Goal: Task Accomplishment & Management: Manage account settings

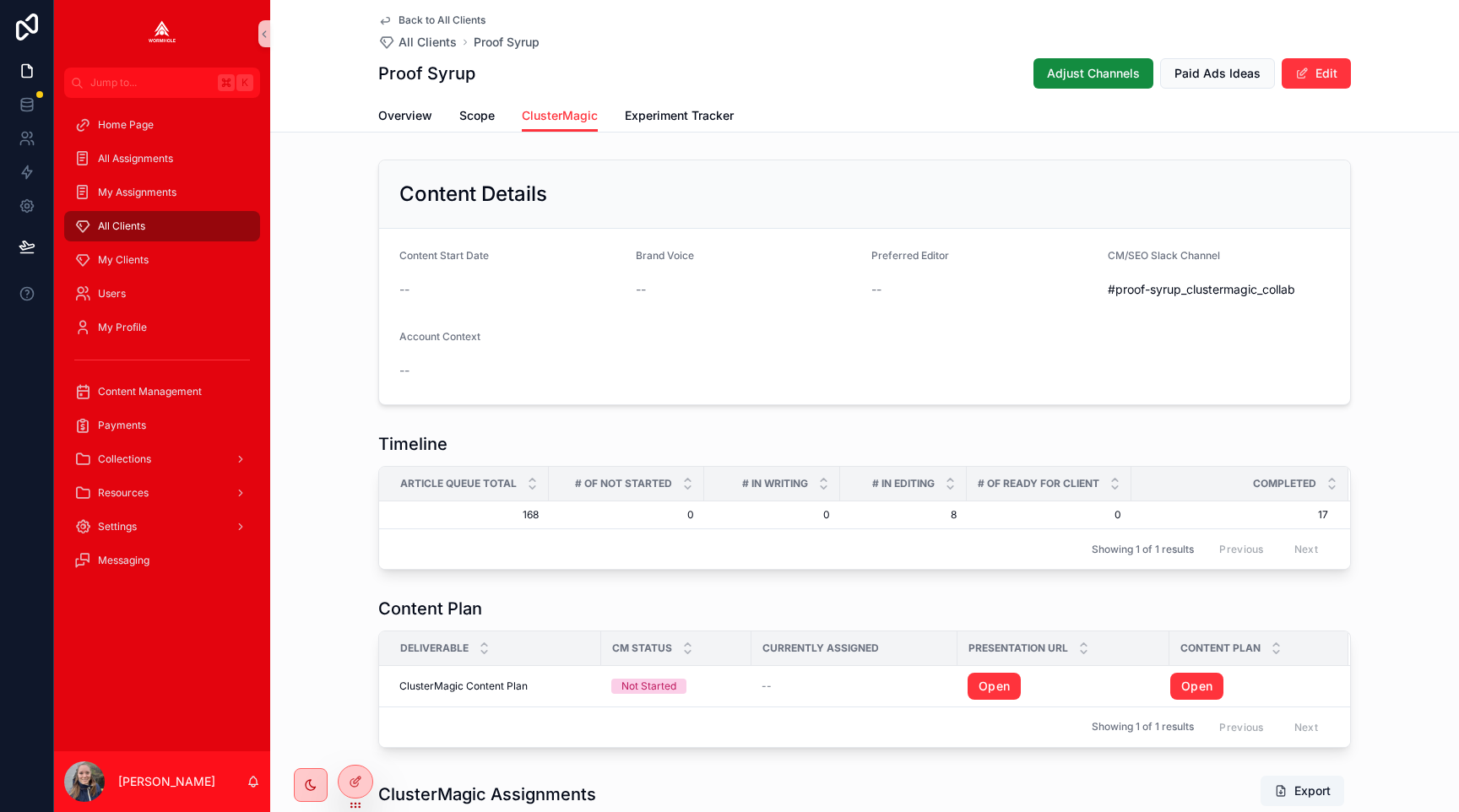
scroll to position [613, 0]
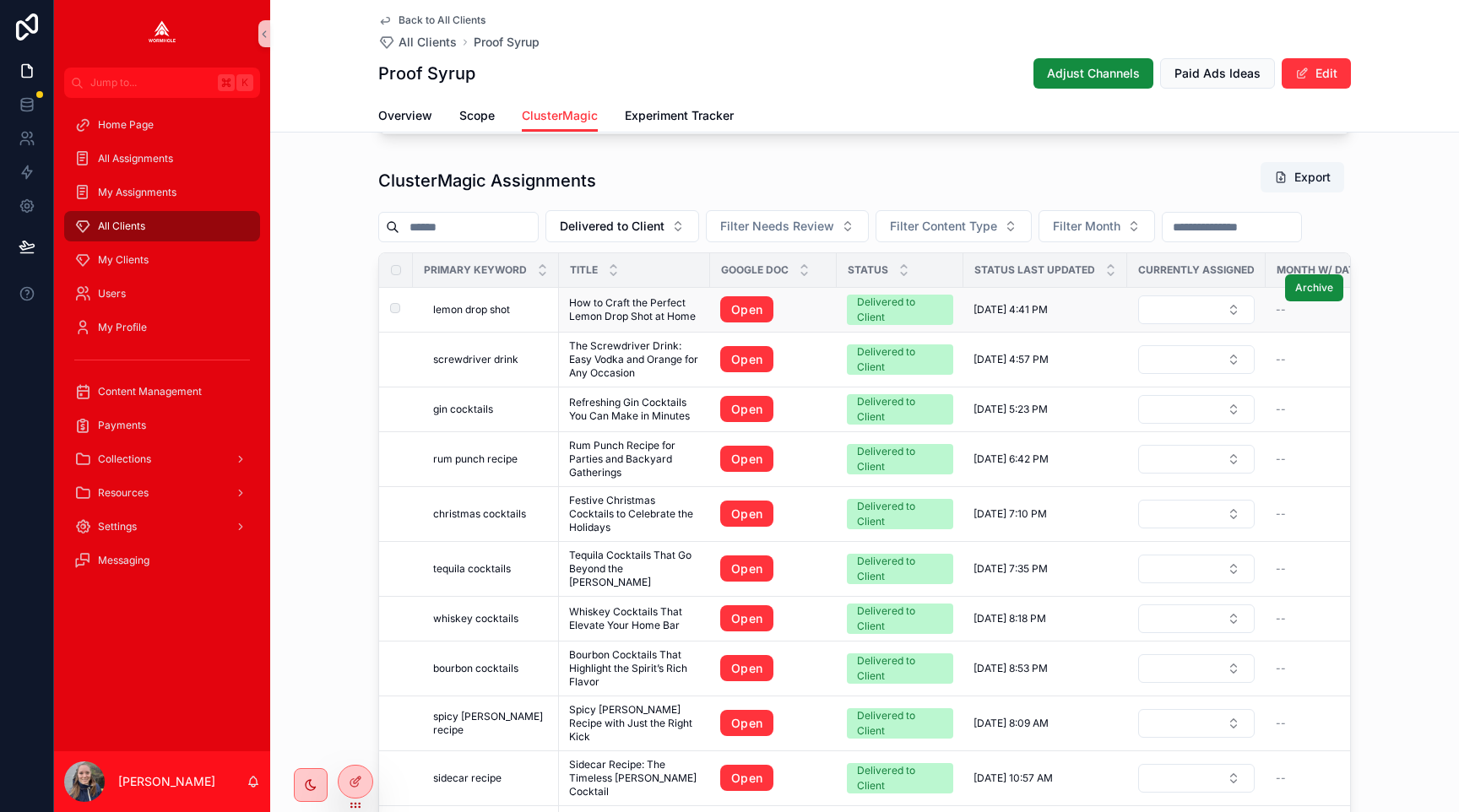
click at [454, 304] on span "lemon drop shot" at bounding box center [472, 310] width 77 height 13
click at [463, 359] on span "screwdriver drink" at bounding box center [476, 360] width 86 height 13
click at [467, 410] on span "gin cocktails" at bounding box center [464, 409] width 60 height 13
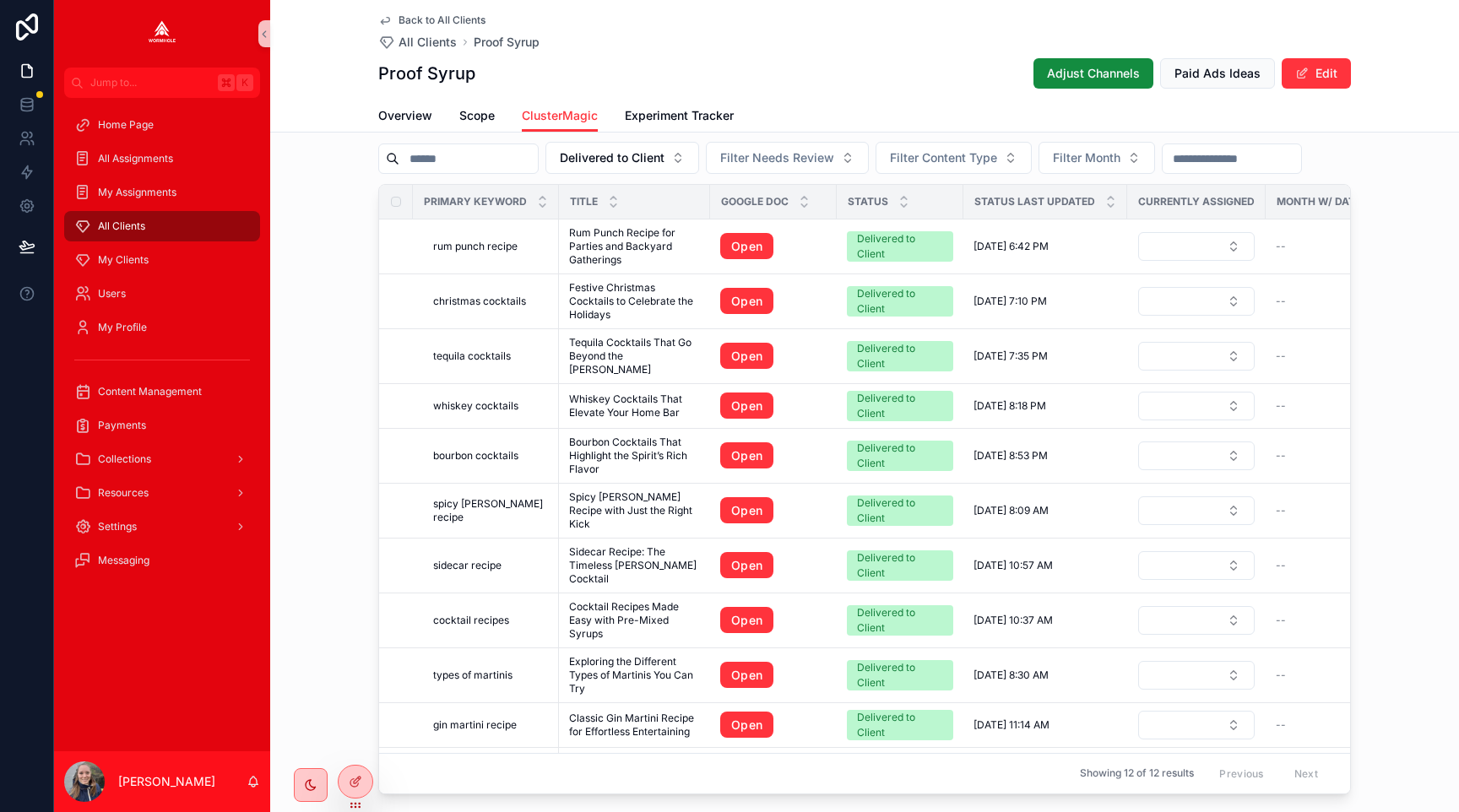
scroll to position [680, 0]
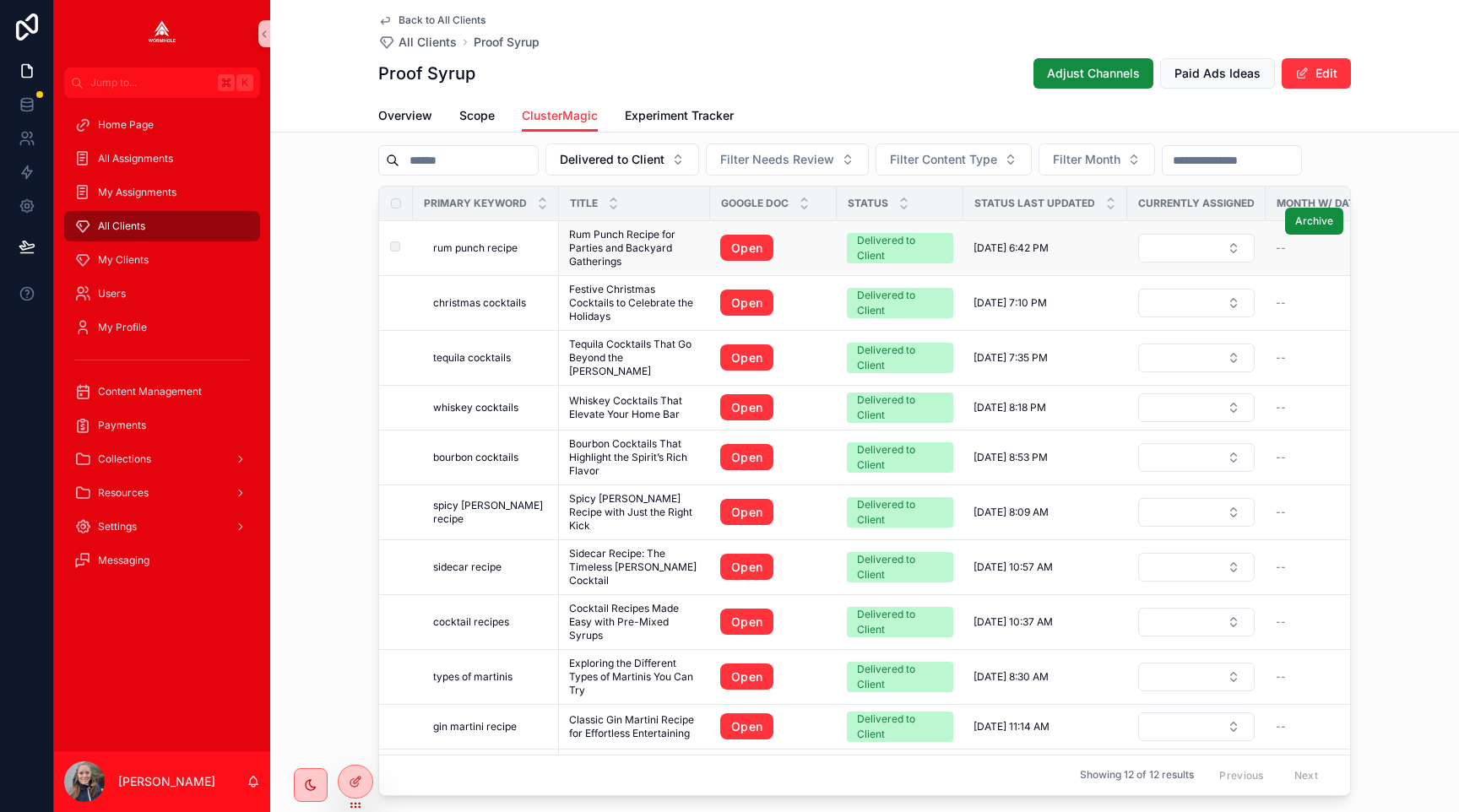
click at [496, 248] on span "rum punch recipe" at bounding box center [476, 248] width 85 height 13
click at [492, 304] on span "christmas cocktails" at bounding box center [480, 303] width 93 height 13
click at [479, 351] on span "tequila cocktails" at bounding box center [472, 358] width 77 height 13
click at [469, 401] on span "whiskey cocktails" at bounding box center [476, 408] width 86 height 13
click at [470, 450] on span "bourbon cocktails" at bounding box center [476, 457] width 86 height 13
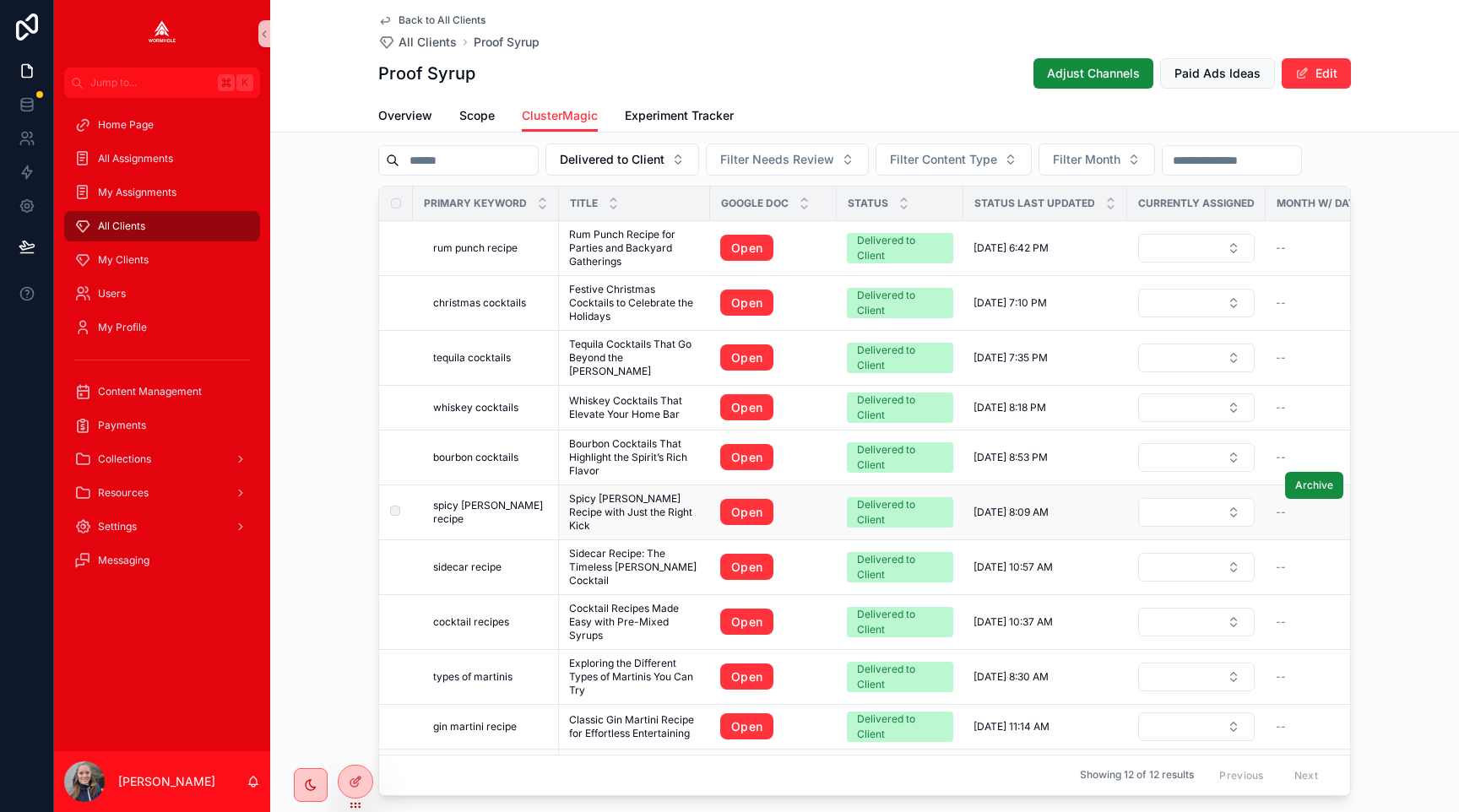
click at [475, 499] on span "spicy margarita recipe" at bounding box center [491, 512] width 116 height 27
click at [475, 560] on span "sidecar recipe" at bounding box center [467, 567] width 69 height 13
click at [477, 615] on span "cocktail recipes" at bounding box center [471, 622] width 76 height 13
click at [473, 670] on span "types of martinis" at bounding box center [473, 676] width 79 height 13
click at [475, 720] on span "gin martini recipe" at bounding box center [475, 726] width 84 height 13
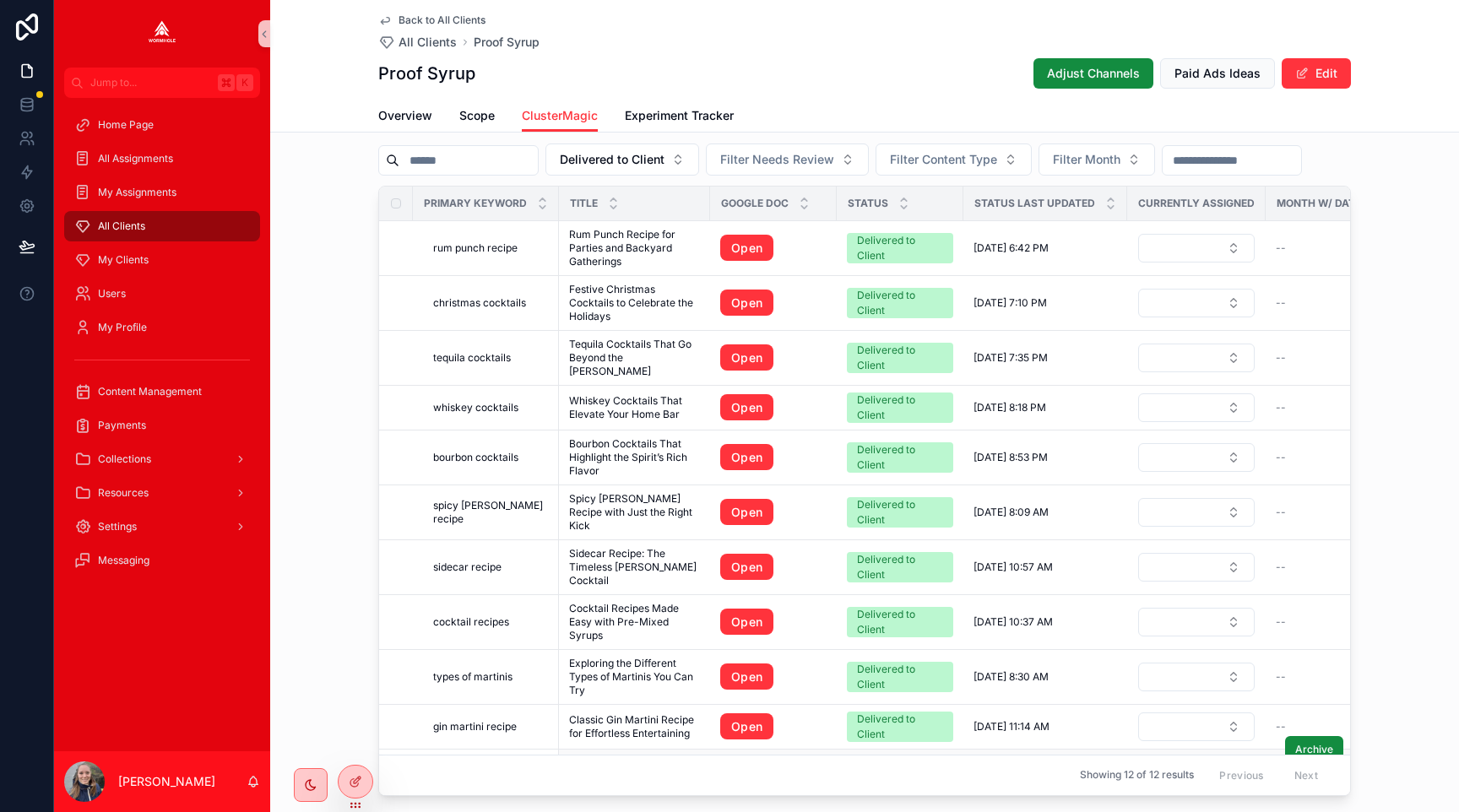
click at [483, 763] on span "simple margarita recipe" at bounding box center [491, 776] width 116 height 27
click at [331, 284] on div "ClusterMagic Assignments Export Delivered to Client Filter Needs Review Filter …" at bounding box center [865, 446] width 1189 height 716
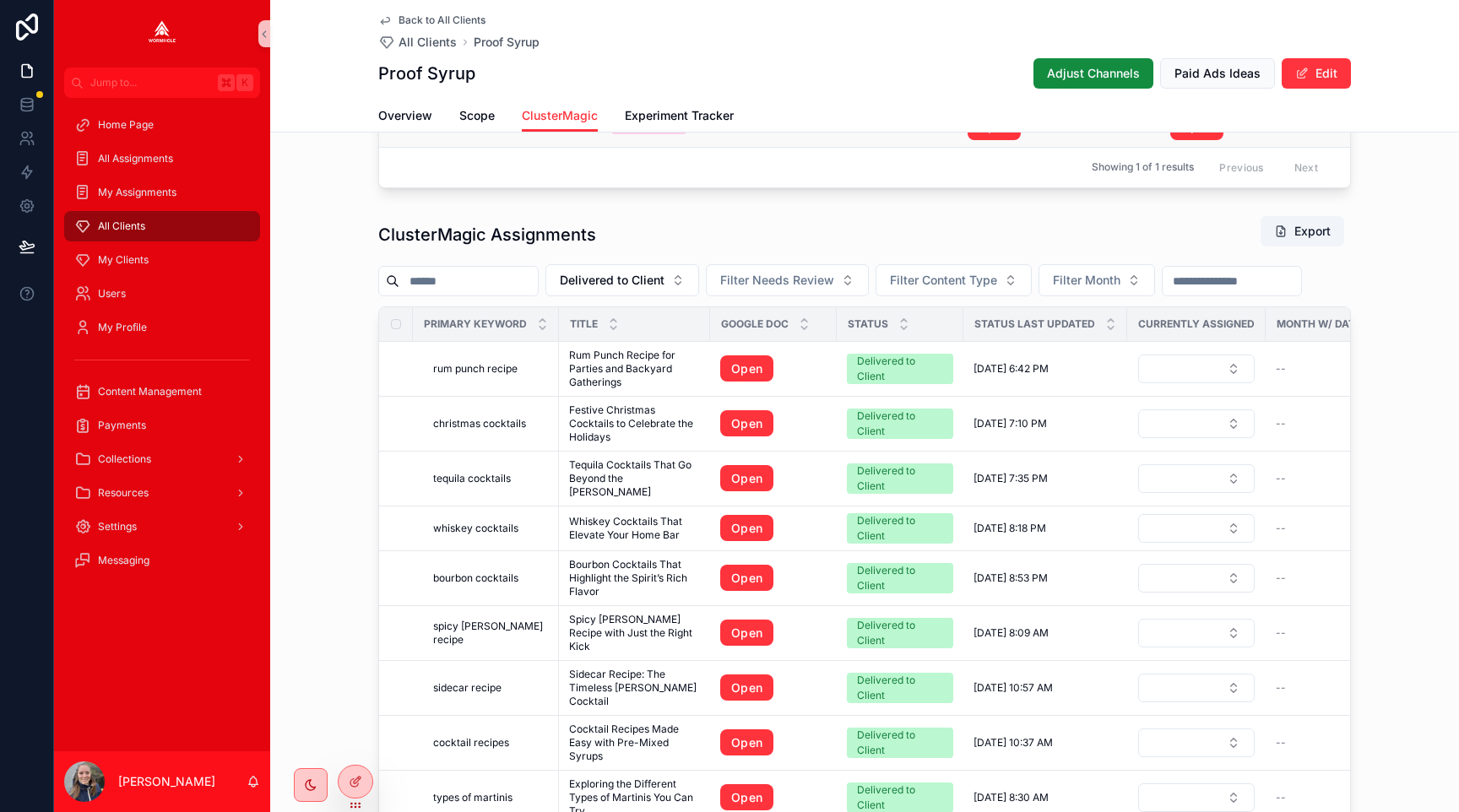
scroll to position [559, 0]
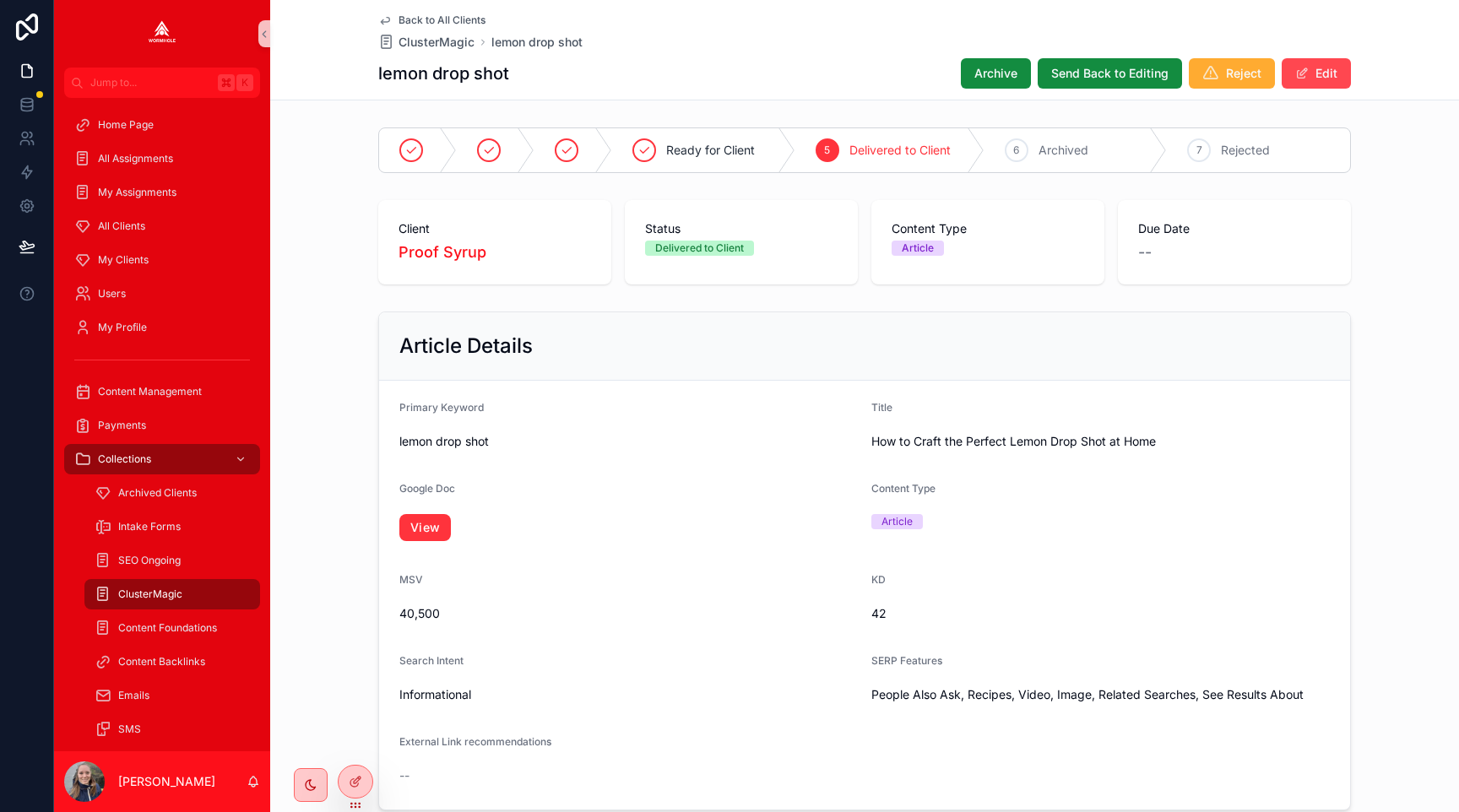
click at [979, 70] on span "Archive" at bounding box center [996, 73] width 43 height 17
click at [1304, 71] on span "scrollable content" at bounding box center [1303, 73] width 13 height 13
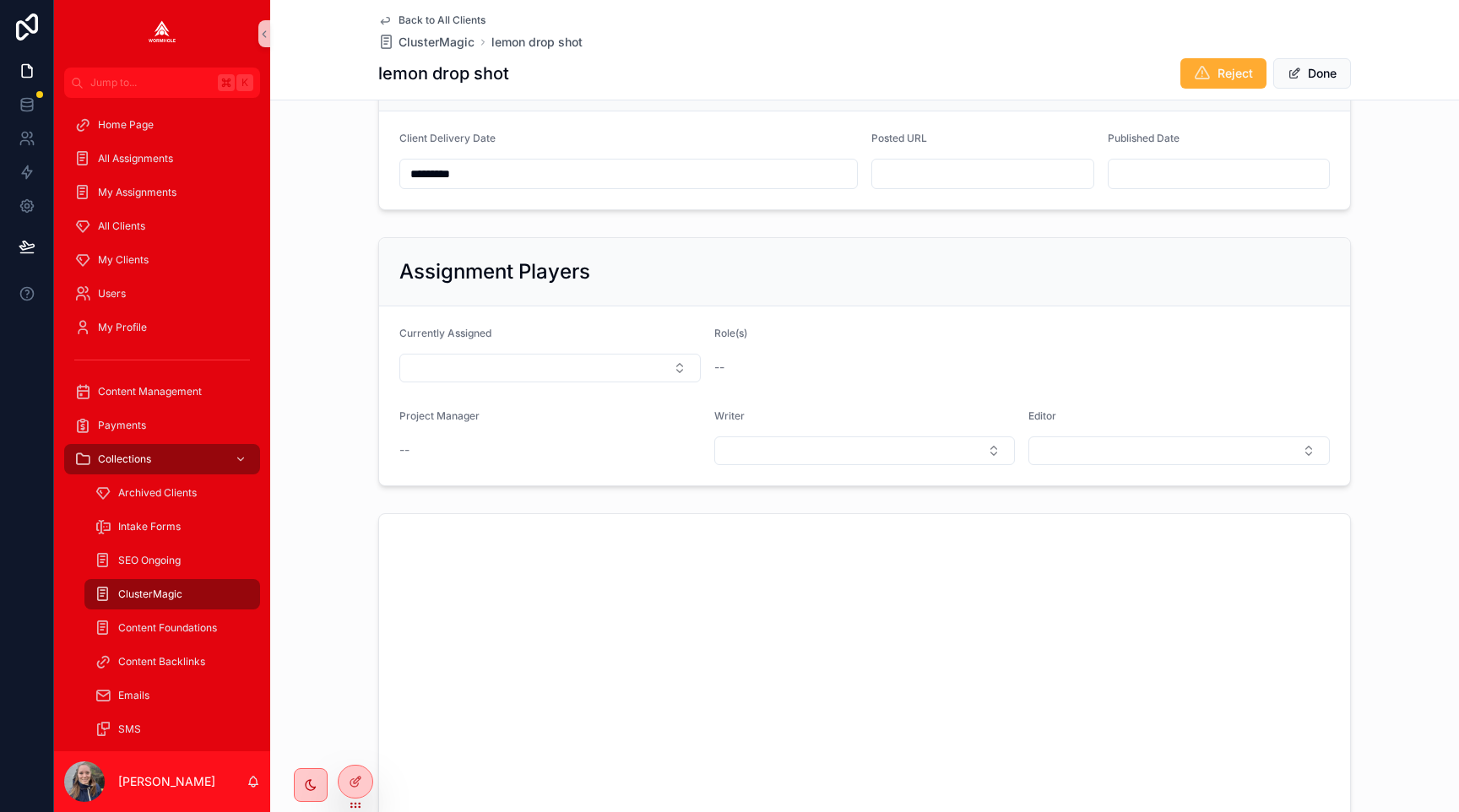
scroll to position [865, 0]
click at [896, 186] on input "scrollable content" at bounding box center [983, 185] width 221 height 24
paste input "**********"
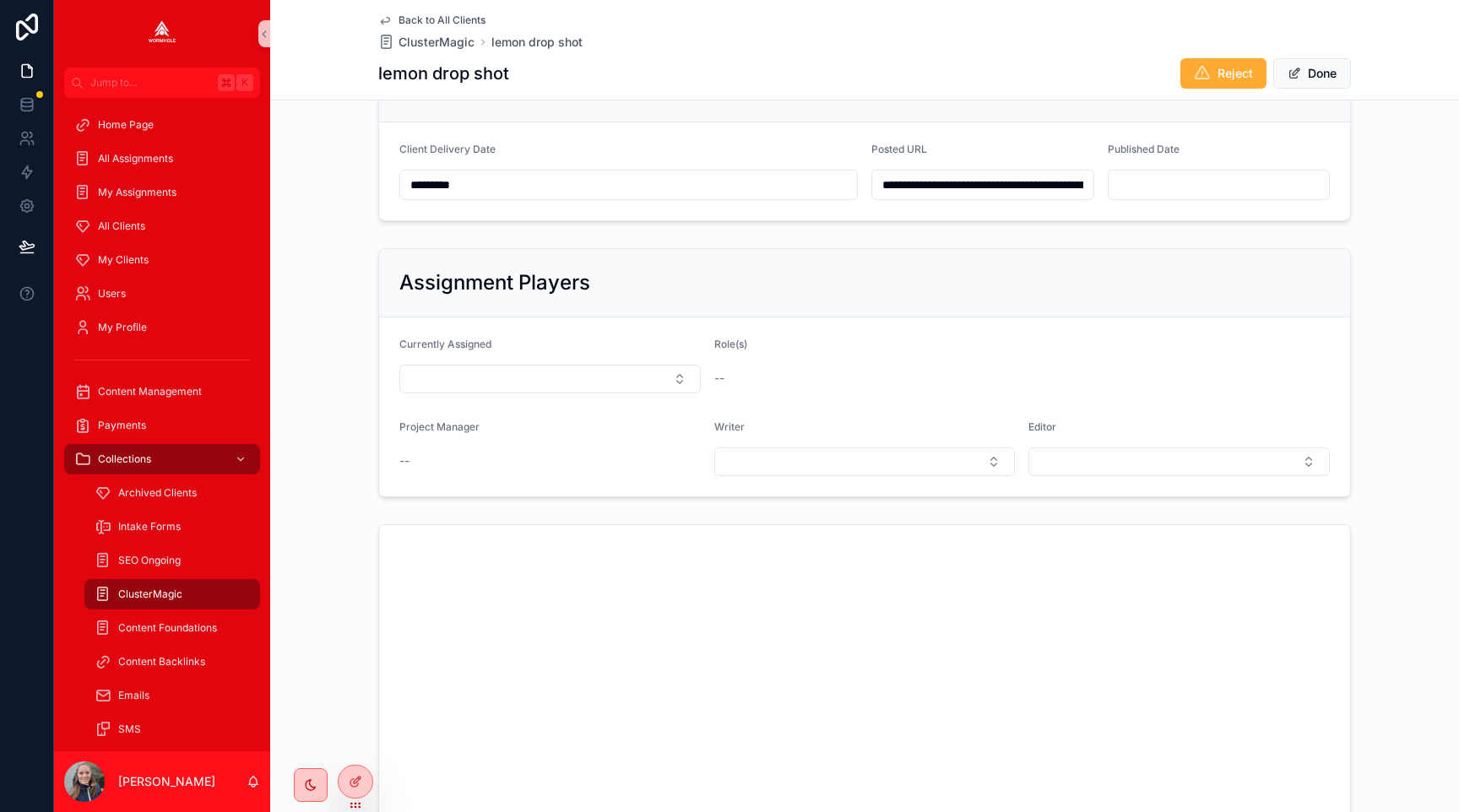
scroll to position [0, 304]
type input "**********"
click at [933, 280] on div "Assignment Players" at bounding box center [864, 283] width 930 height 27
click at [1294, 77] on span "scrollable content" at bounding box center [1295, 73] width 13 height 13
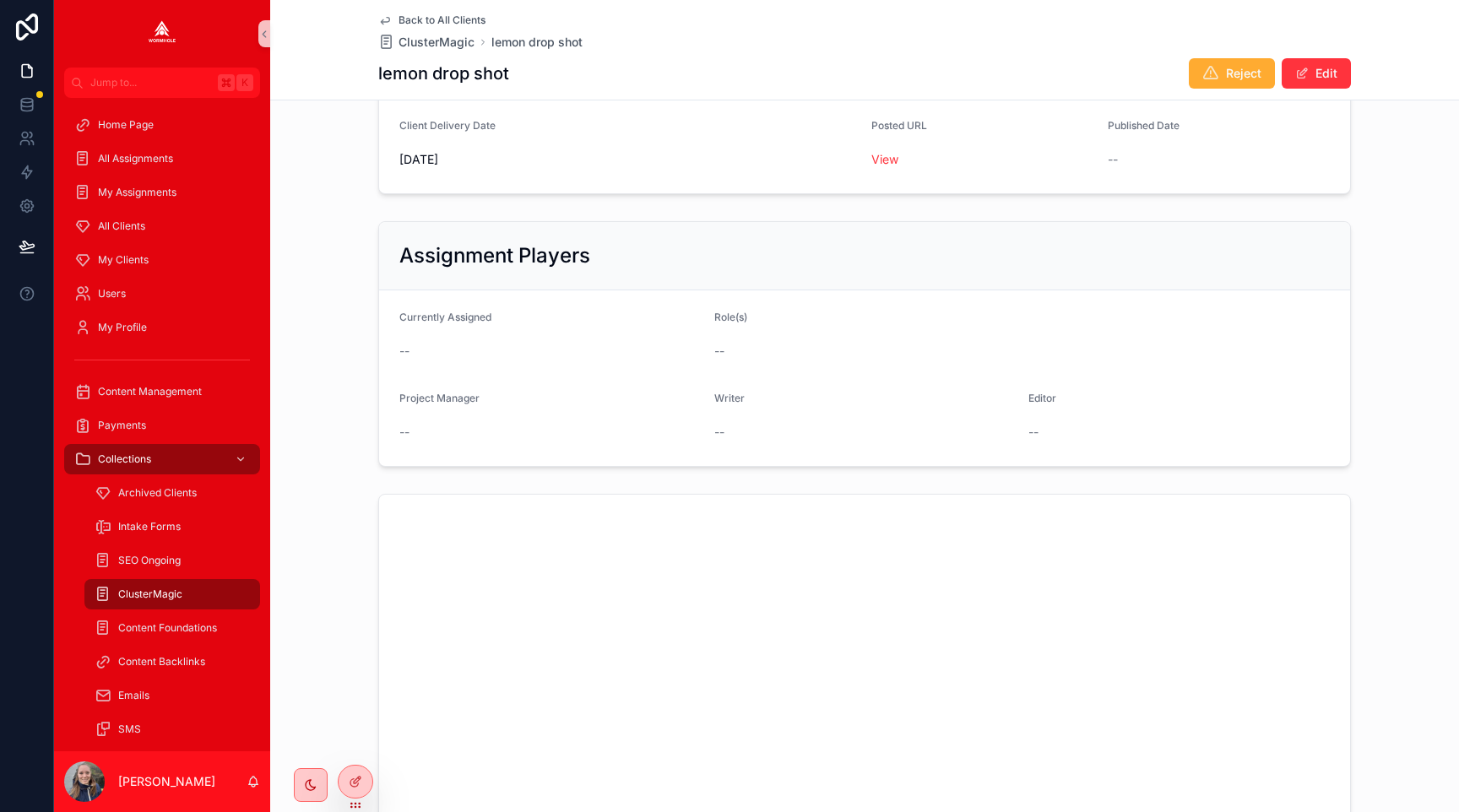
scroll to position [783, 0]
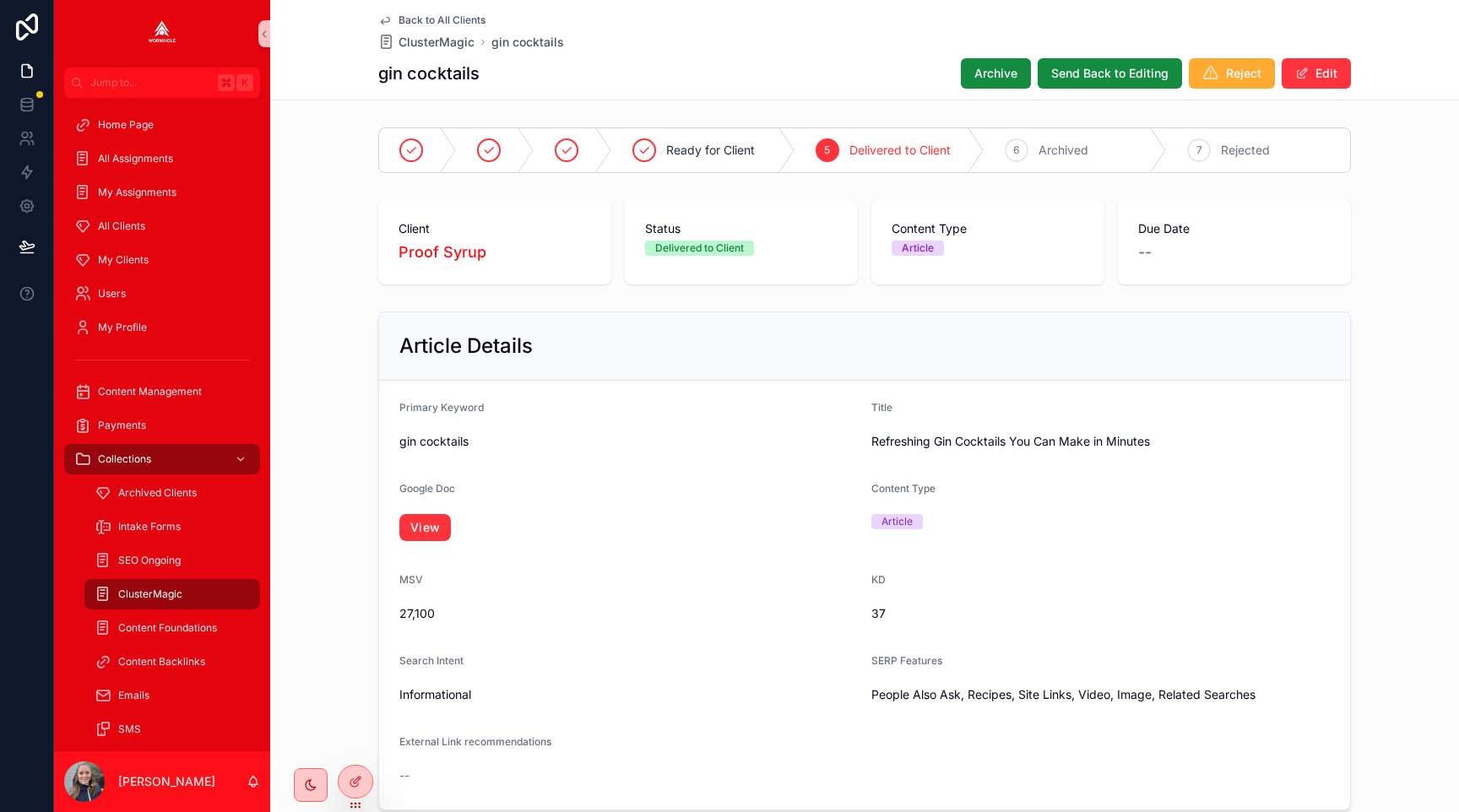
scroll to position [896, 0]
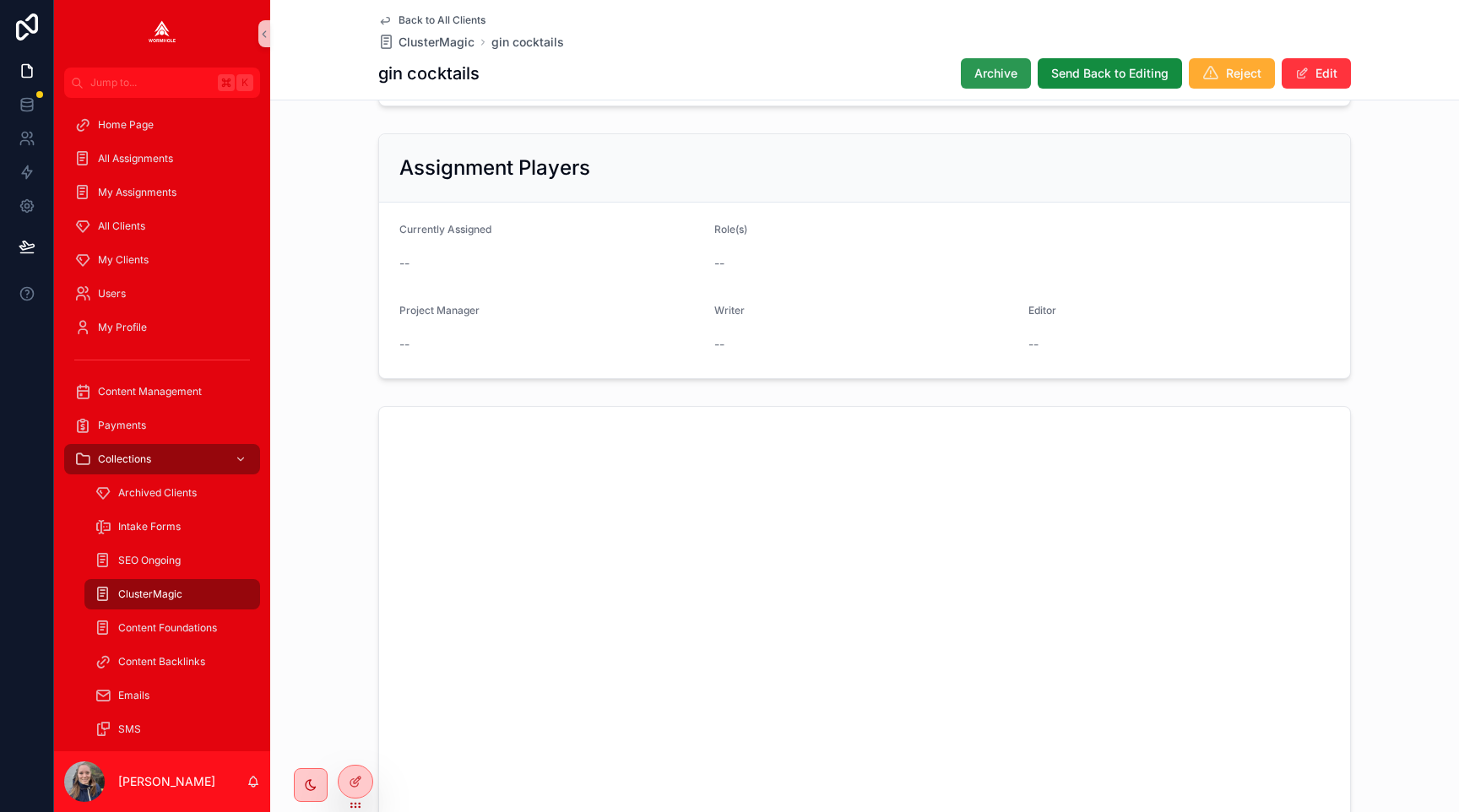
click at [988, 86] on button "Archive" at bounding box center [996, 73] width 70 height 30
click at [1307, 70] on span "scrollable content" at bounding box center [1303, 73] width 13 height 13
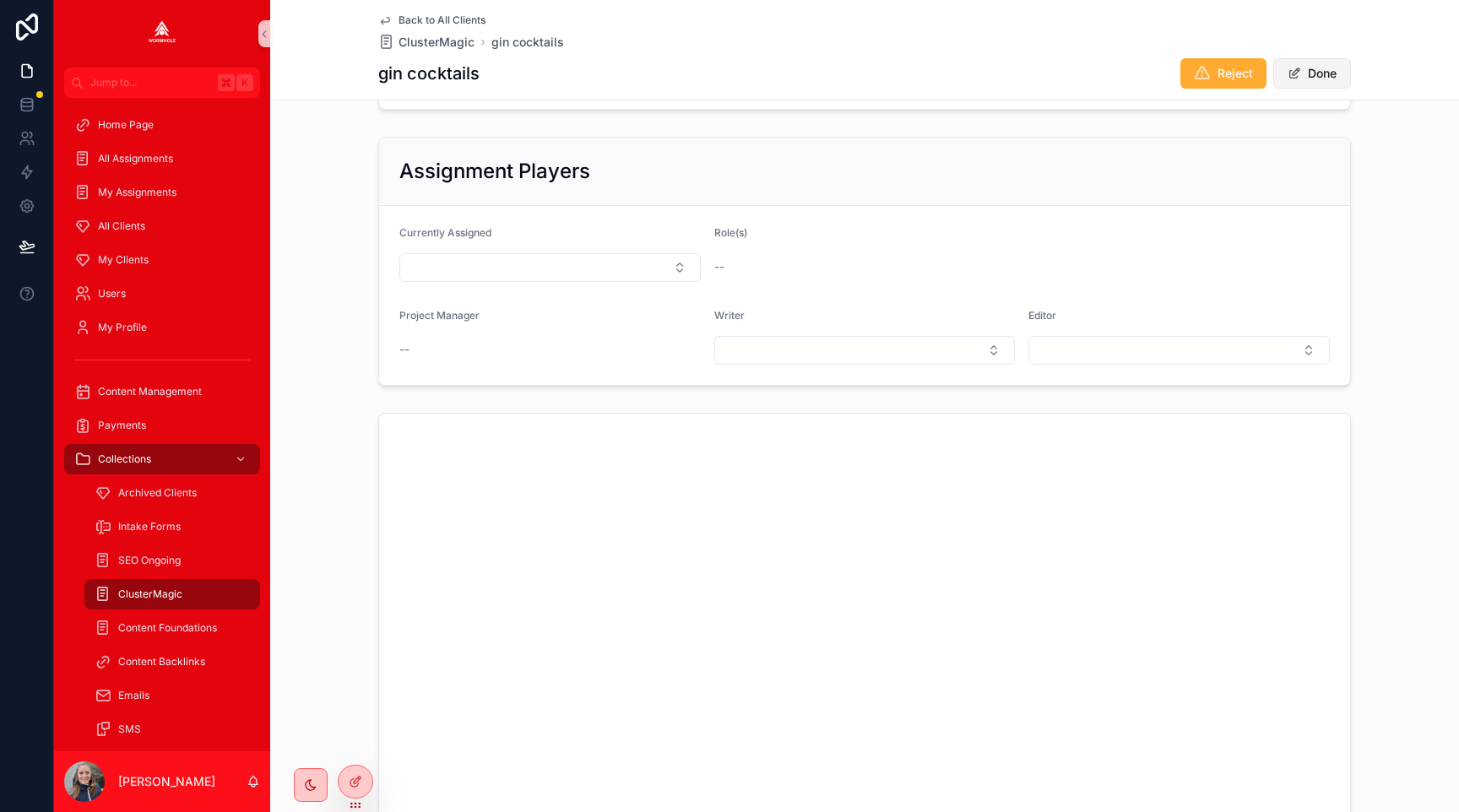
click at [1307, 70] on button "Done" at bounding box center [1312, 73] width 77 height 30
click at [1307, 70] on span "scrollable content" at bounding box center [1303, 73] width 13 height 13
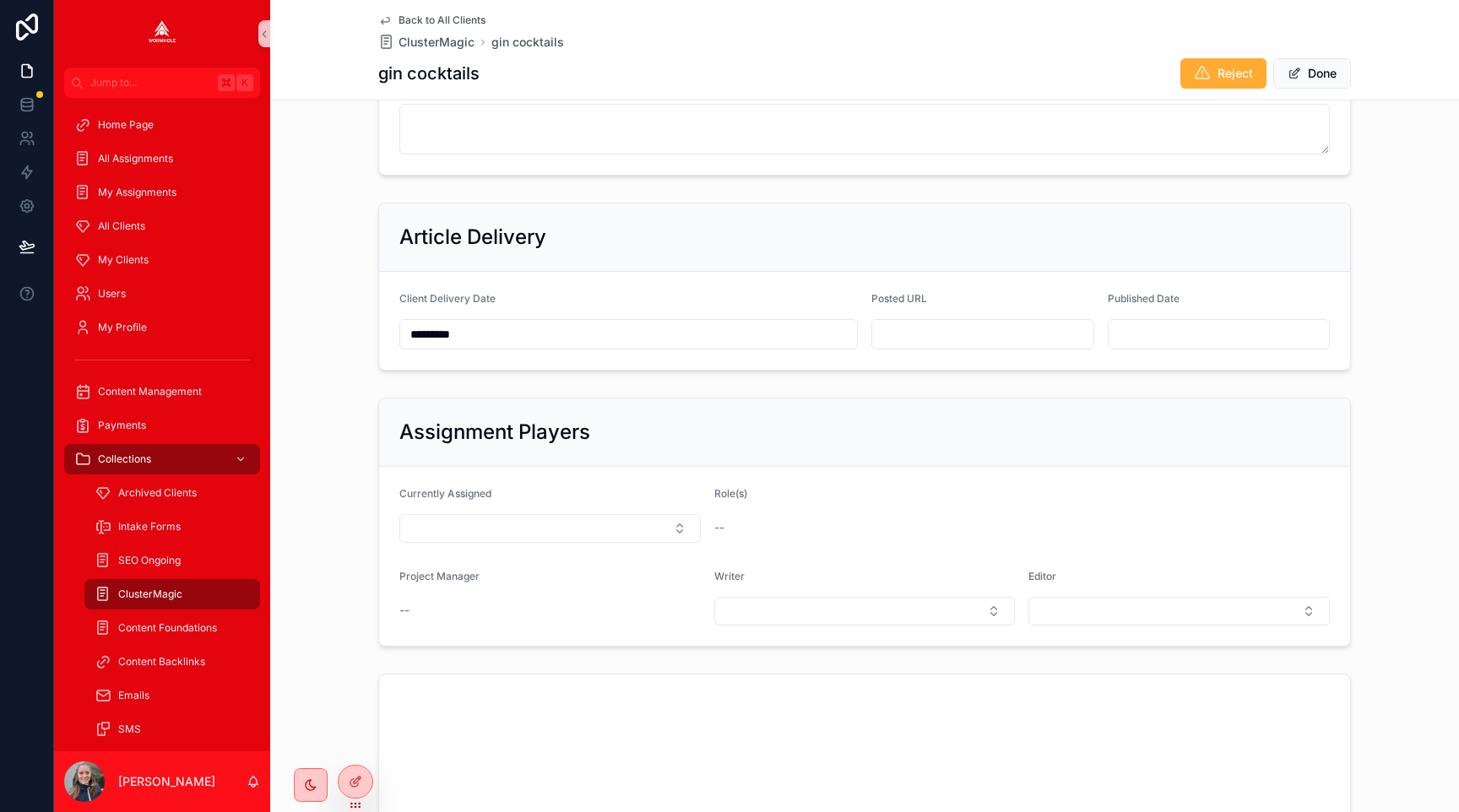
click at [914, 337] on input "scrollable content" at bounding box center [983, 333] width 221 height 24
paste input "**********"
type input "**********"
click at [939, 406] on div "Assignment Players" at bounding box center [864, 432] width 971 height 69
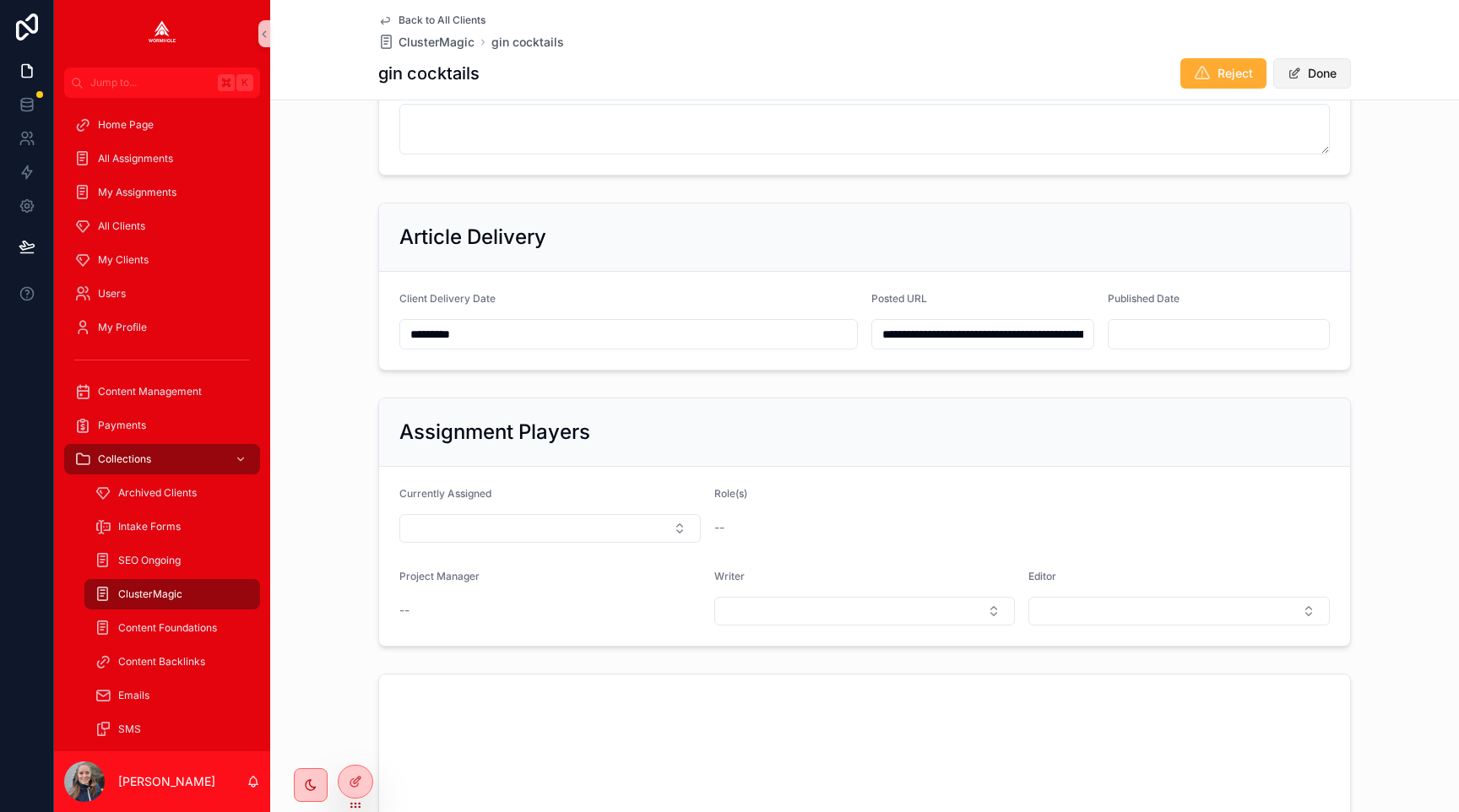
click at [1295, 69] on span "scrollable content" at bounding box center [1295, 73] width 13 height 13
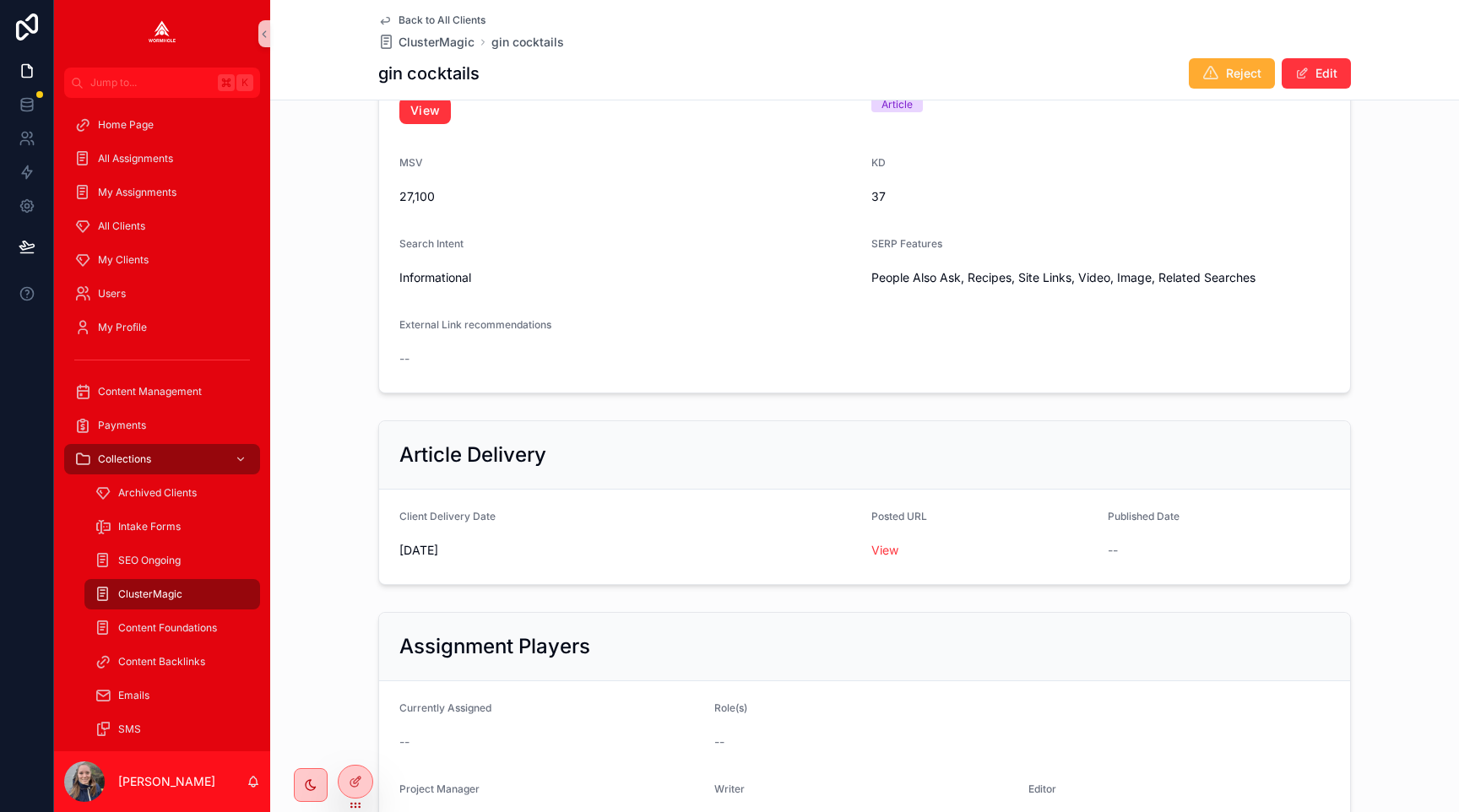
scroll to position [315, 0]
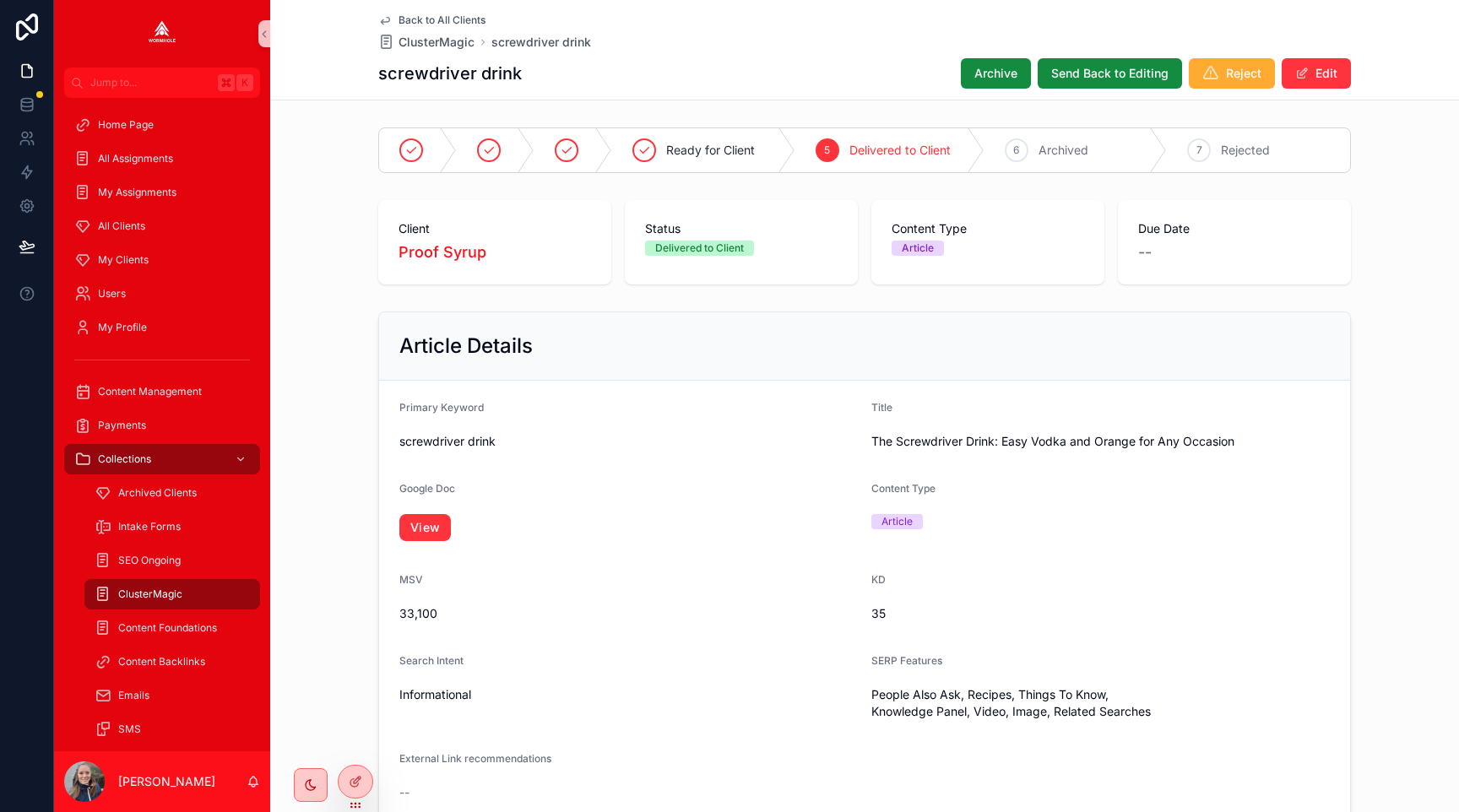
scroll to position [913, 0]
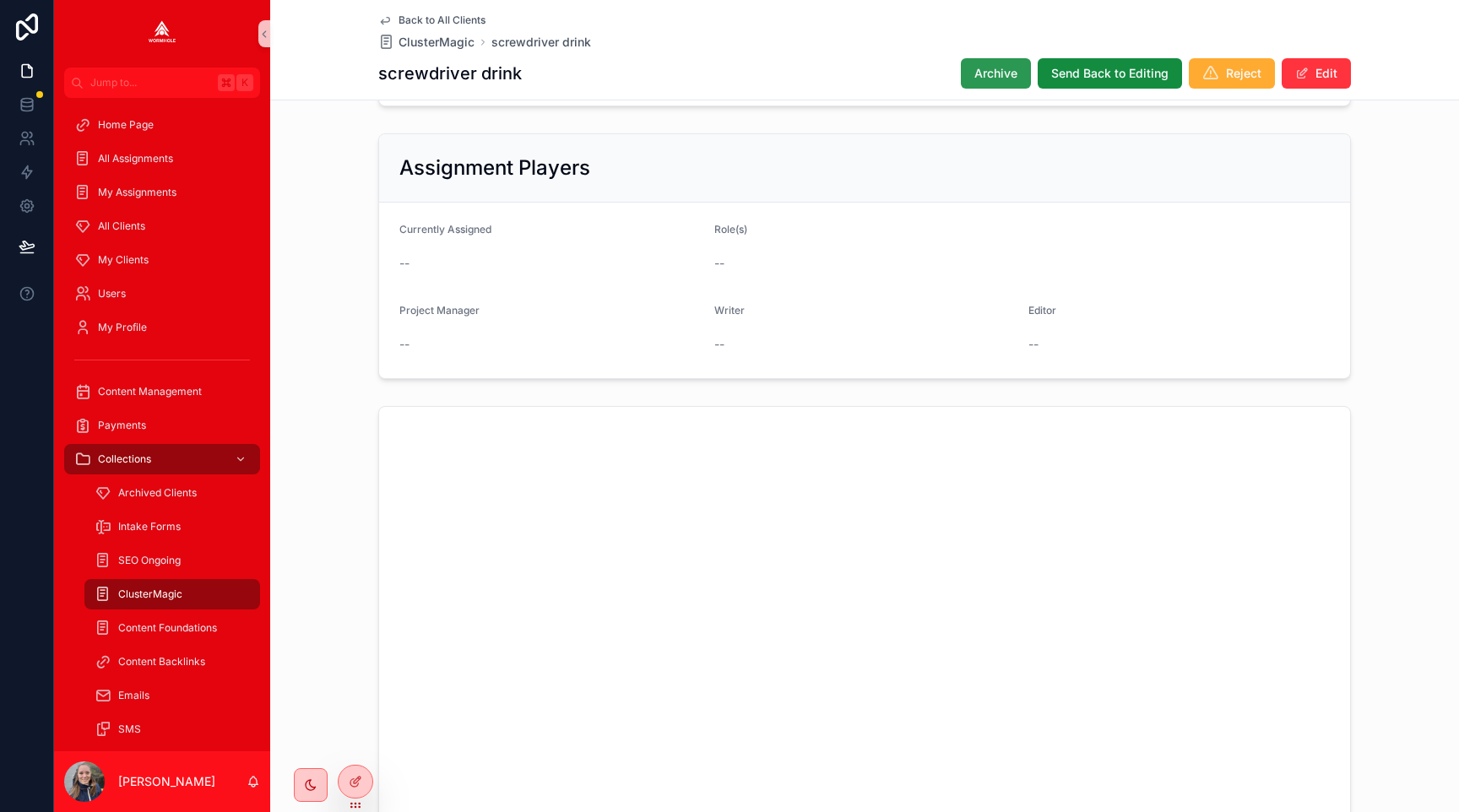
click at [992, 72] on span "Archive" at bounding box center [996, 73] width 43 height 17
drag, startPoint x: 1321, startPoint y: 73, endPoint x: 1221, endPoint y: 191, distance: 154.7
click at [1321, 73] on button "Edit" at bounding box center [1316, 73] width 69 height 30
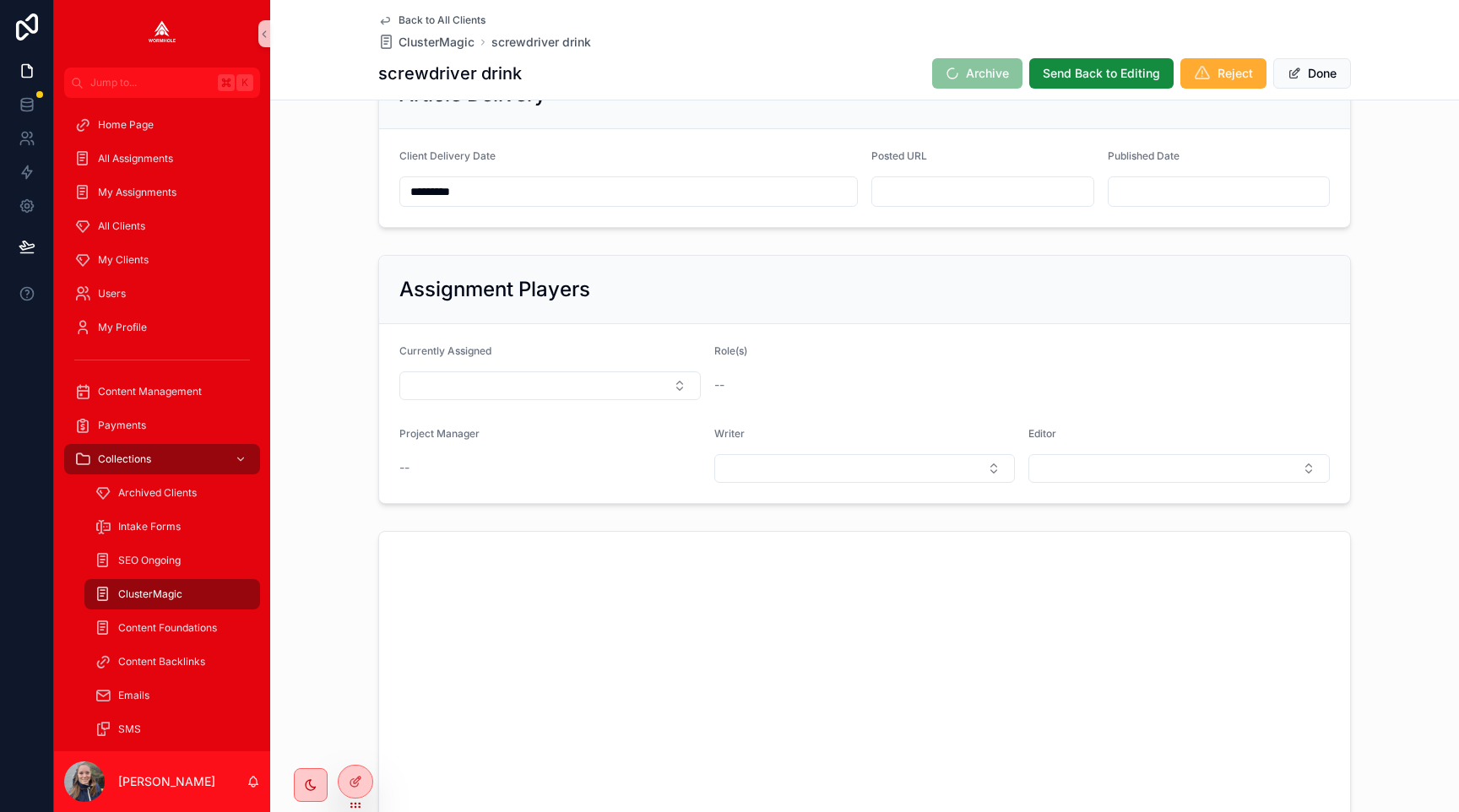
scroll to position [862, 0]
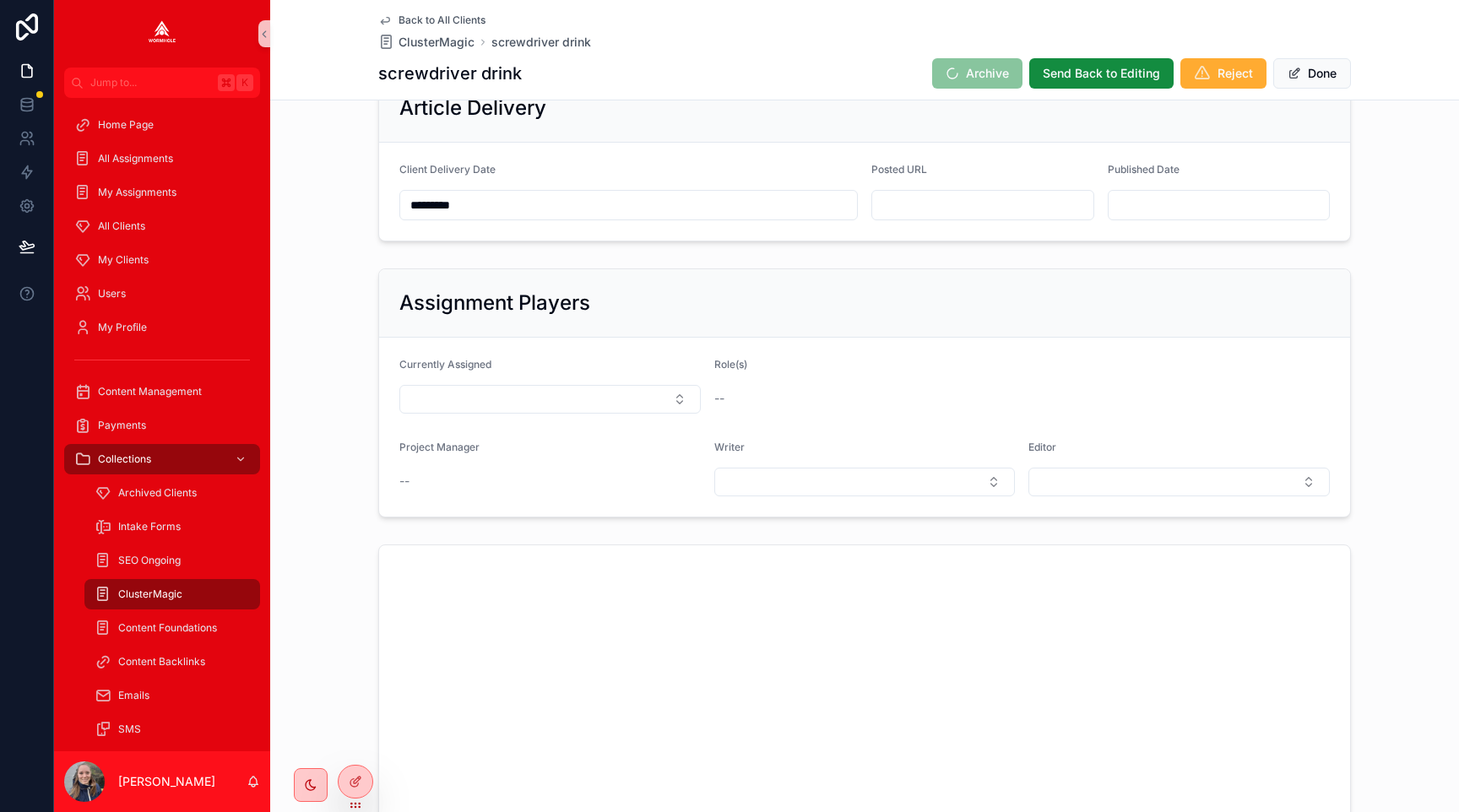
click at [1016, 212] on input "scrollable content" at bounding box center [983, 204] width 221 height 24
paste input "**********"
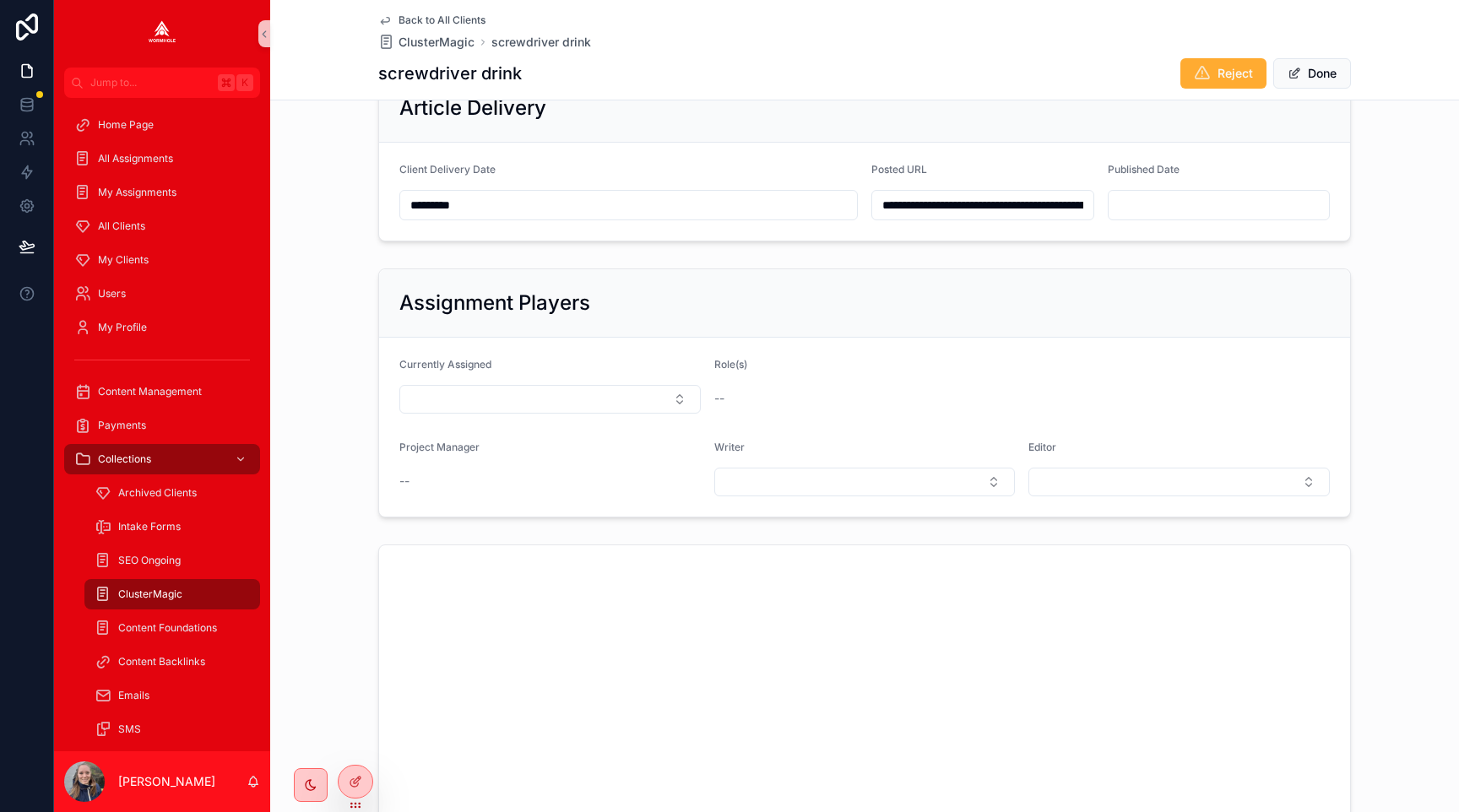
scroll to position [0, 378]
type input "**********"
click at [1028, 277] on div "Assignment Players" at bounding box center [864, 303] width 971 height 69
click at [1308, 72] on button "Done" at bounding box center [1312, 73] width 77 height 30
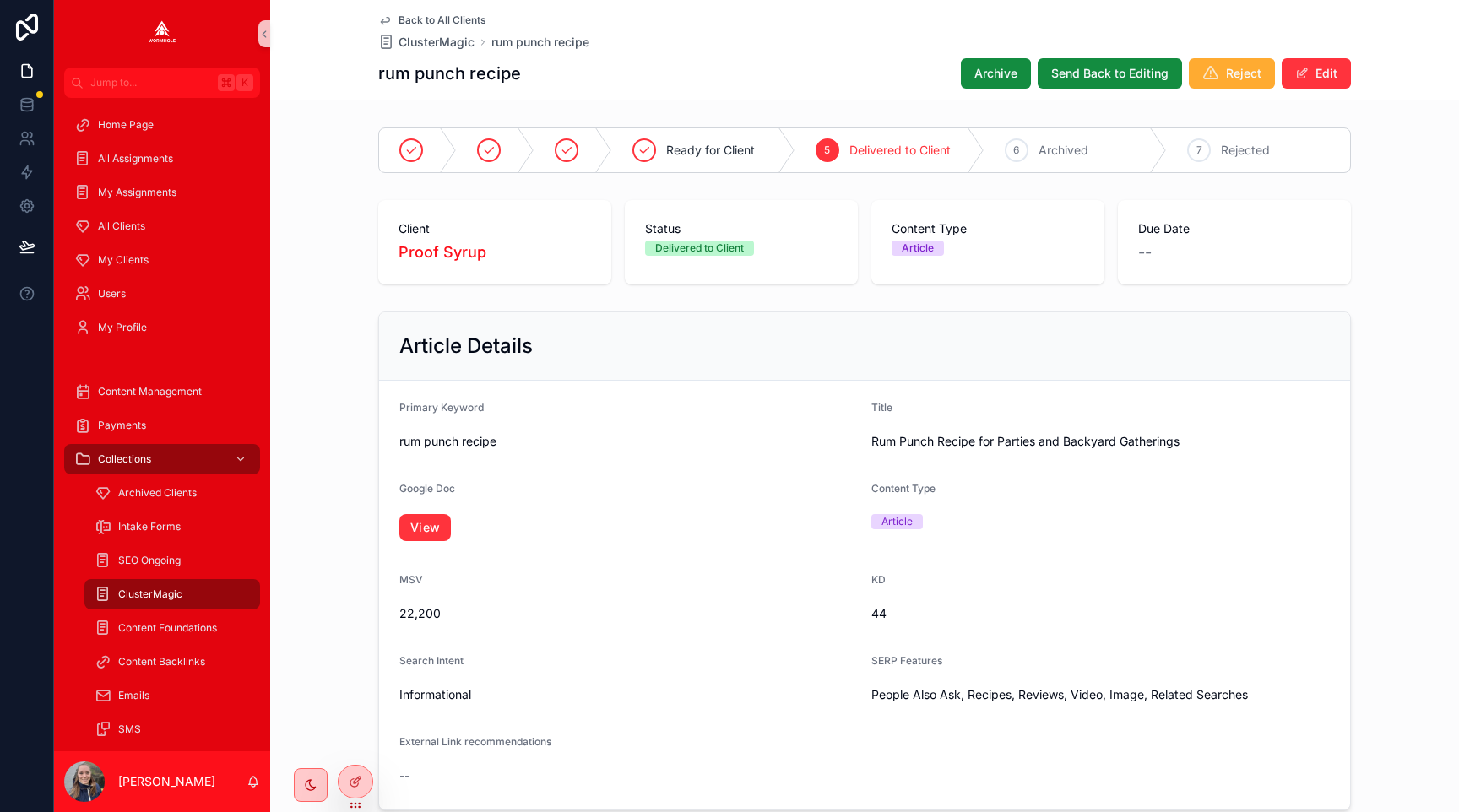
scroll to position [896, 0]
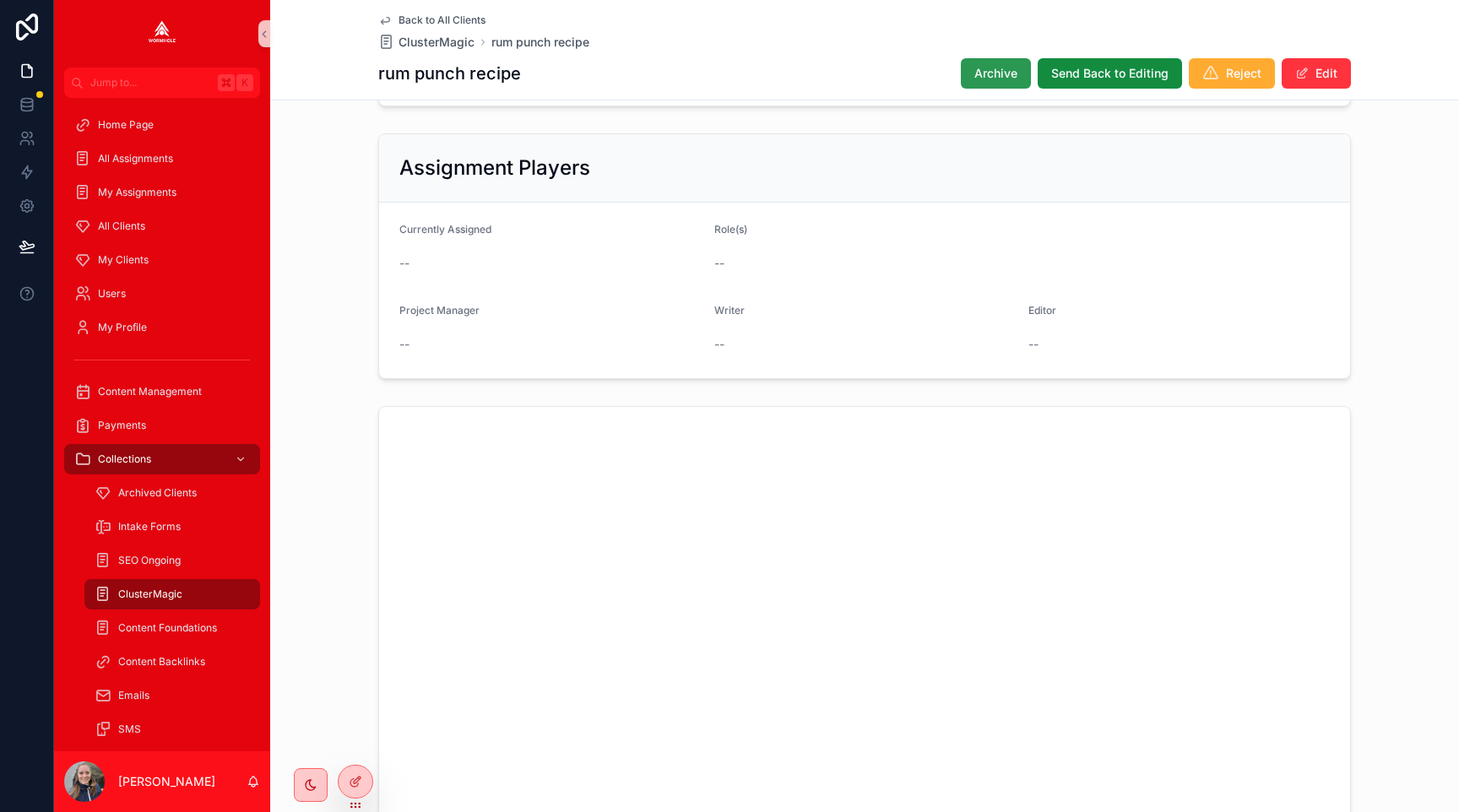
click at [997, 77] on span "Archive" at bounding box center [996, 73] width 43 height 17
click at [1303, 73] on span "scrollable content" at bounding box center [1303, 73] width 13 height 13
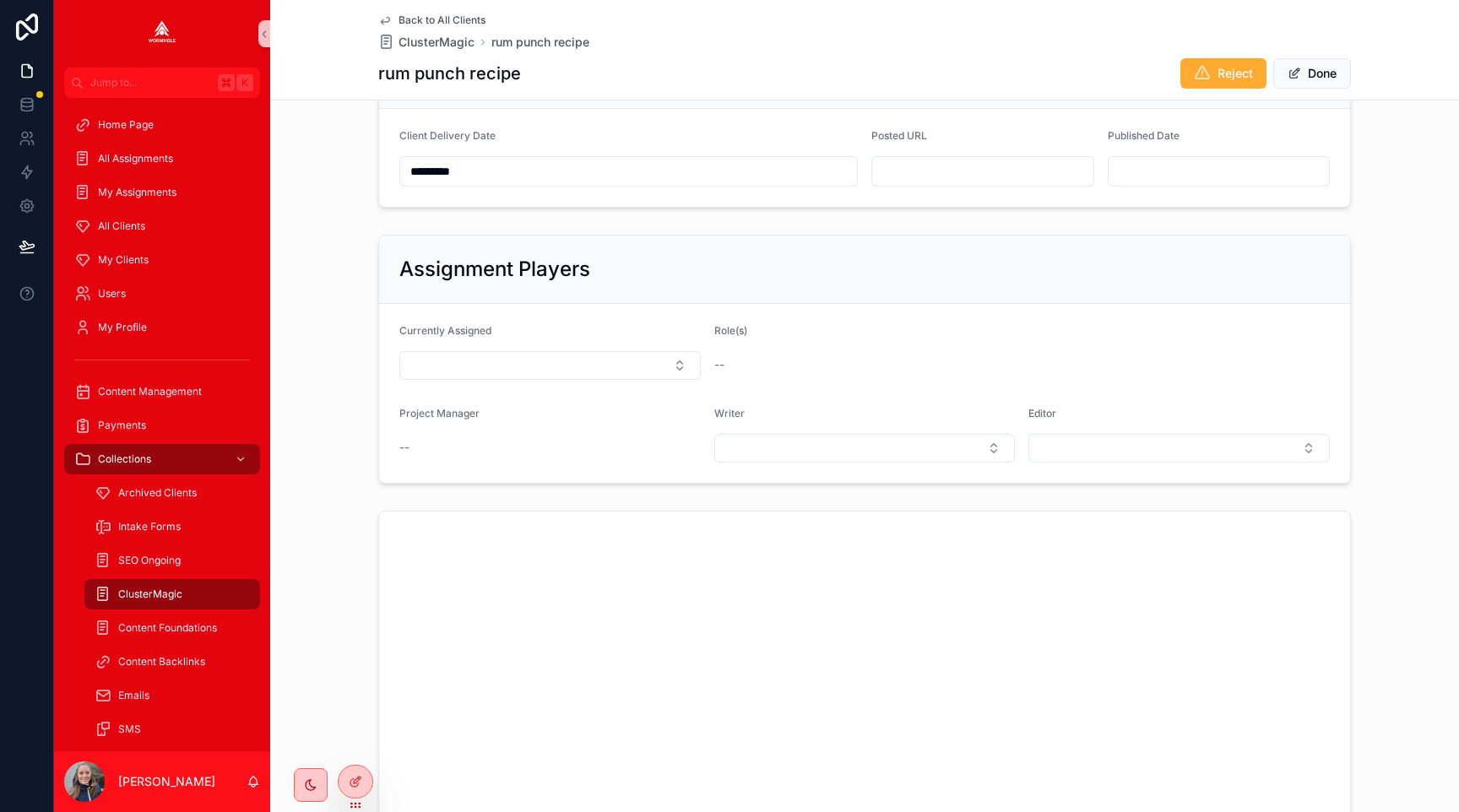
scroll to position [874, 0]
click at [894, 176] on input "scrollable content" at bounding box center [983, 175] width 221 height 24
paste input "**********"
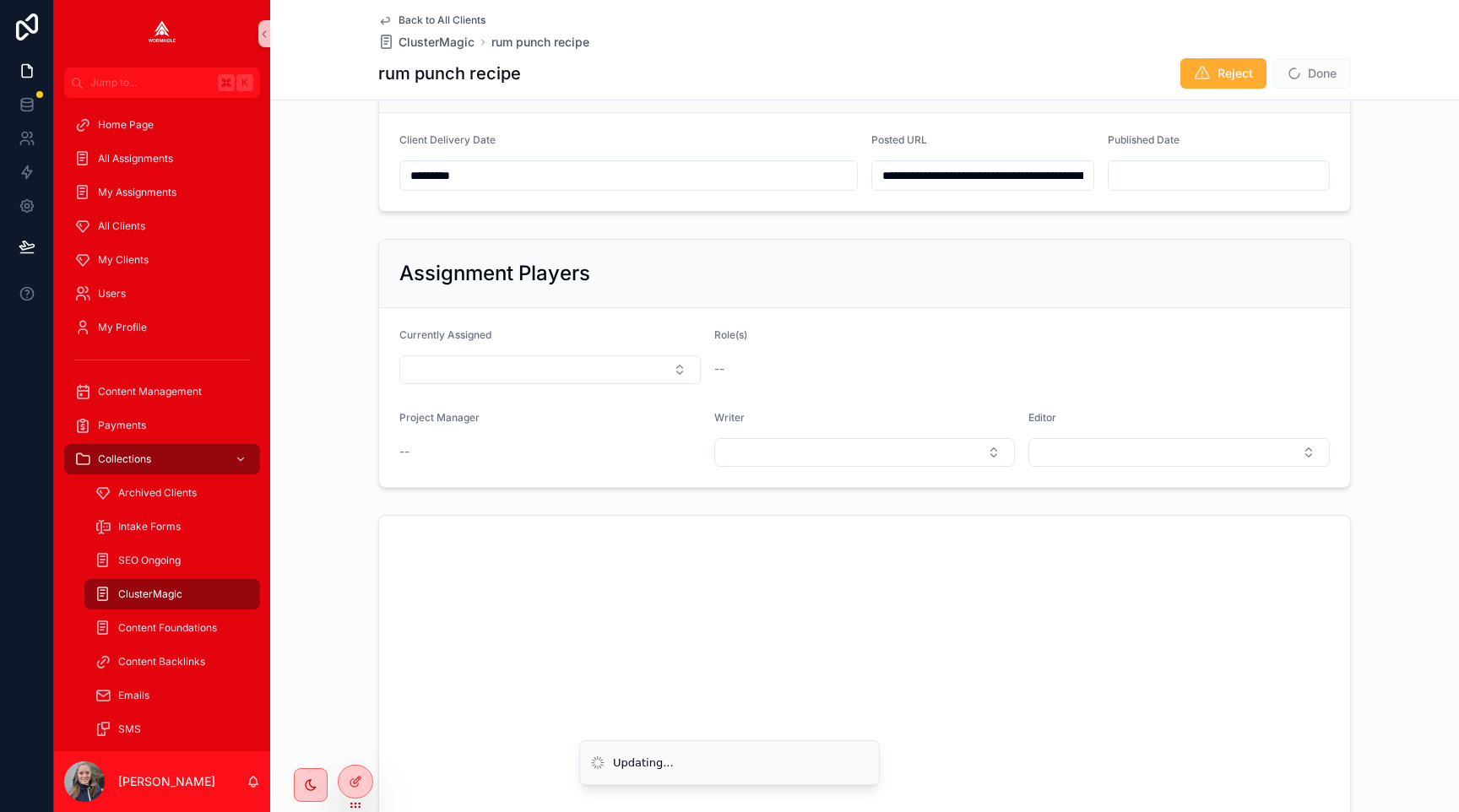
type input "**********"
click at [1290, 224] on div "**********" at bounding box center [865, 291] width 1189 height 2089
click at [1288, 73] on span "scrollable content" at bounding box center [1295, 73] width 13 height 13
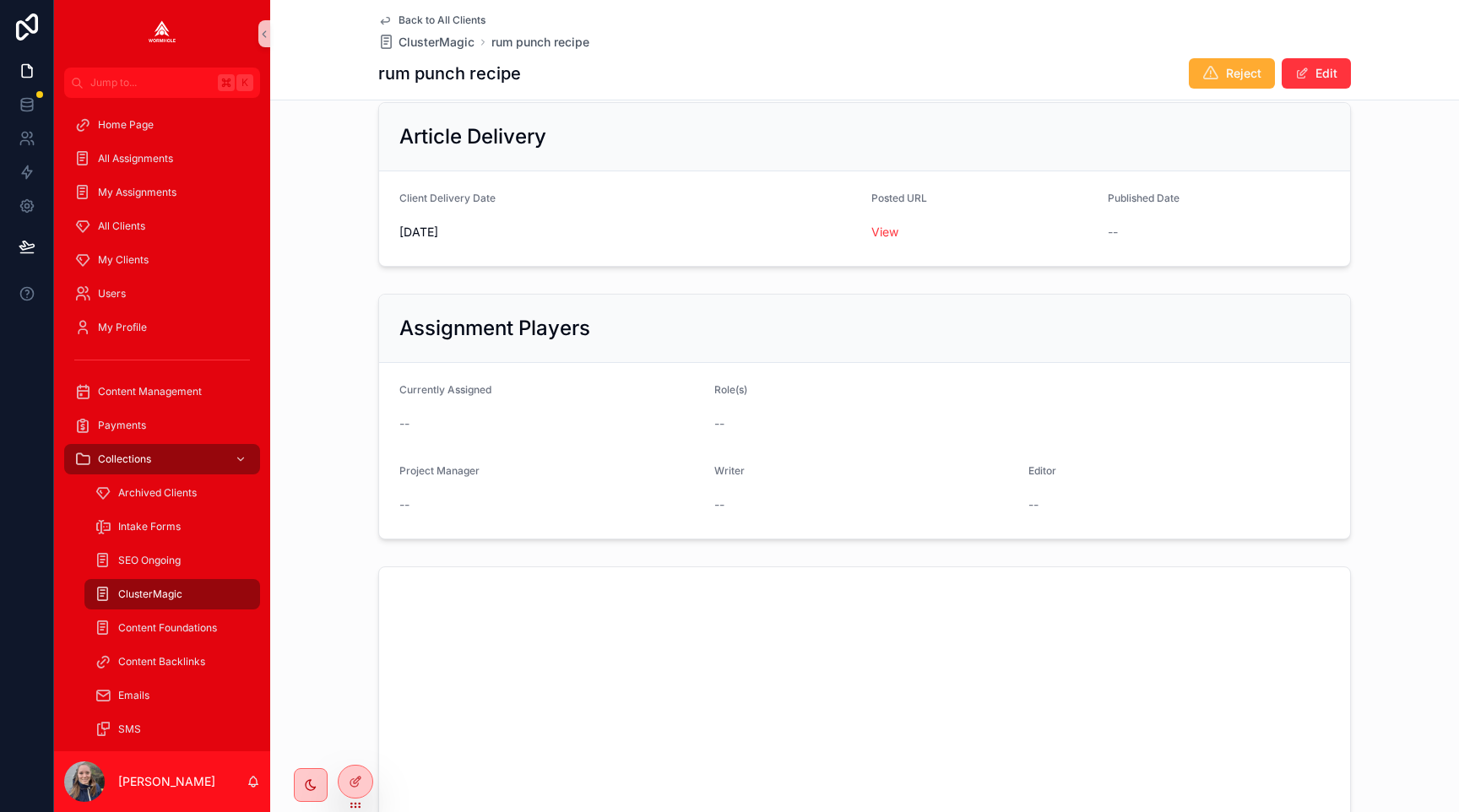
scroll to position [651, 0]
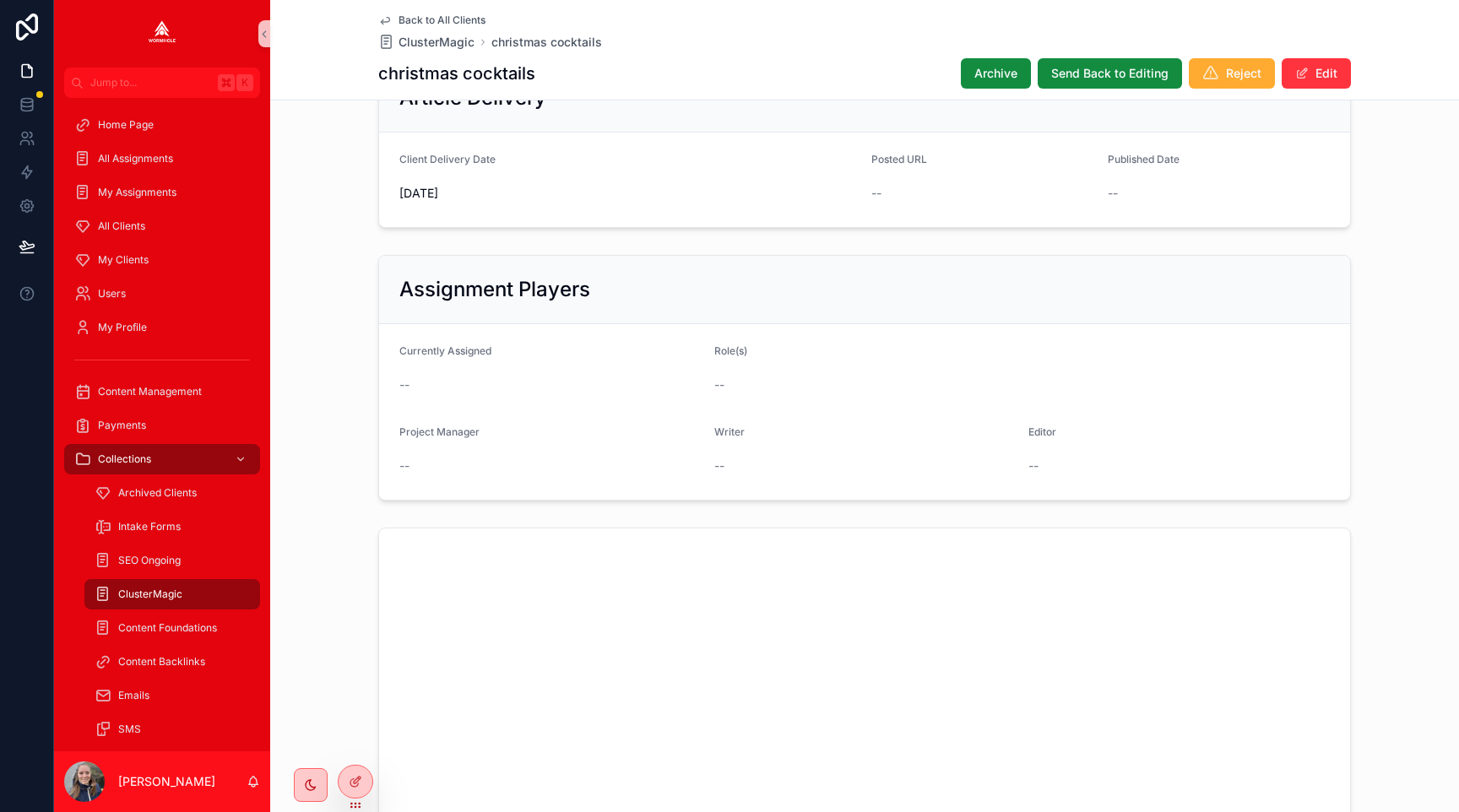
scroll to position [726, 0]
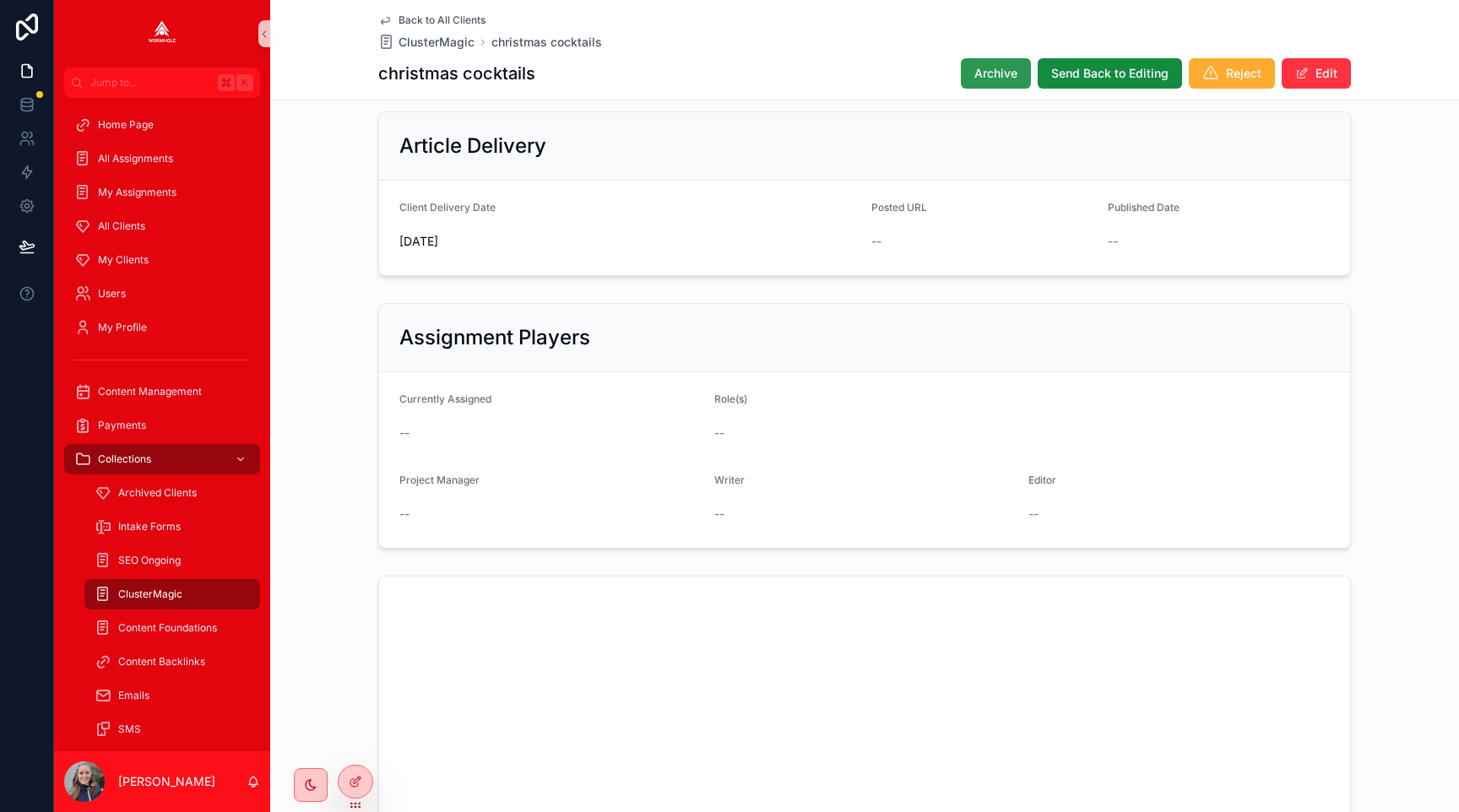
click at [984, 76] on span "Archive" at bounding box center [996, 73] width 43 height 17
click at [1303, 56] on div "Back to All Clients ClusterMagic christmas cocktails christmas cocktails Archiv…" at bounding box center [864, 50] width 973 height 100
click at [1304, 77] on span "scrollable content" at bounding box center [1303, 73] width 13 height 13
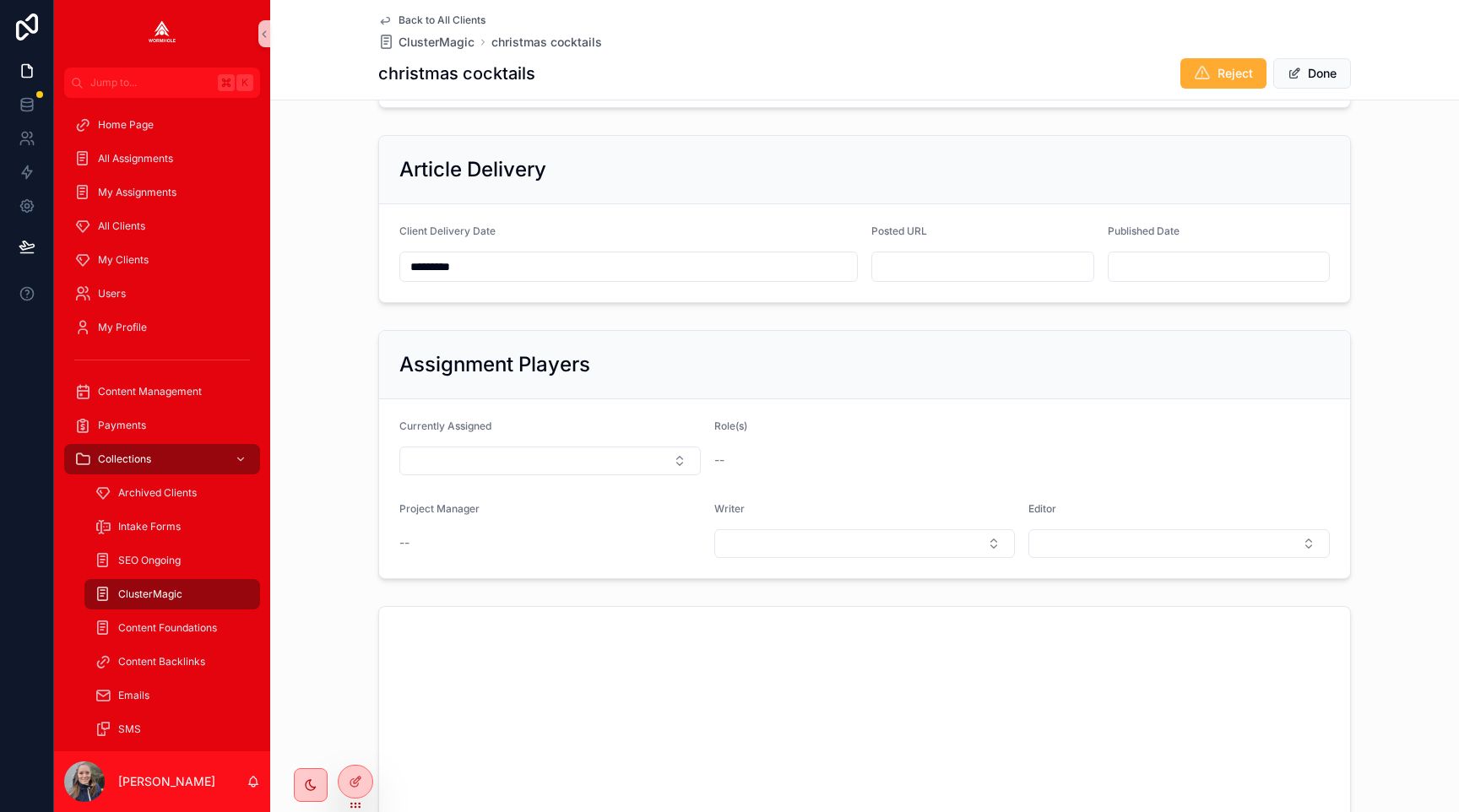
click at [959, 268] on input "scrollable content" at bounding box center [983, 267] width 221 height 24
paste input "**********"
type input "**********"
click at [1094, 337] on div "Assignment Players" at bounding box center [864, 365] width 971 height 69
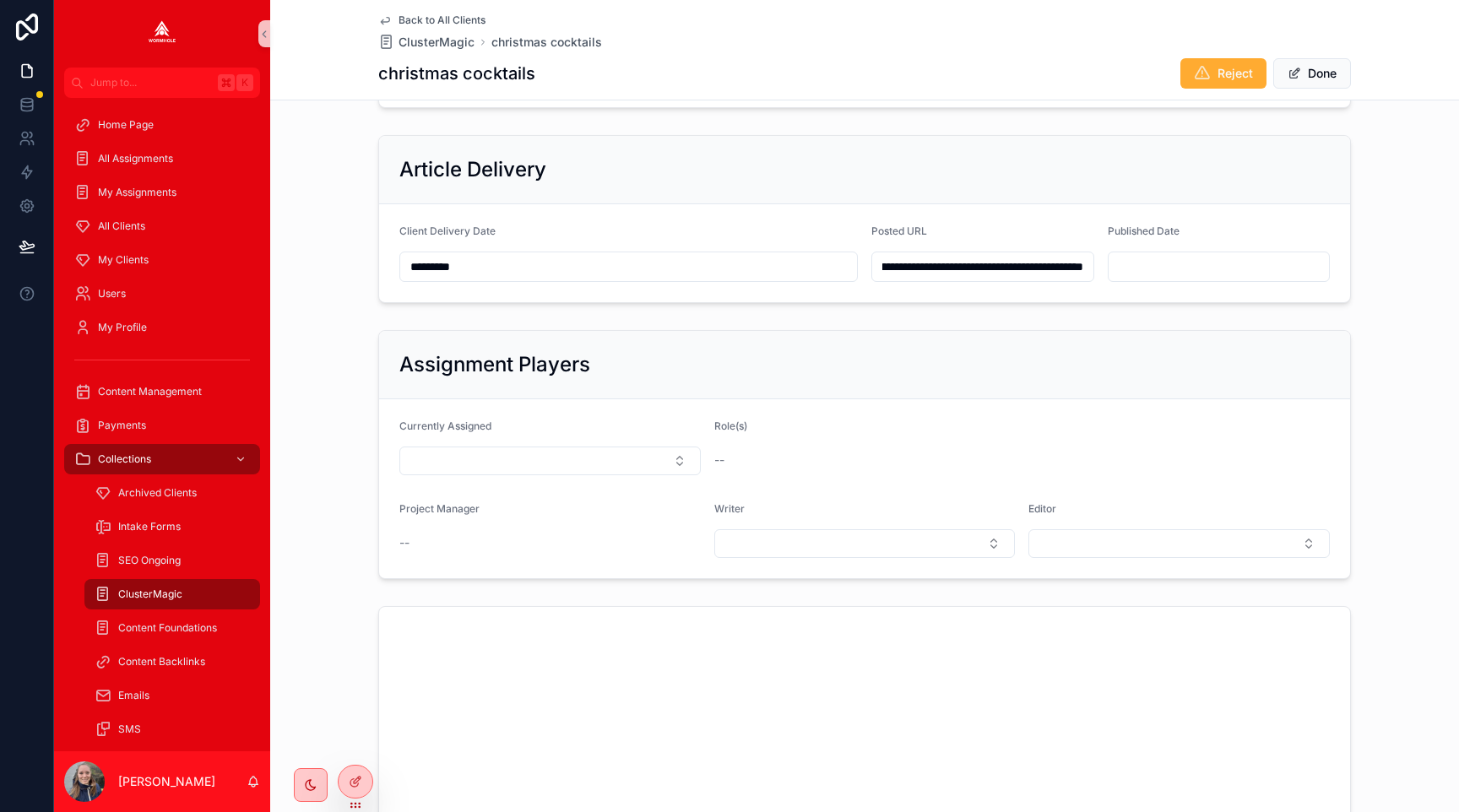
scroll to position [0, 0]
click at [1304, 72] on button "Done" at bounding box center [1312, 73] width 77 height 30
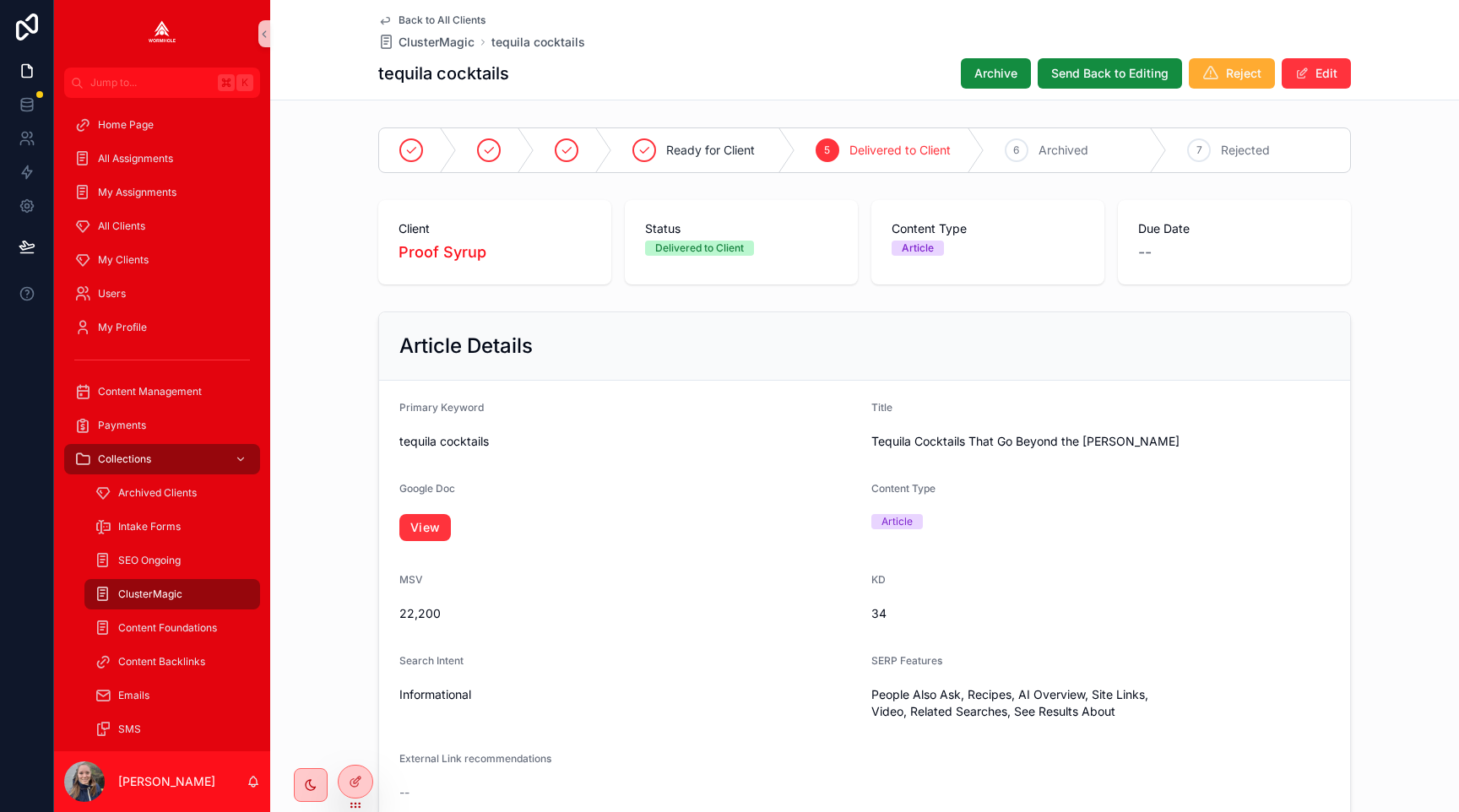
scroll to position [913, 0]
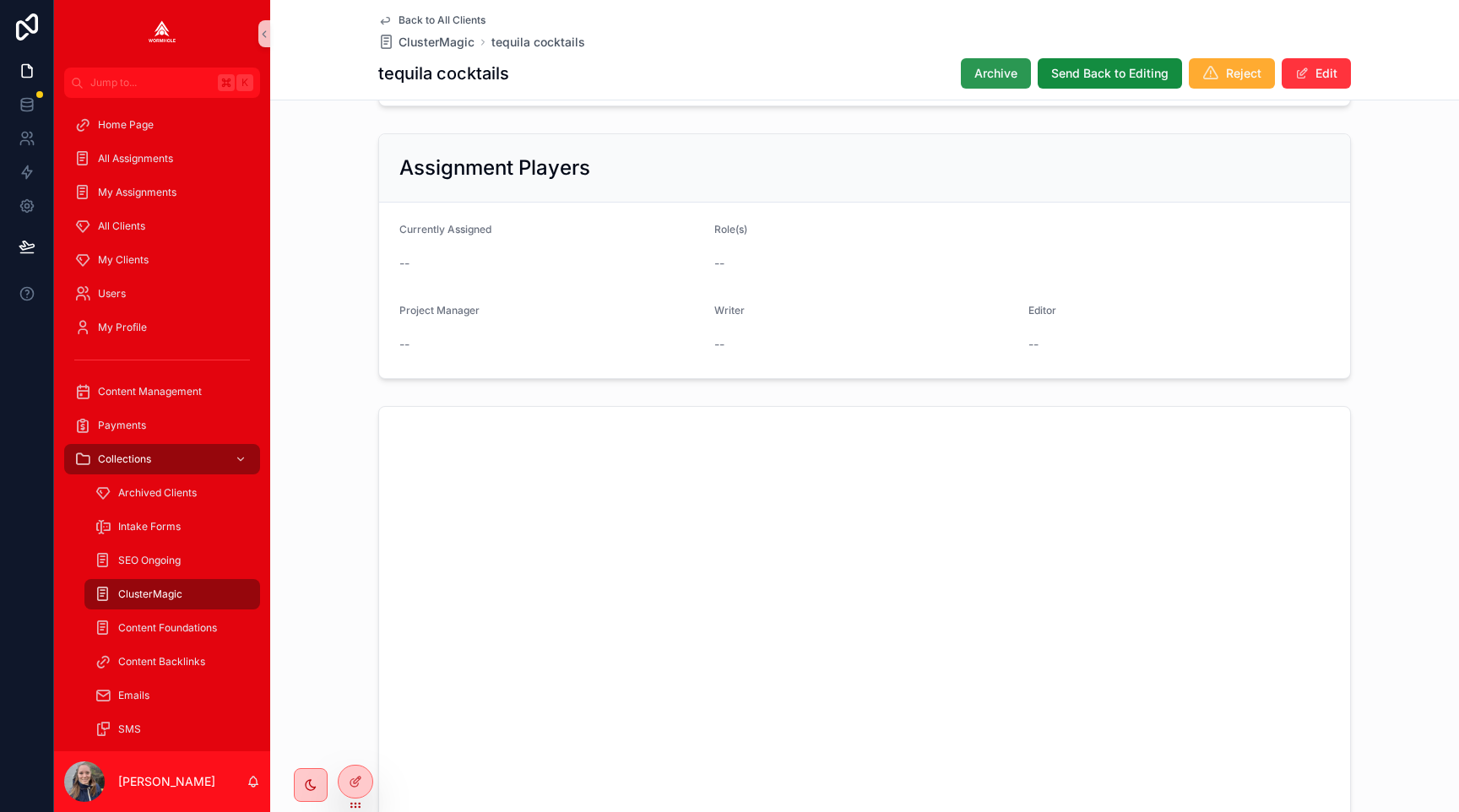
click at [990, 76] on span "Archive" at bounding box center [996, 73] width 43 height 17
drag, startPoint x: 1329, startPoint y: 72, endPoint x: 1319, endPoint y: 72, distance: 10.0
click at [1329, 72] on button "Edit" at bounding box center [1316, 73] width 69 height 30
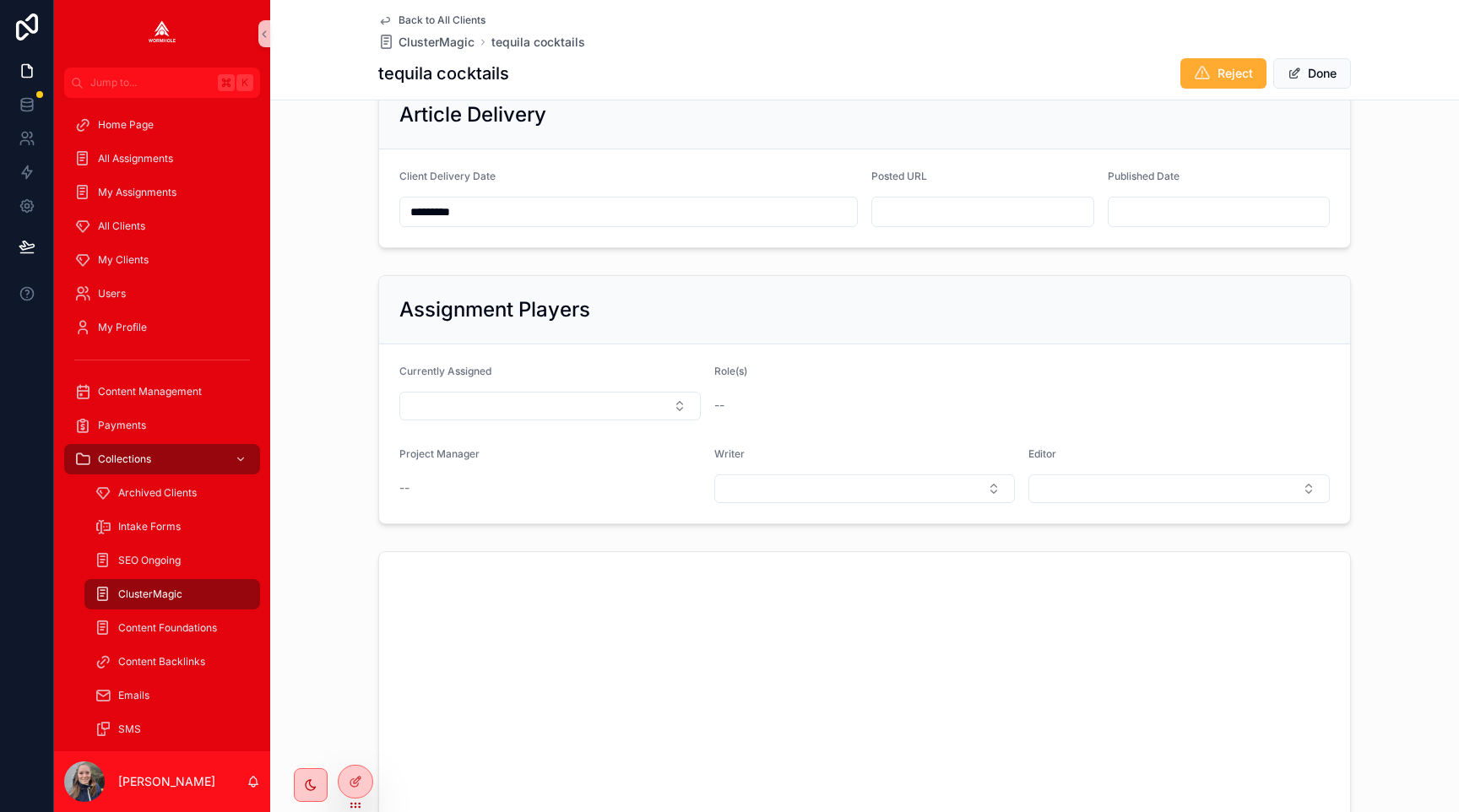
scroll to position [825, 0]
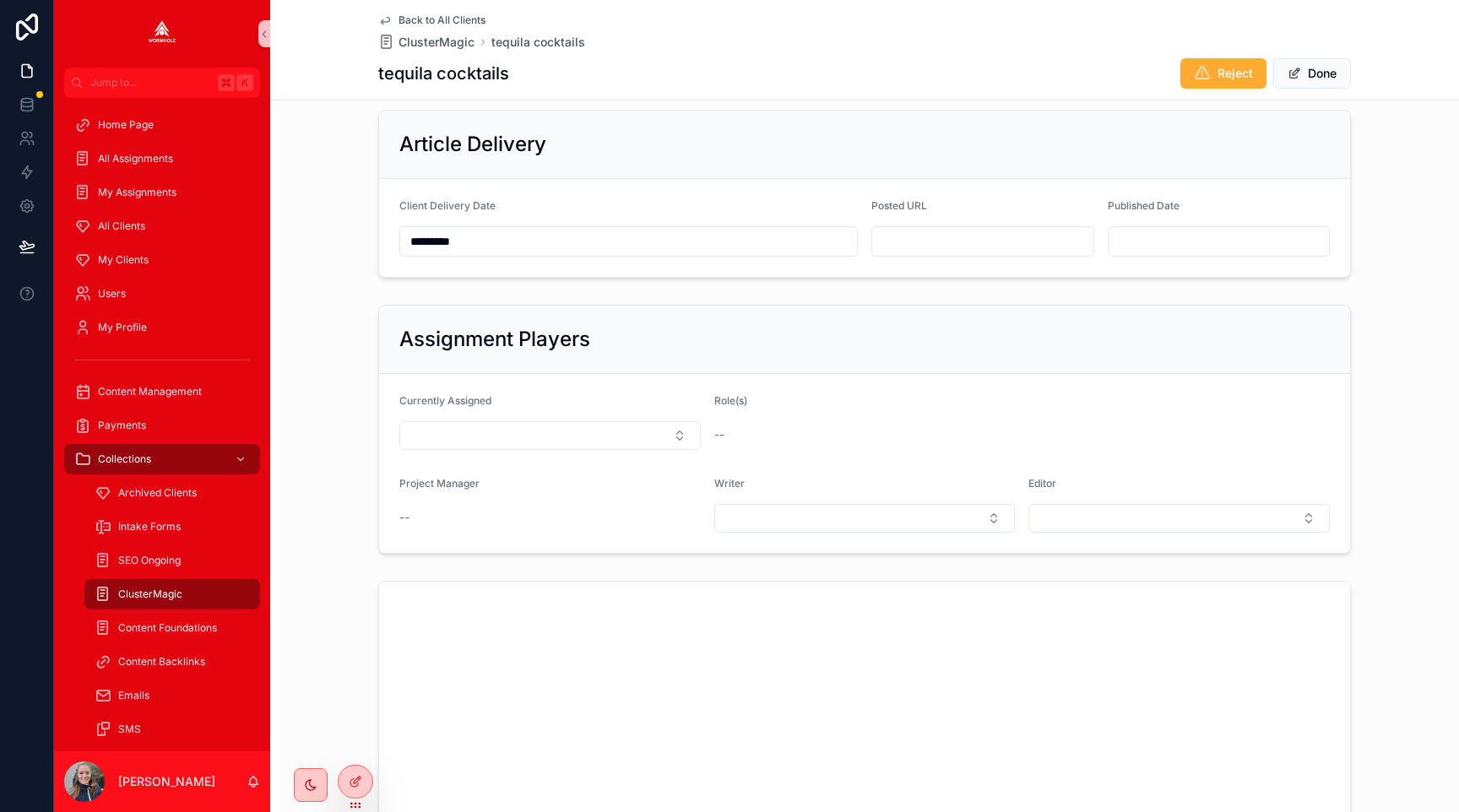
click at [907, 261] on form "Client Delivery Date ********* Posted URL Published Date" at bounding box center [864, 228] width 971 height 98
click at [904, 248] on input "scrollable content" at bounding box center [983, 241] width 221 height 24
paste input "**********"
type input "**********"
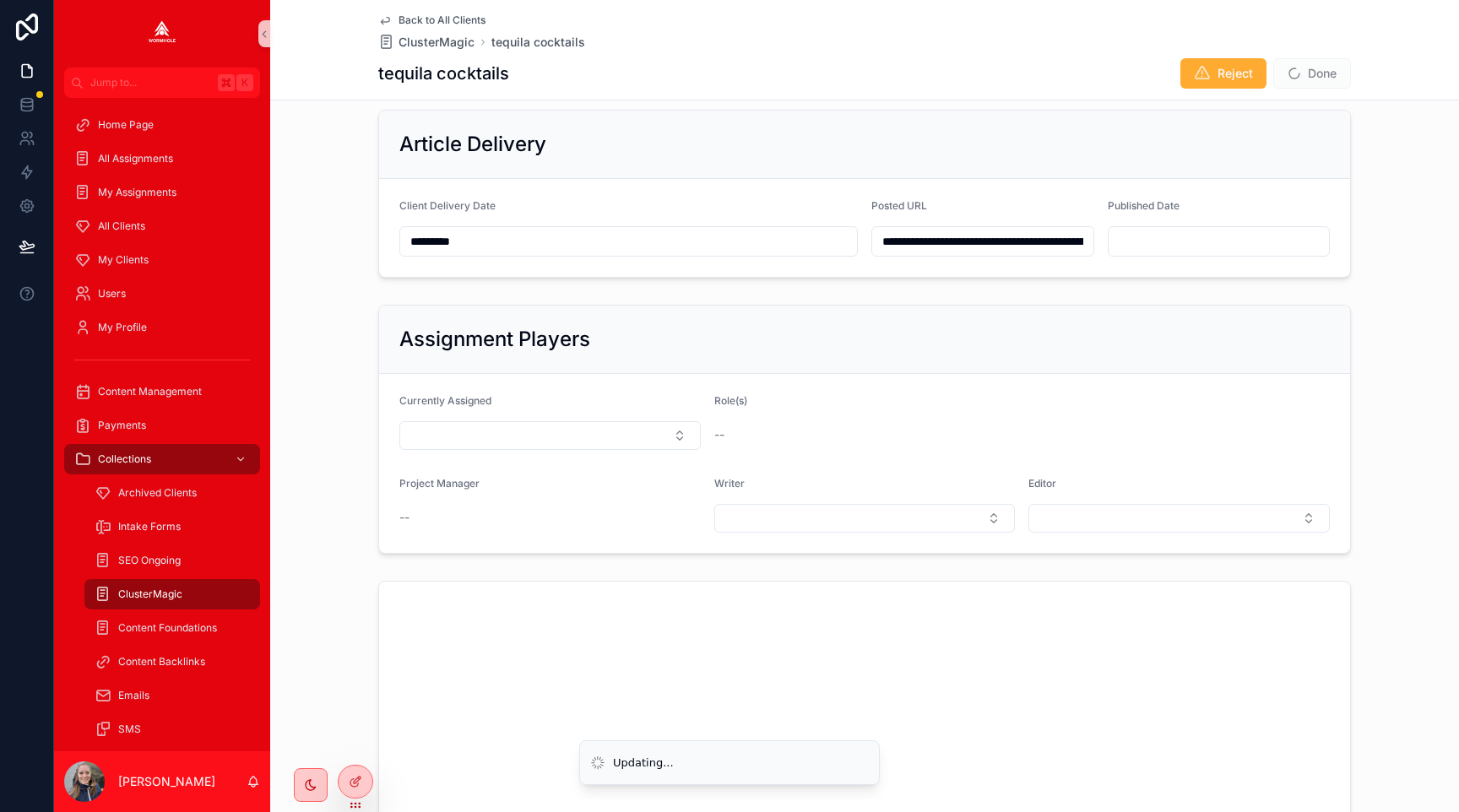
click at [1041, 318] on div "Assignment Players" at bounding box center [864, 339] width 971 height 69
click at [1297, 73] on span "scrollable content" at bounding box center [1295, 73] width 13 height 13
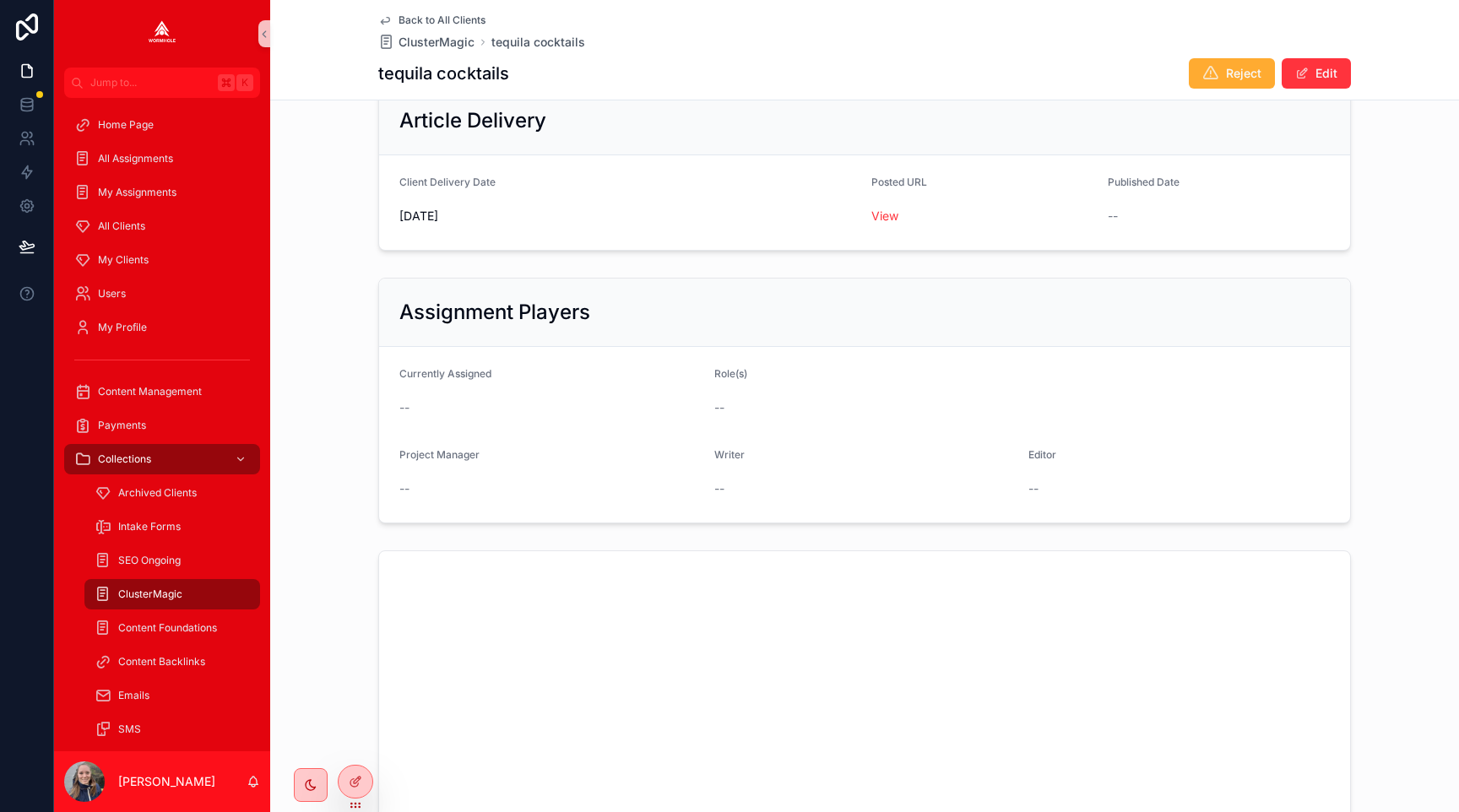
click at [1173, 304] on div "Assignment Players" at bounding box center [864, 312] width 930 height 27
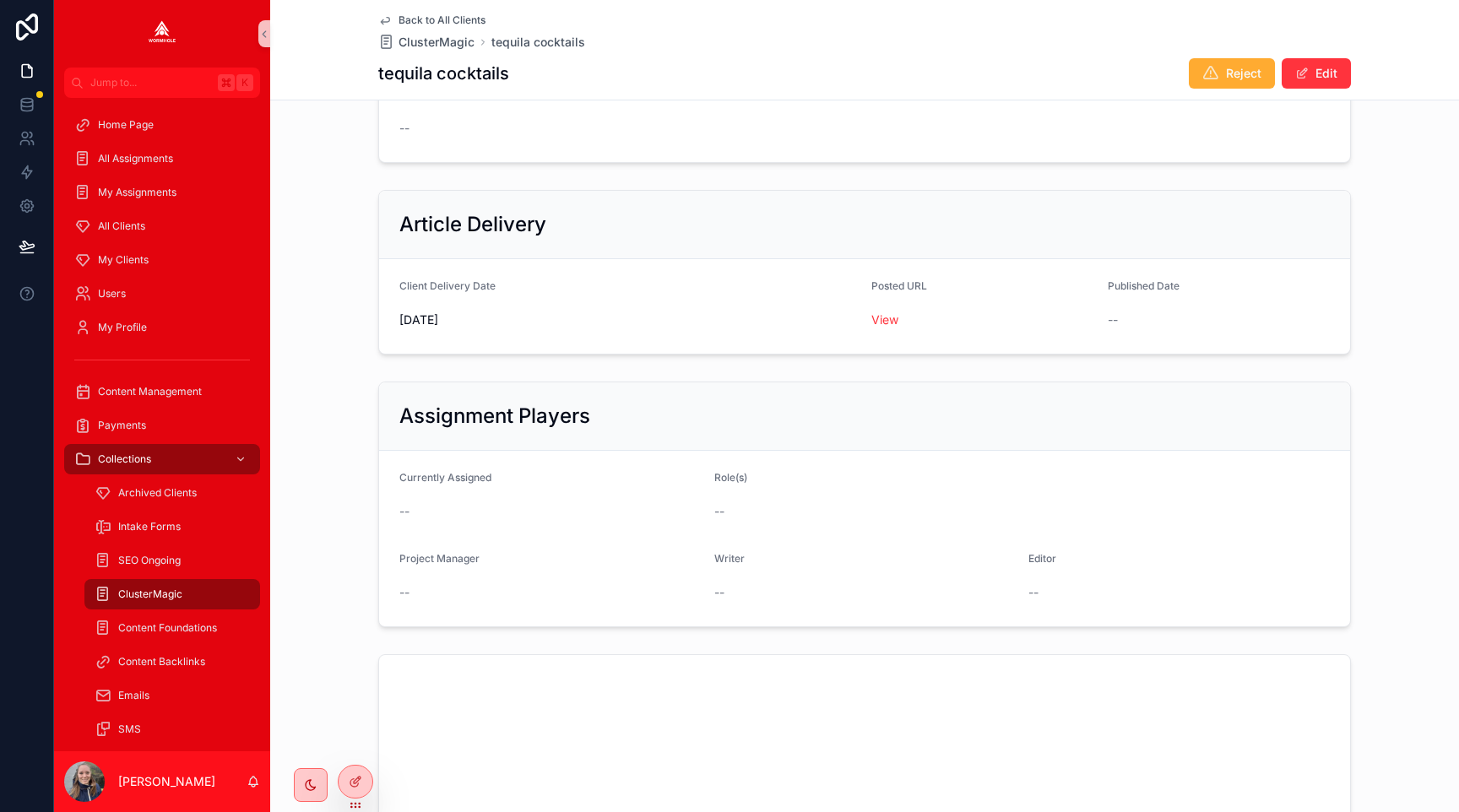
scroll to position [512, 0]
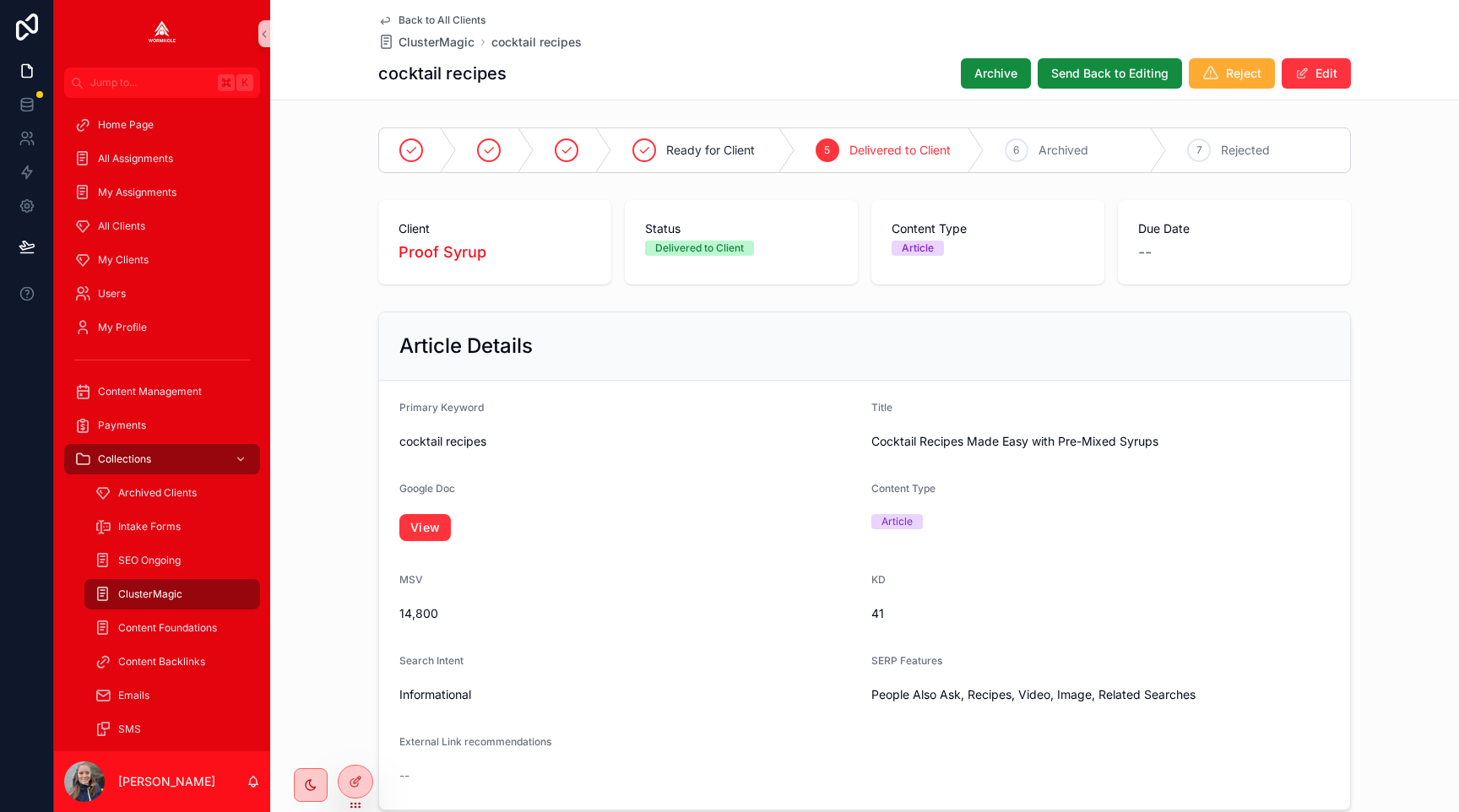
scroll to position [896, 0]
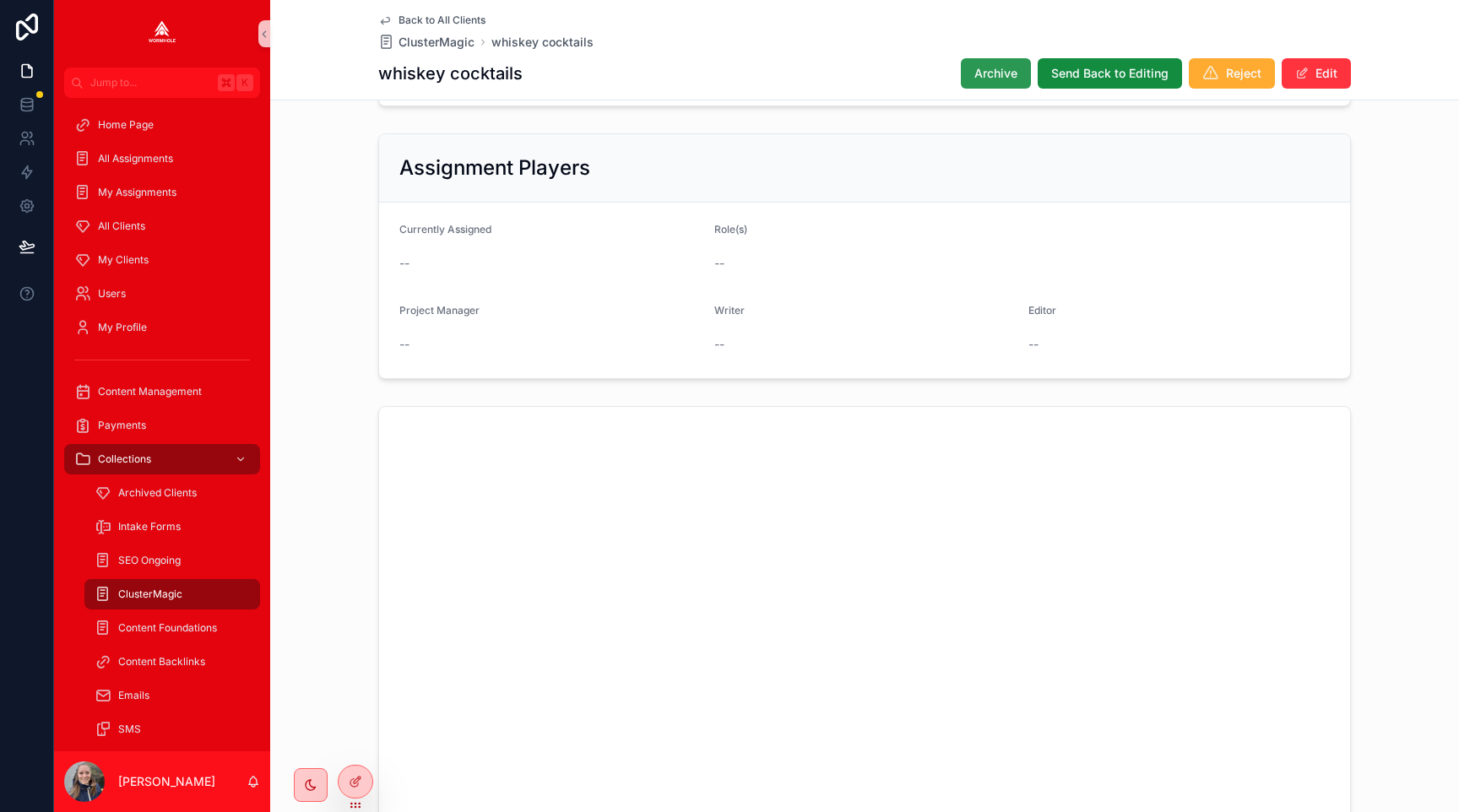
click at [988, 79] on span "Archive" at bounding box center [996, 73] width 43 height 17
drag, startPoint x: 1299, startPoint y: 68, endPoint x: 1288, endPoint y: 0, distance: 68.9
click at [1299, 68] on span "scrollable content" at bounding box center [1303, 73] width 13 height 13
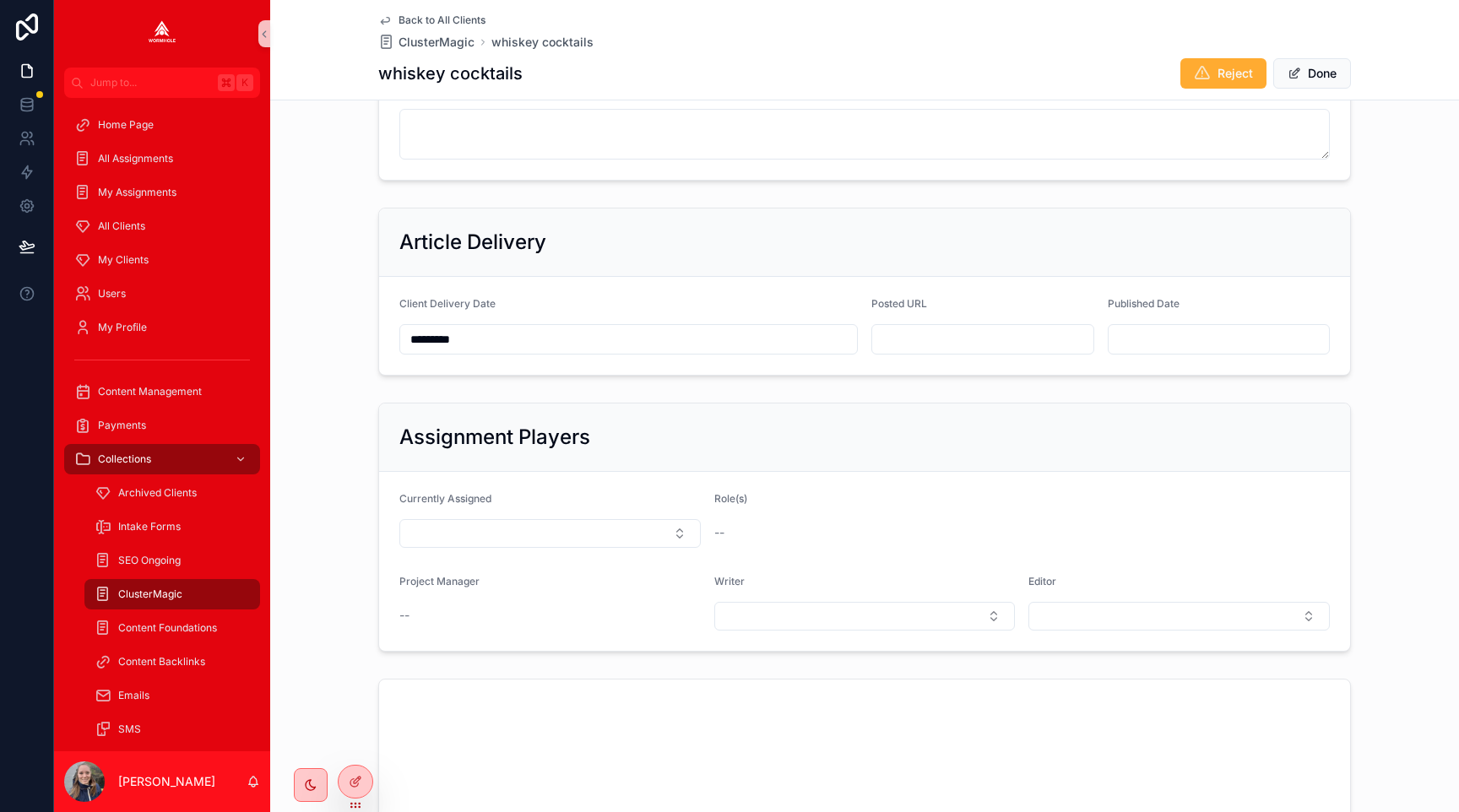
scroll to position [725, 0]
click at [936, 346] on input "scrollable content" at bounding box center [983, 341] width 221 height 24
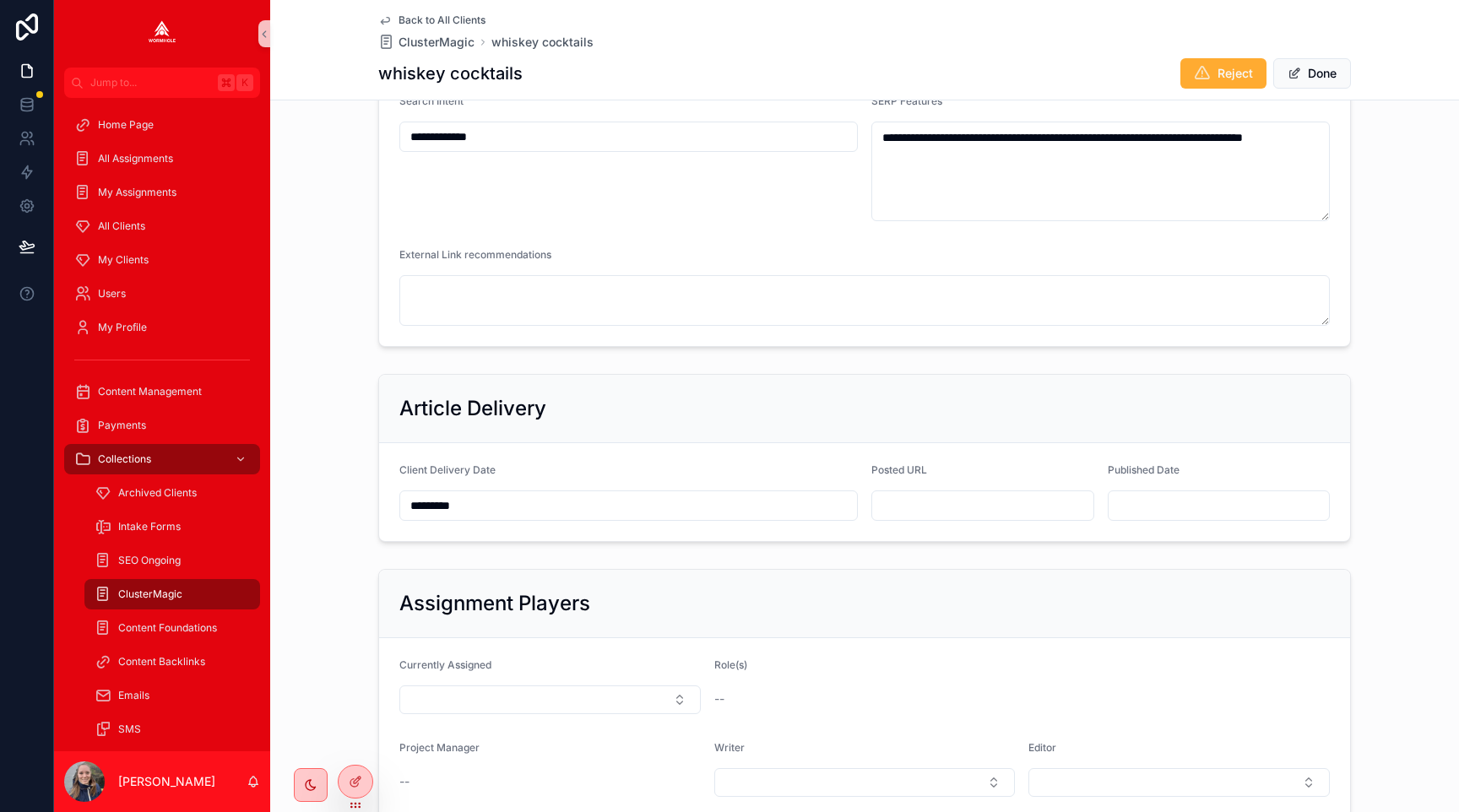
scroll to position [560, 0]
paste input "**********"
type input "**********"
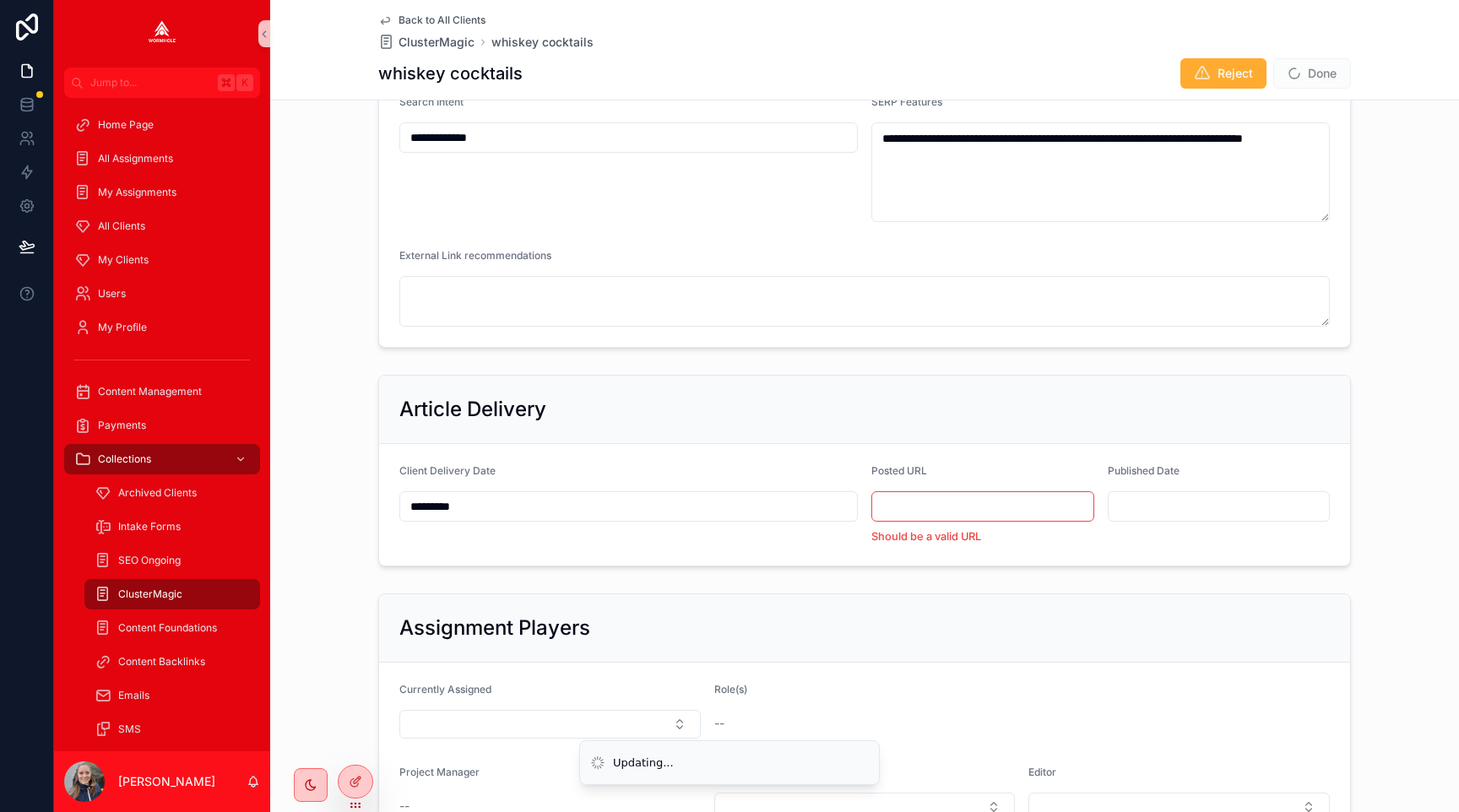
scroll to position [0, 0]
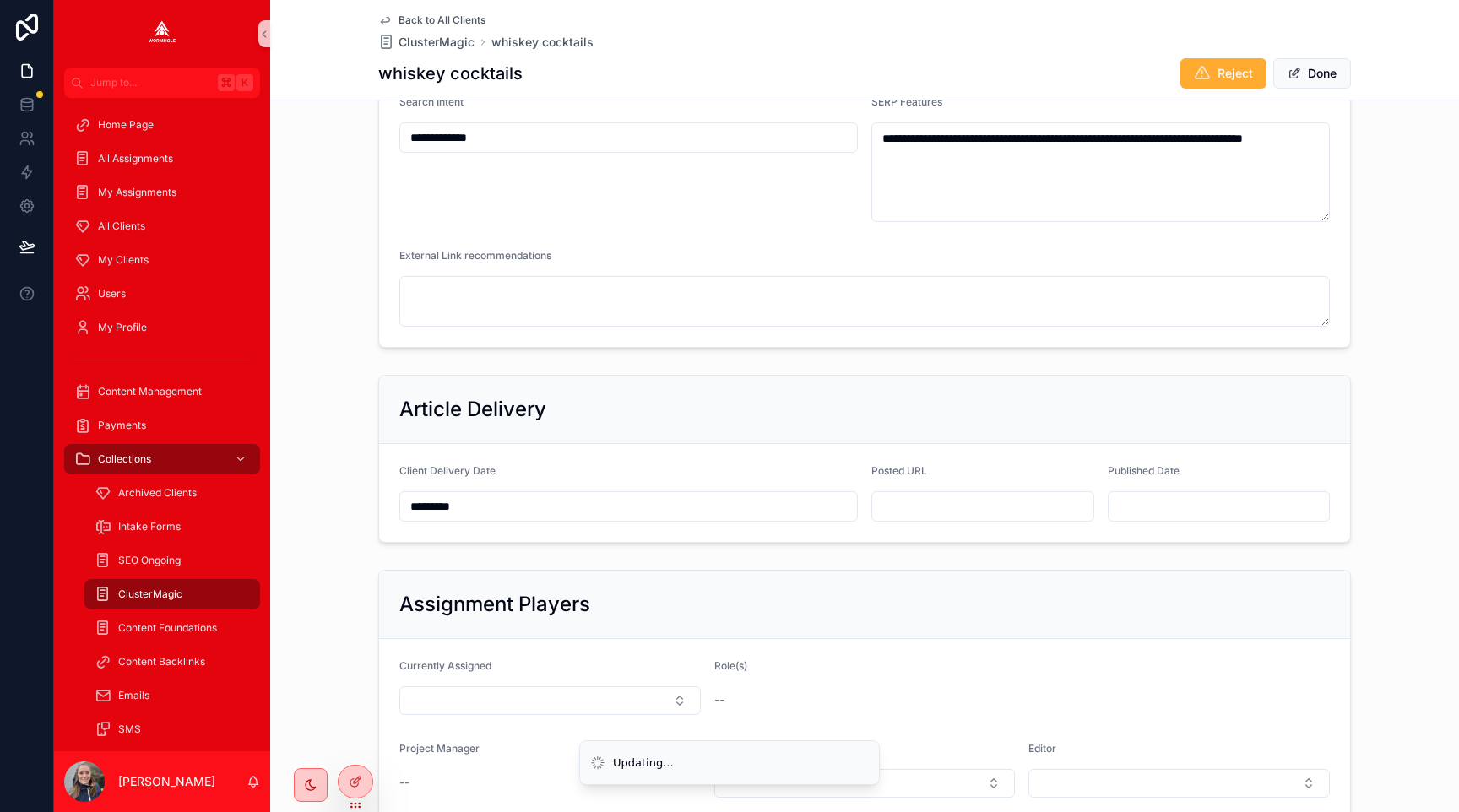
type input "**********"
click at [906, 501] on input "scrollable content" at bounding box center [983, 506] width 221 height 24
paste input "**********"
type input "**********"
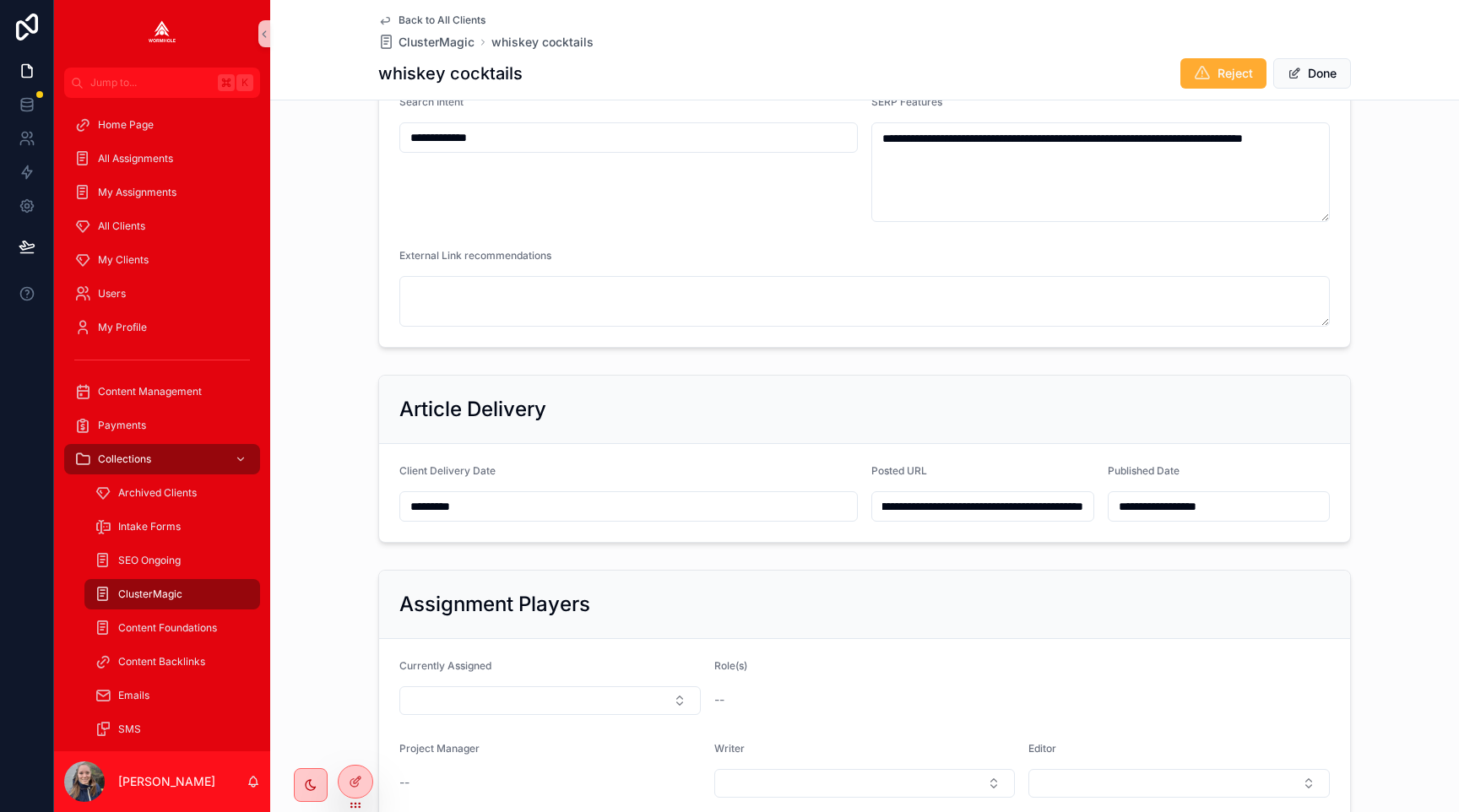
click at [1269, 388] on div "Article Delivery" at bounding box center [864, 410] width 971 height 69
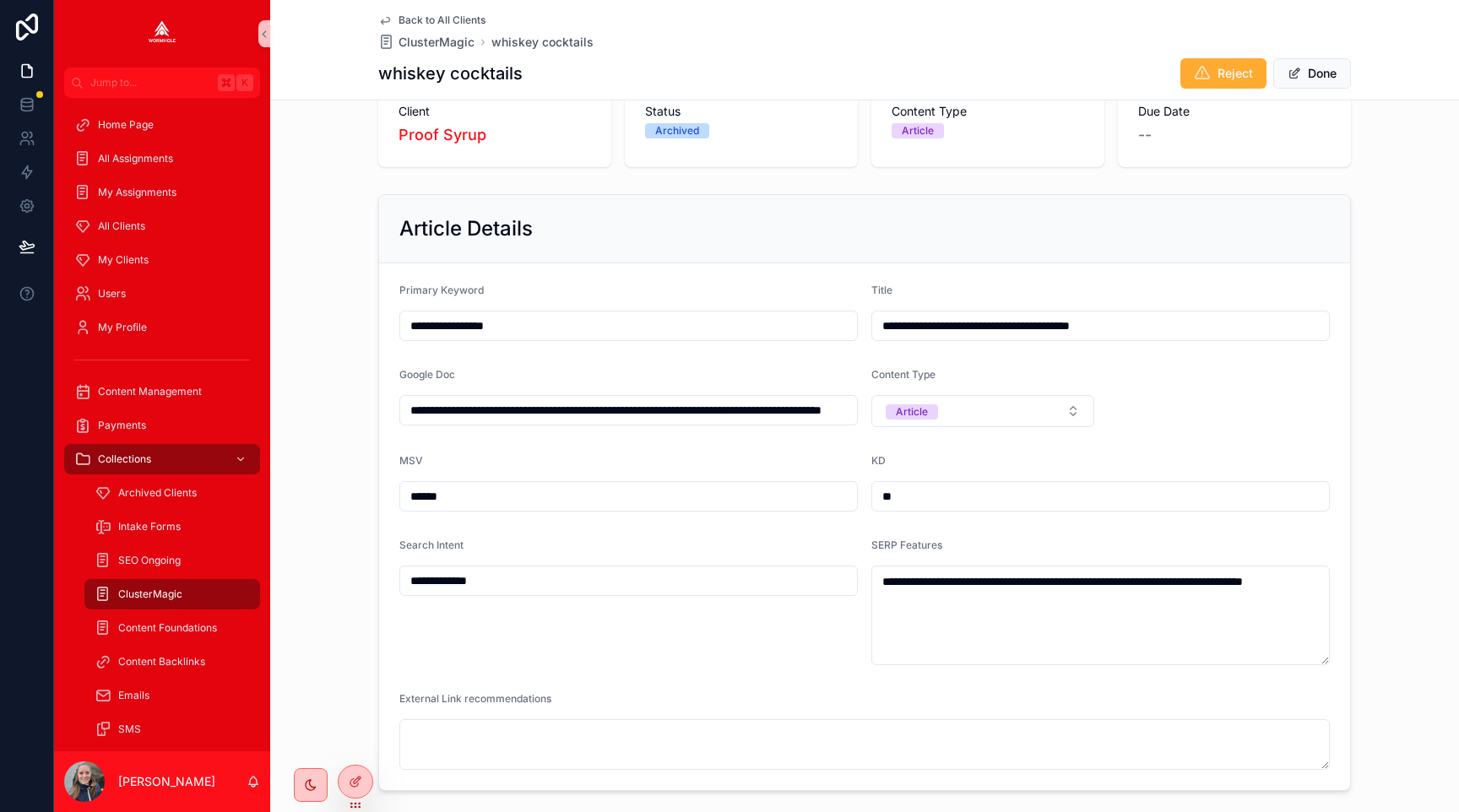
scroll to position [0, 0]
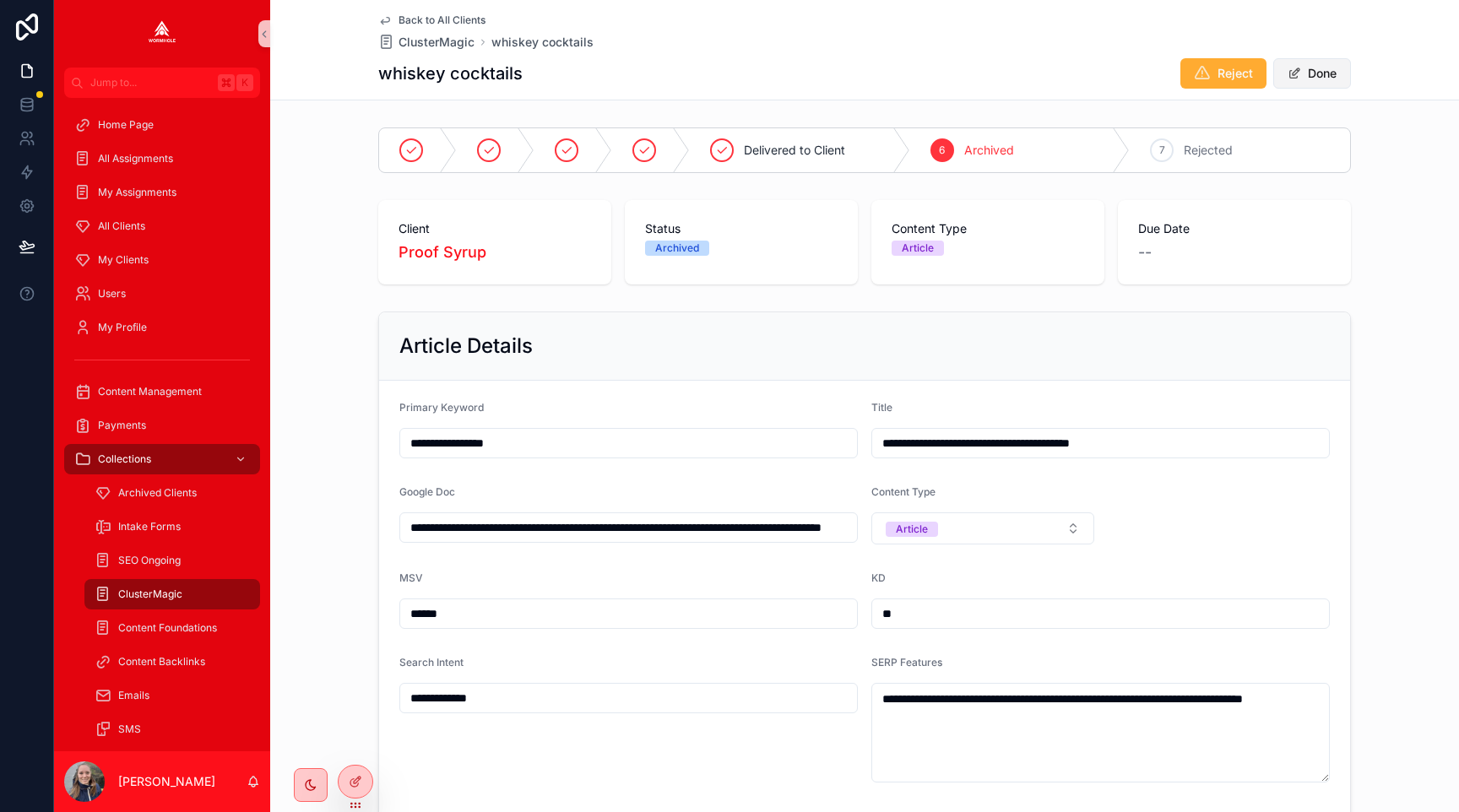
click at [1294, 76] on span "scrollable content" at bounding box center [1295, 73] width 13 height 13
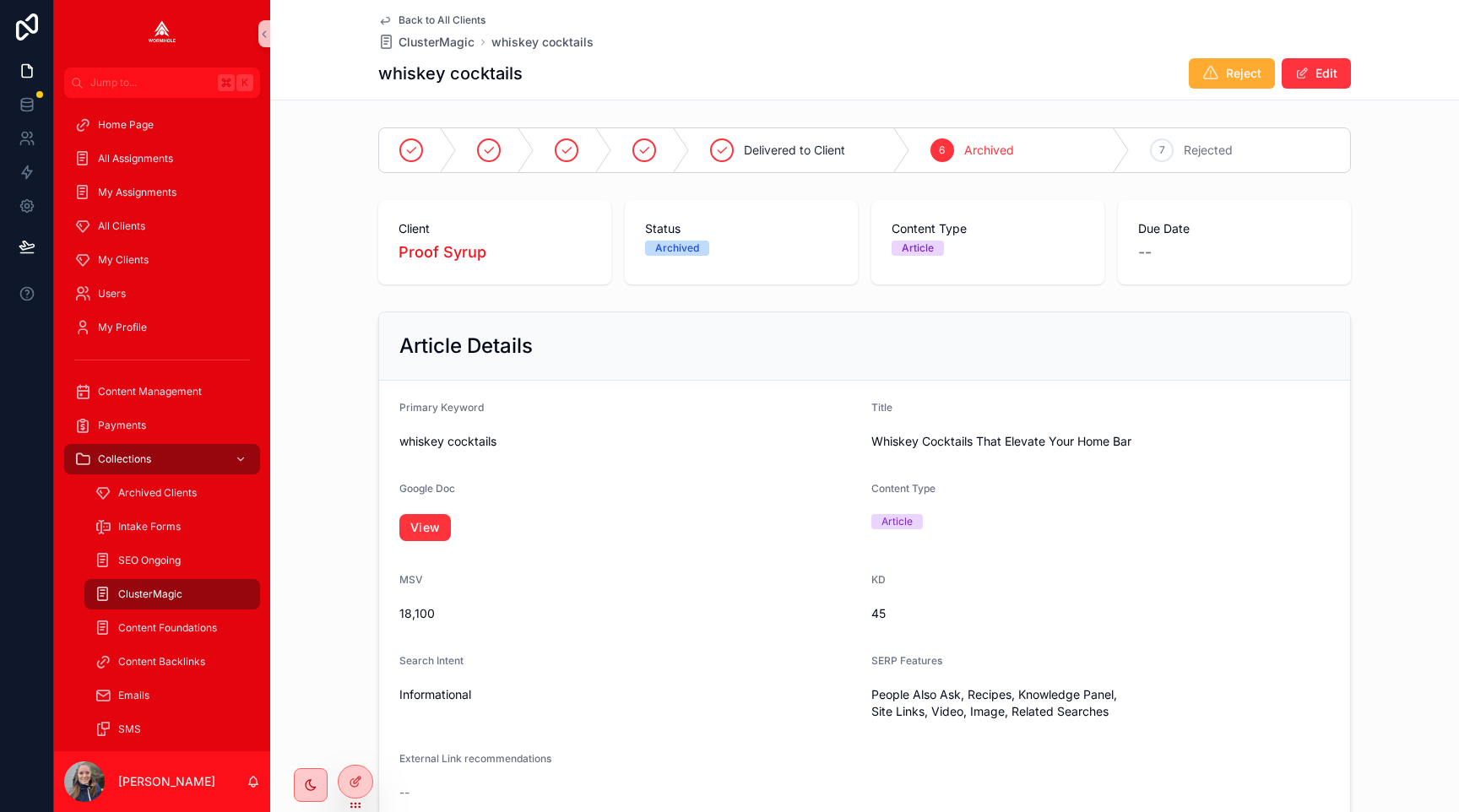
click at [1418, 340] on div "Article Details Primary Keyword whiskey cocktails Title Whiskey Cocktails That …" at bounding box center [865, 569] width 1189 height 529
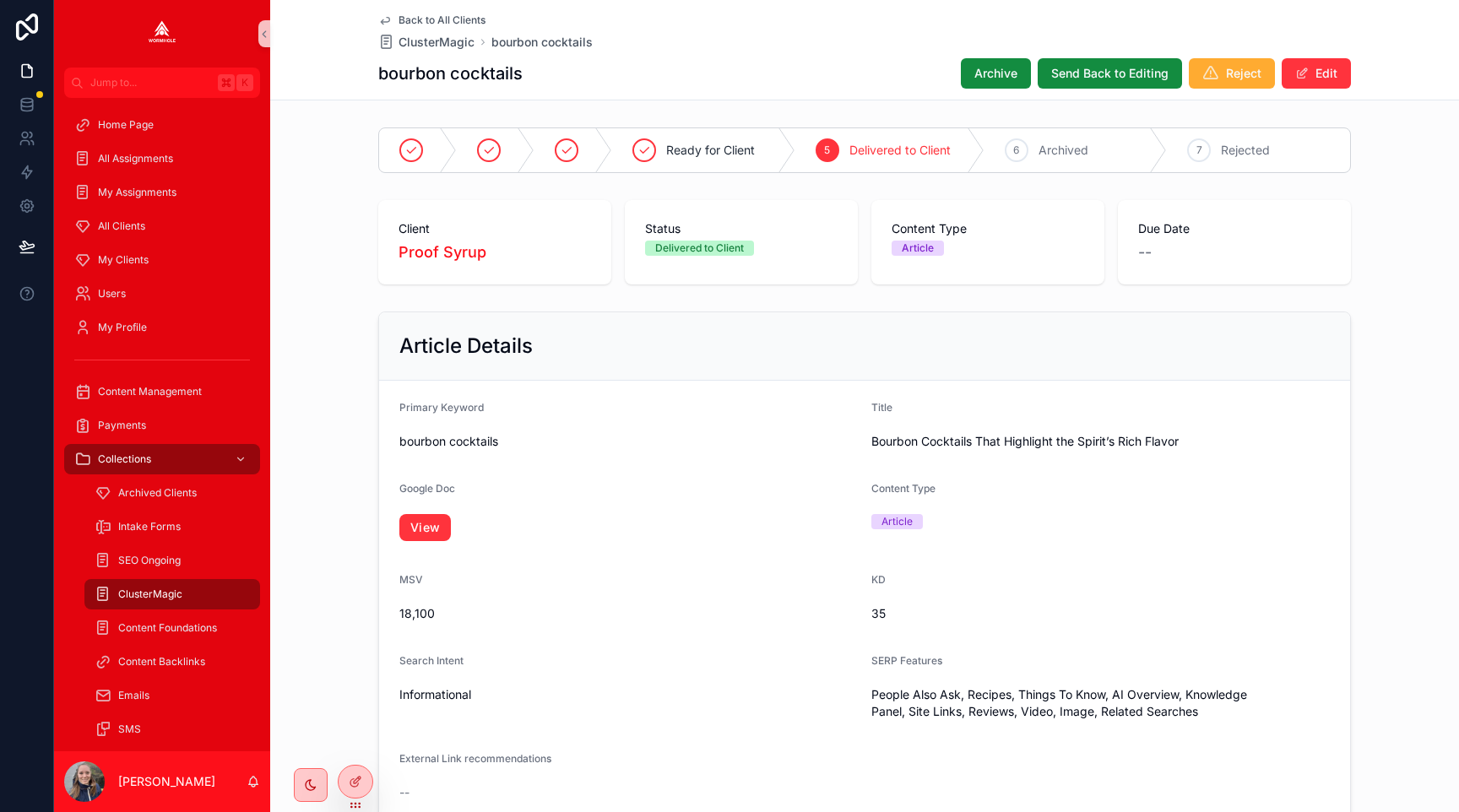
scroll to position [913, 0]
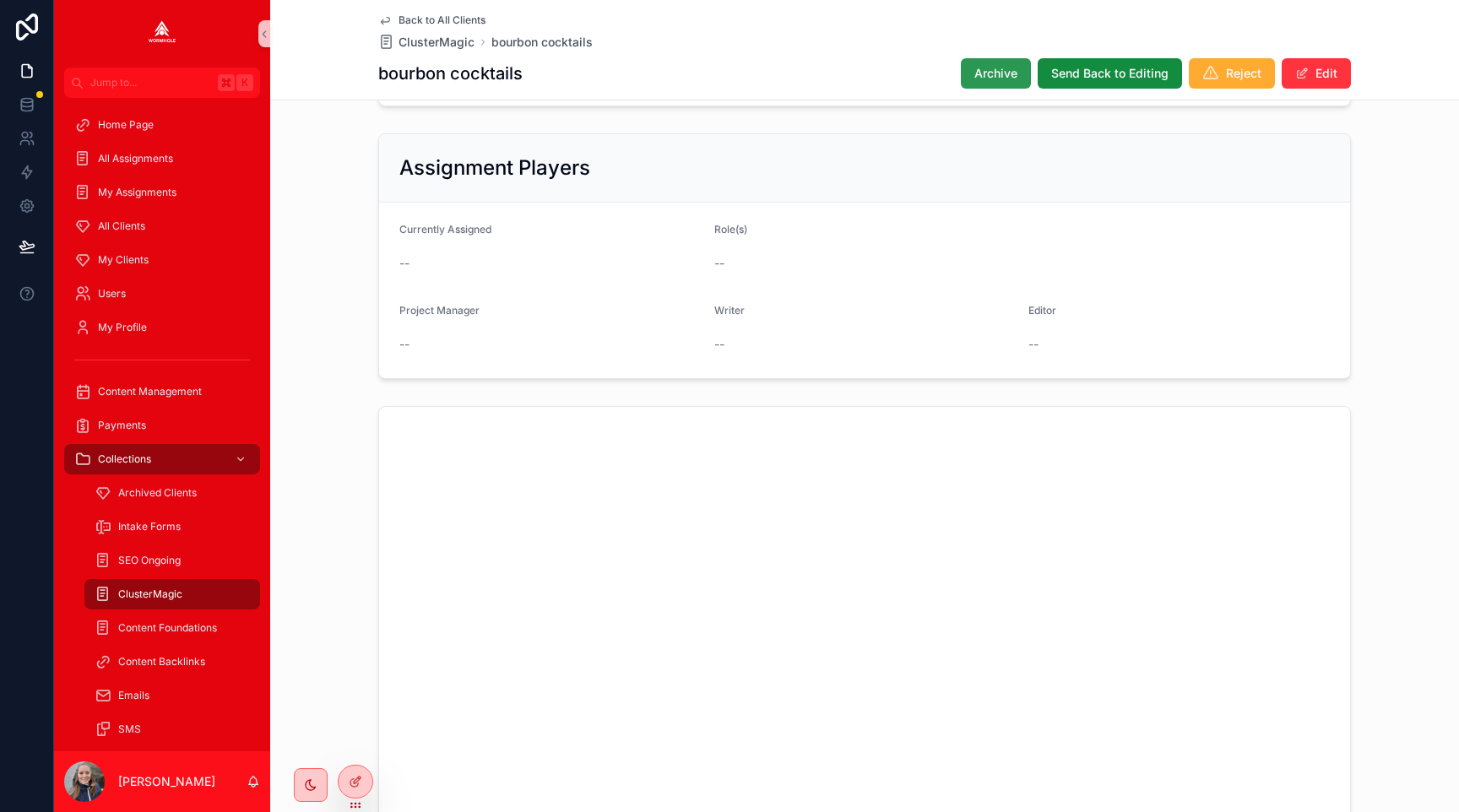
click at [982, 75] on span "Archive" at bounding box center [996, 73] width 43 height 17
click at [1296, 64] on button "Edit" at bounding box center [1316, 73] width 69 height 30
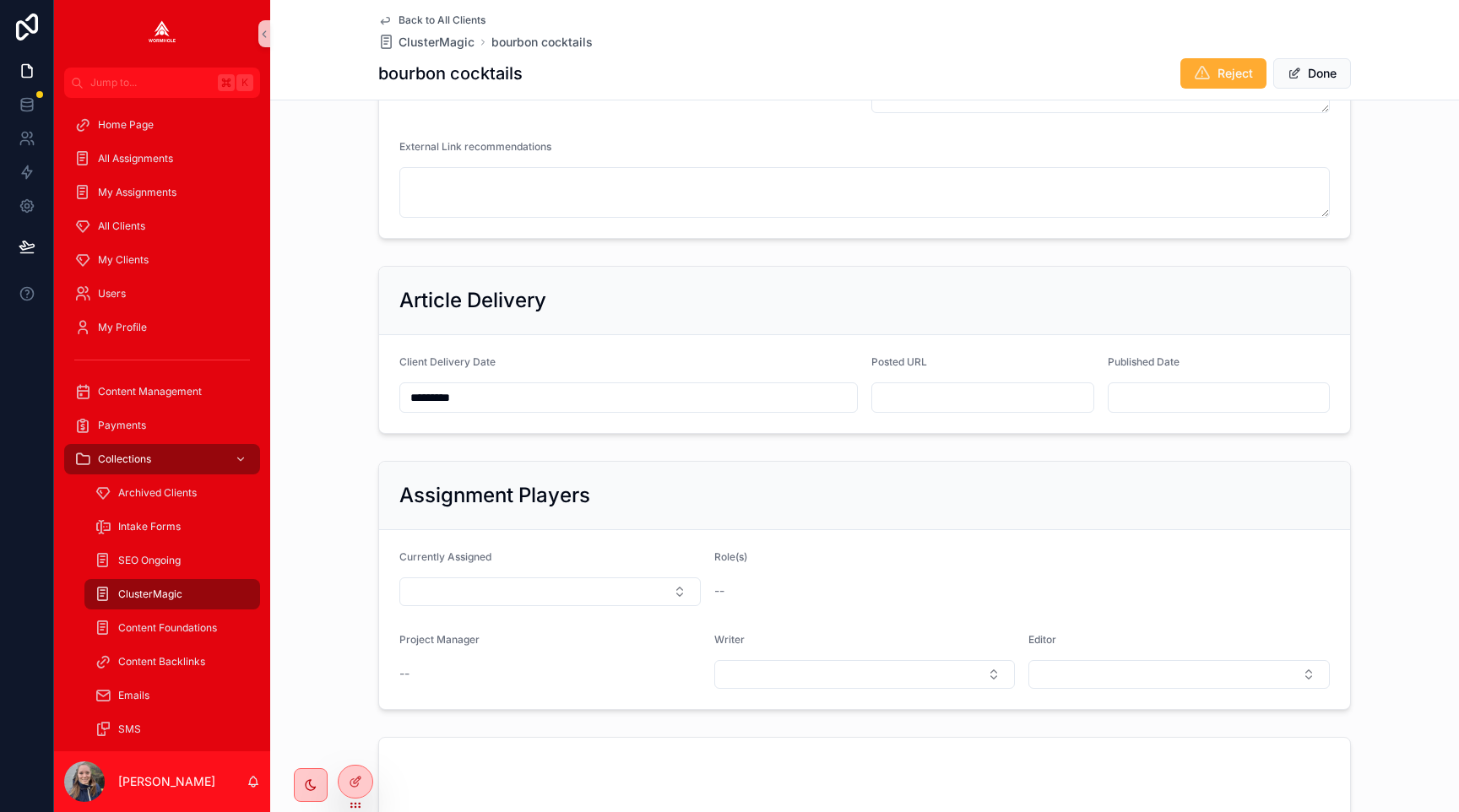
scroll to position [705, 0]
click at [906, 386] on input "scrollable content" at bounding box center [983, 396] width 221 height 24
paste input "**********"
type input "**********"
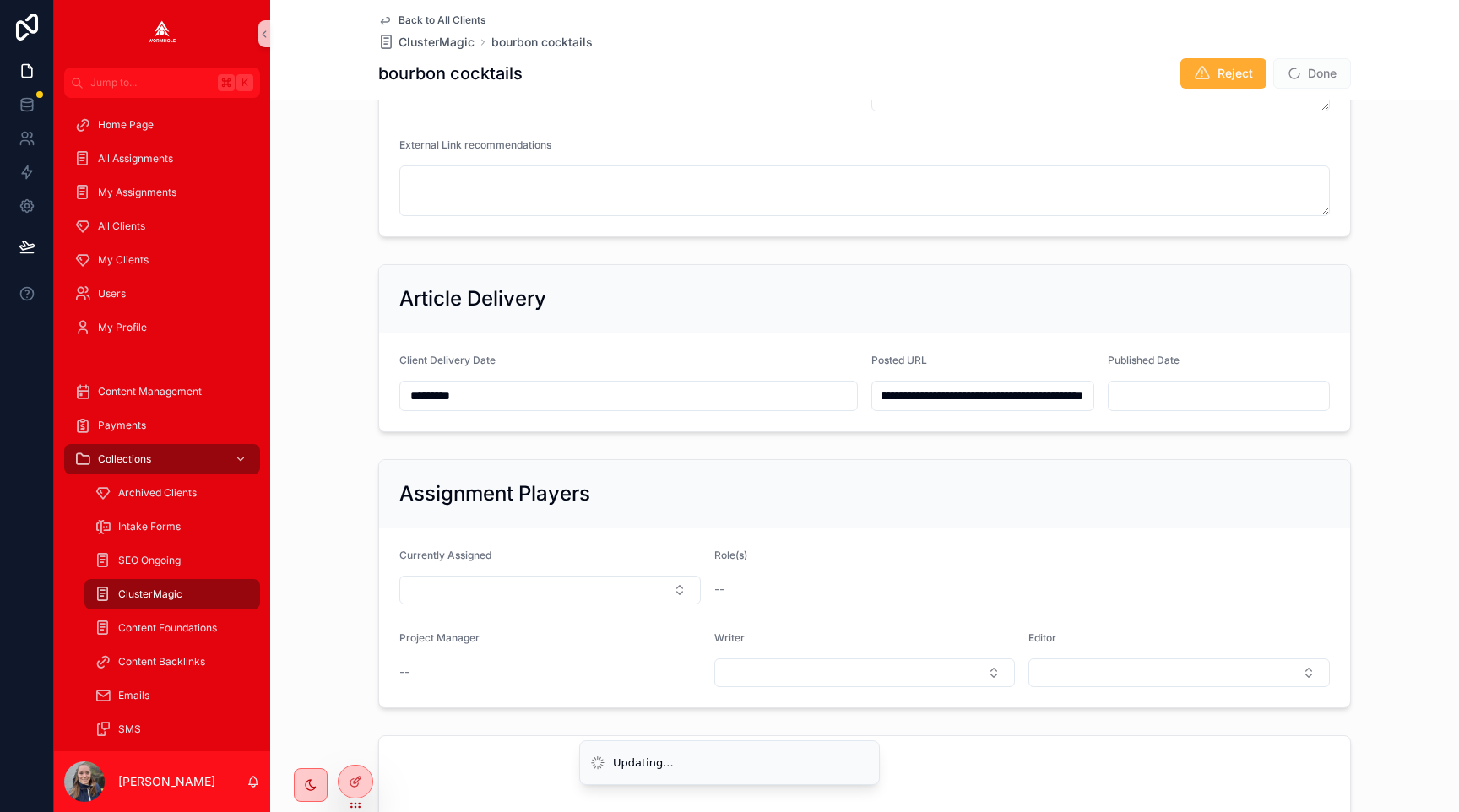
click at [1302, 69] on button "Done" at bounding box center [1312, 73] width 77 height 30
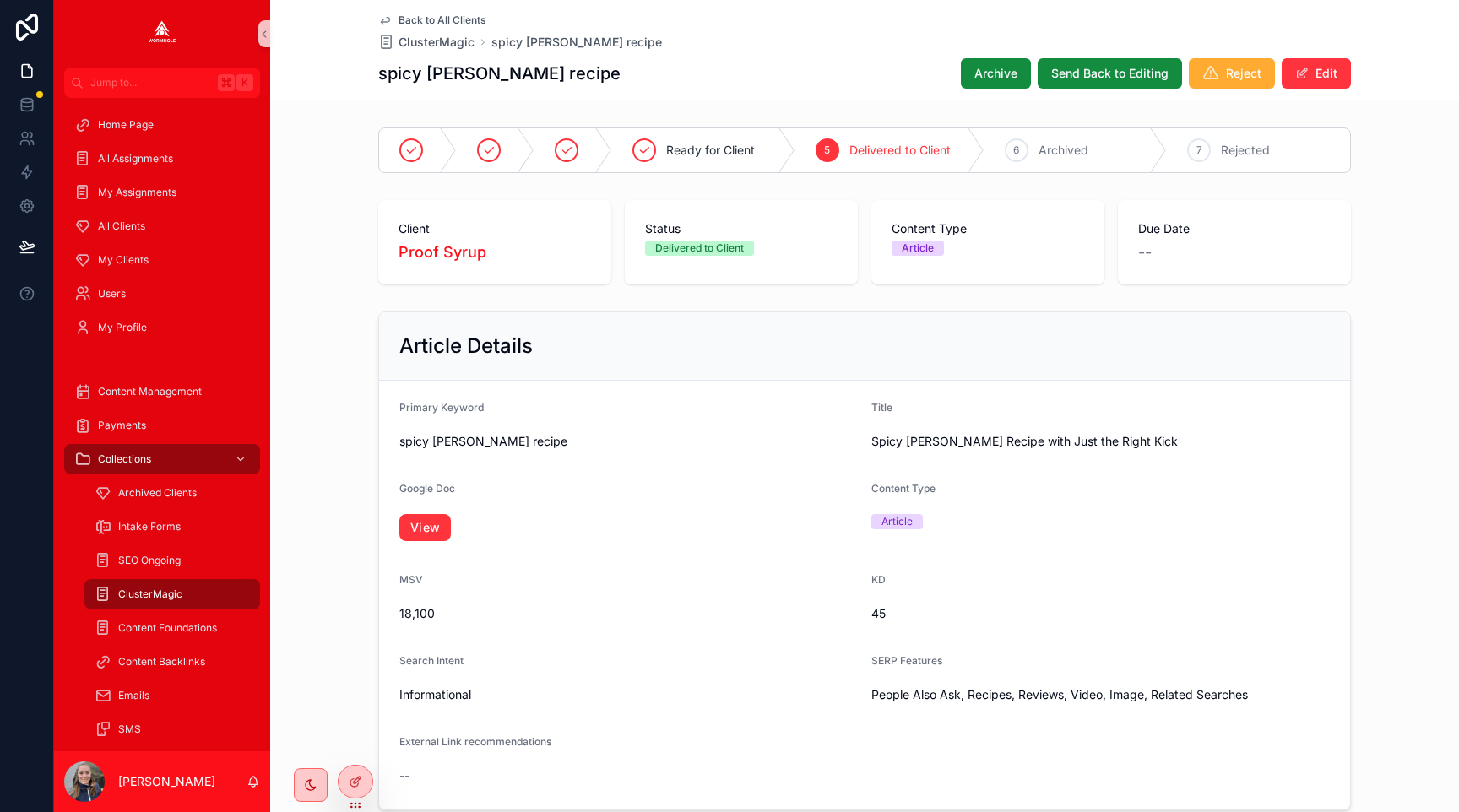
scroll to position [896, 0]
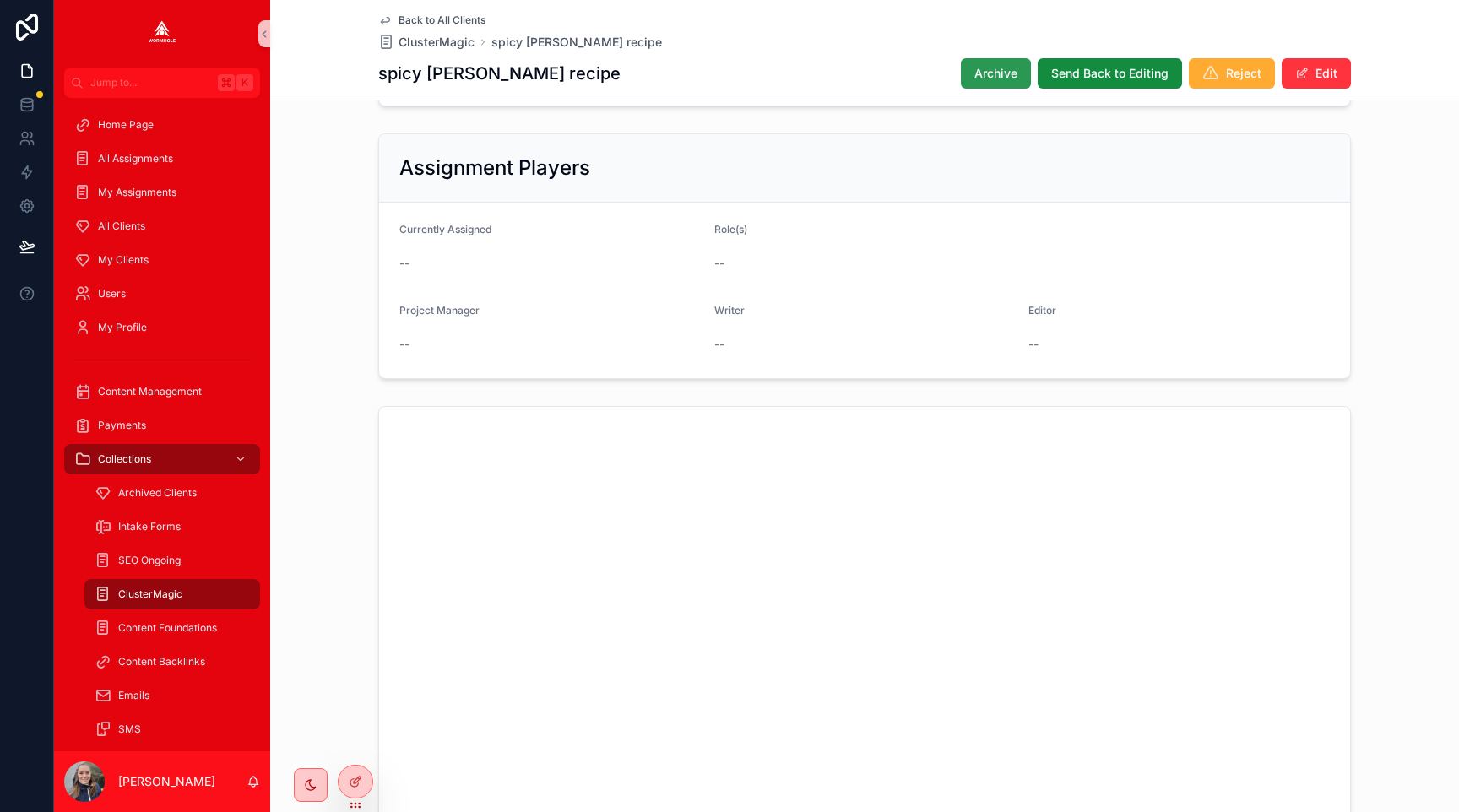
click at [969, 66] on button "Archive" at bounding box center [996, 73] width 70 height 30
click at [1300, 72] on span "scrollable content" at bounding box center [1303, 73] width 13 height 13
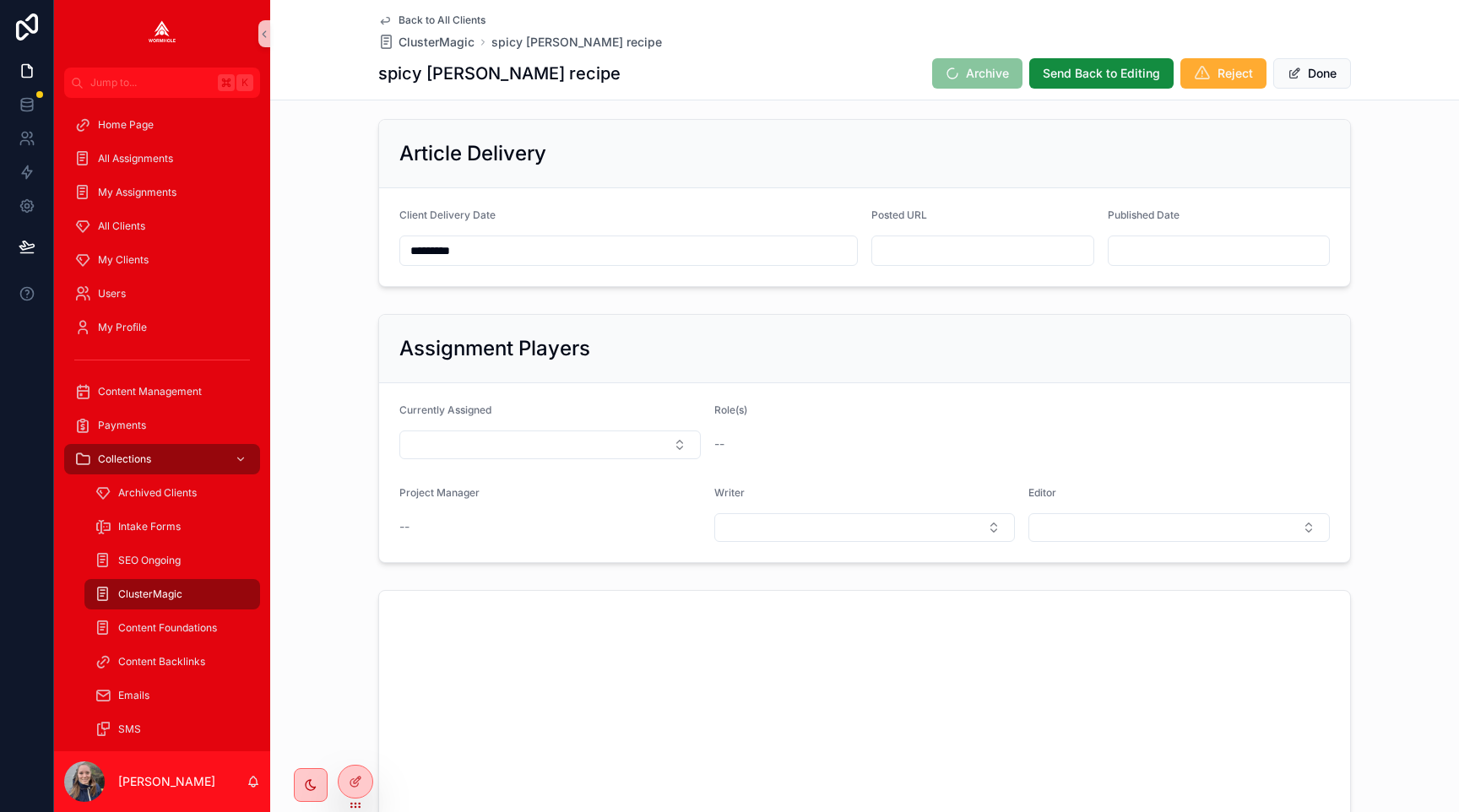
scroll to position [782, 0]
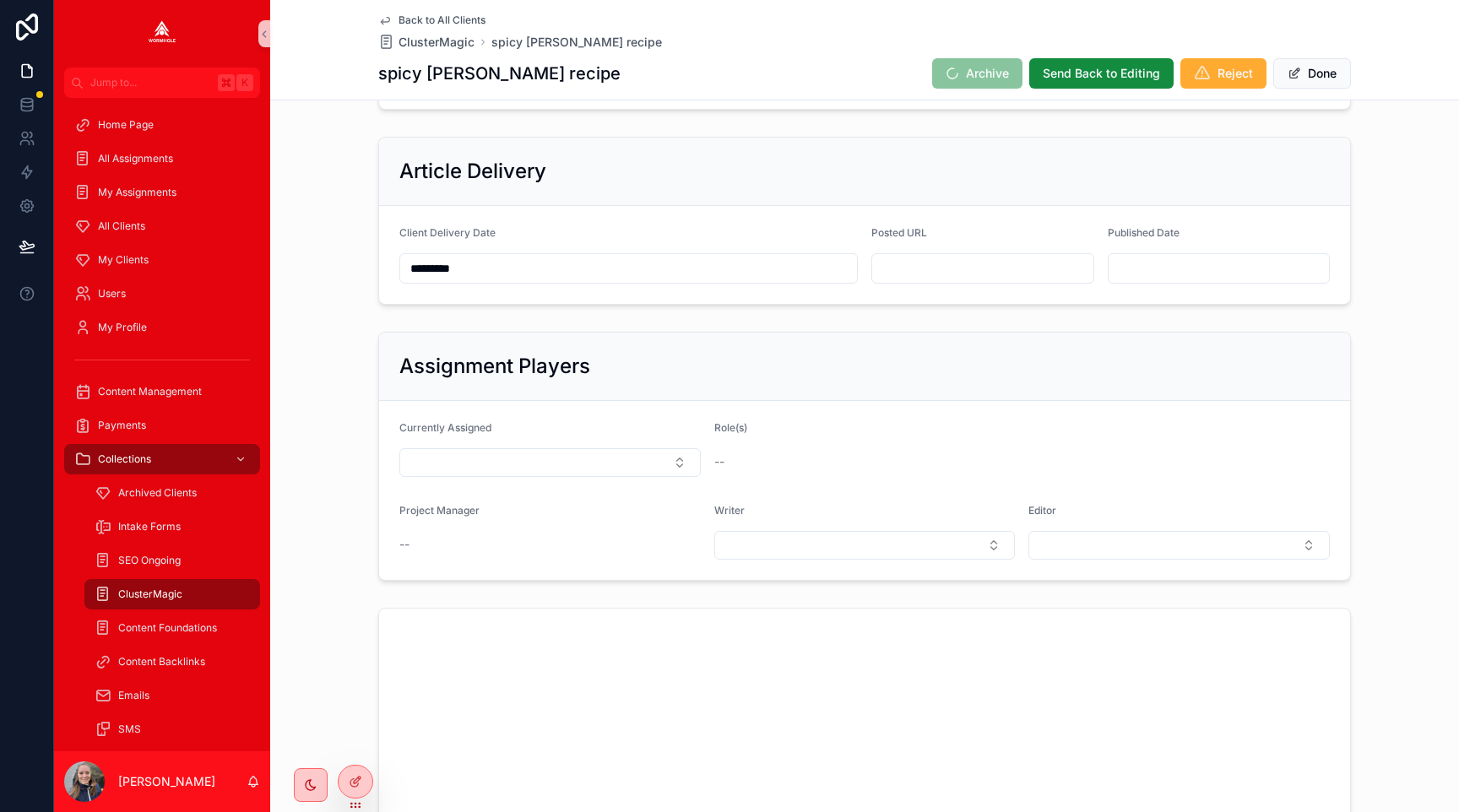
click at [974, 266] on input "scrollable content" at bounding box center [983, 268] width 221 height 24
paste input "**********"
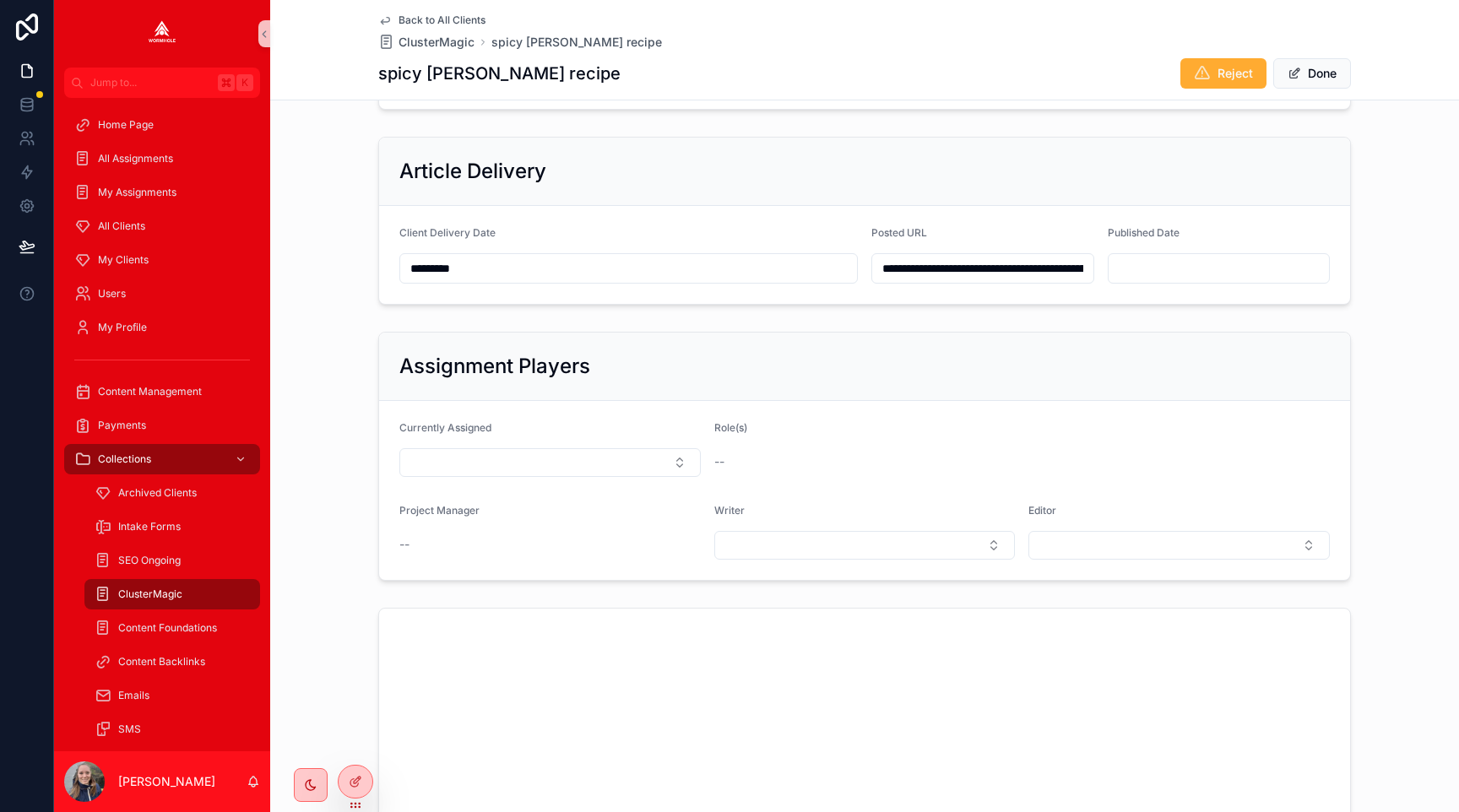
scroll to position [0, 277]
type input "**********"
click at [1051, 346] on div "Assignment Players" at bounding box center [864, 366] width 971 height 69
click at [1302, 75] on button "Done" at bounding box center [1312, 73] width 77 height 30
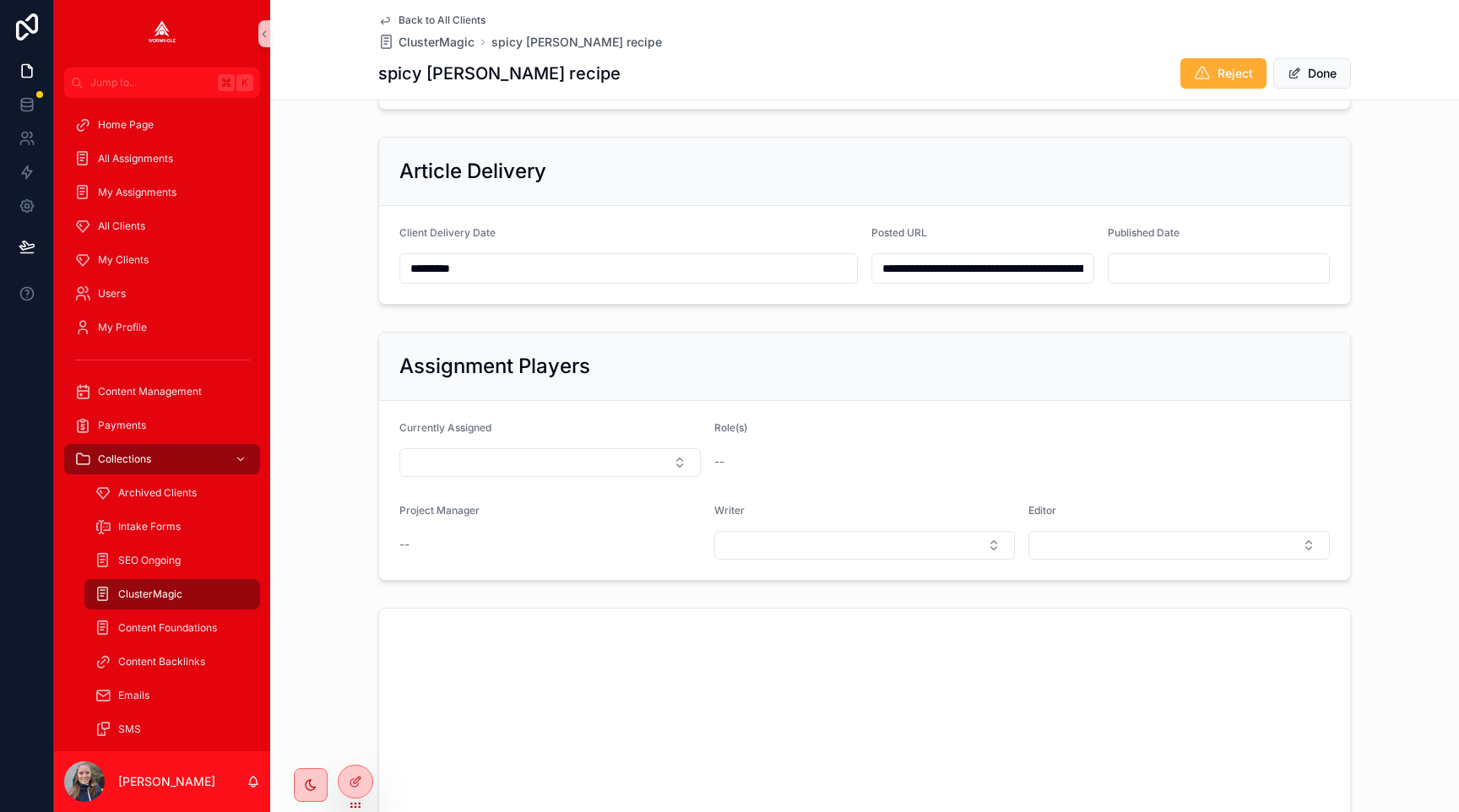
scroll to position [724, 0]
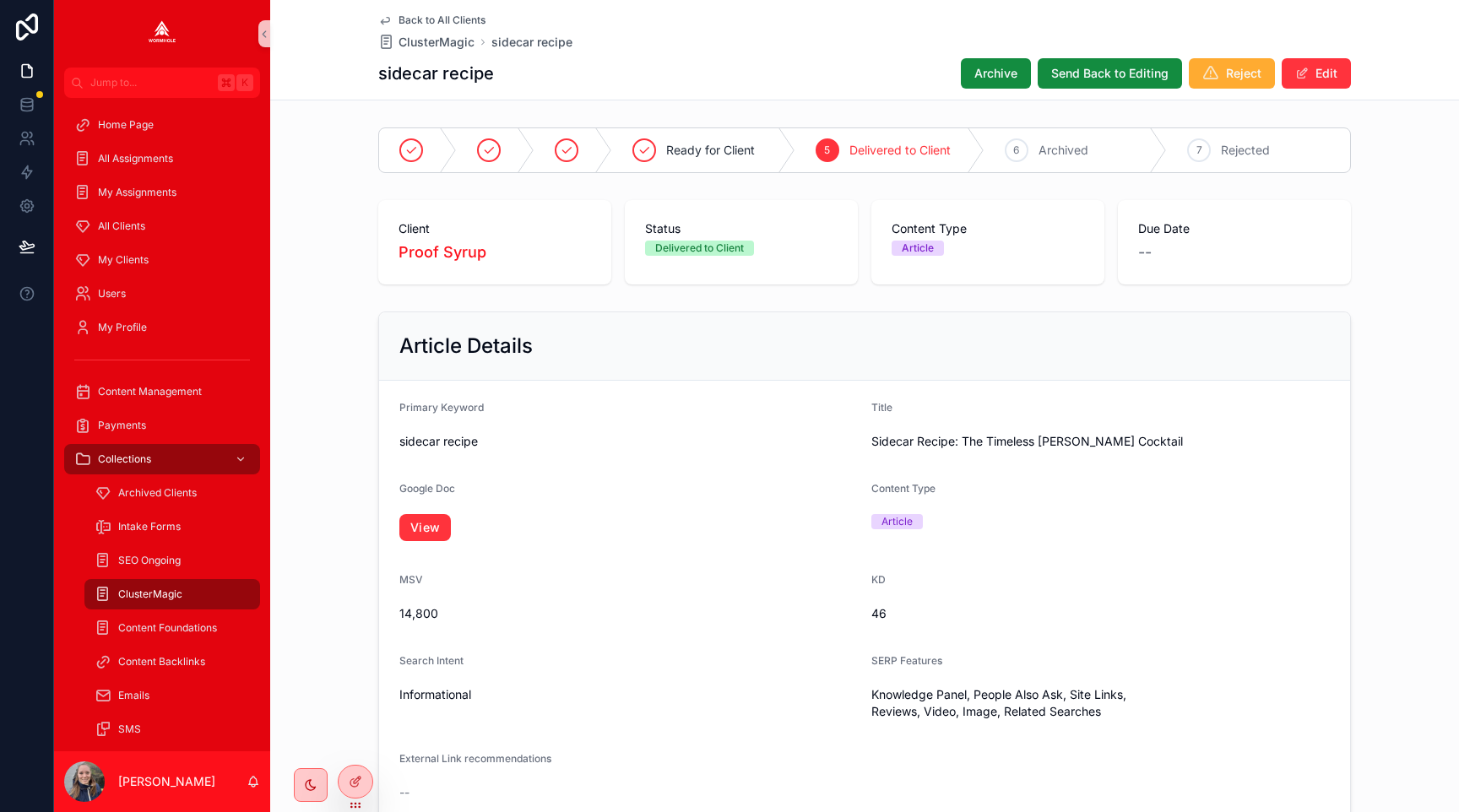
scroll to position [913, 0]
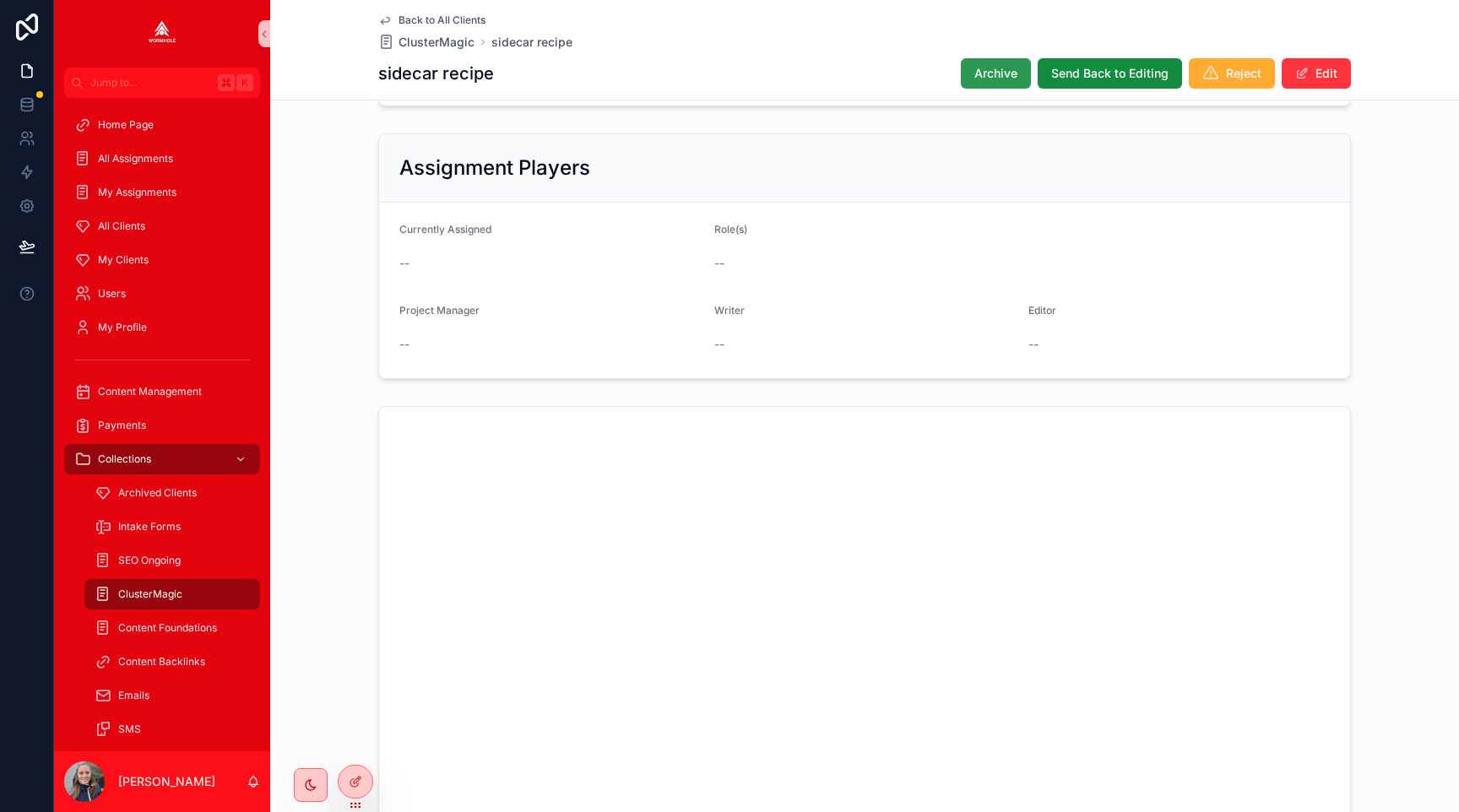
click at [987, 77] on span "Archive" at bounding box center [996, 73] width 43 height 17
click at [1338, 76] on button "Edit" at bounding box center [1316, 73] width 69 height 30
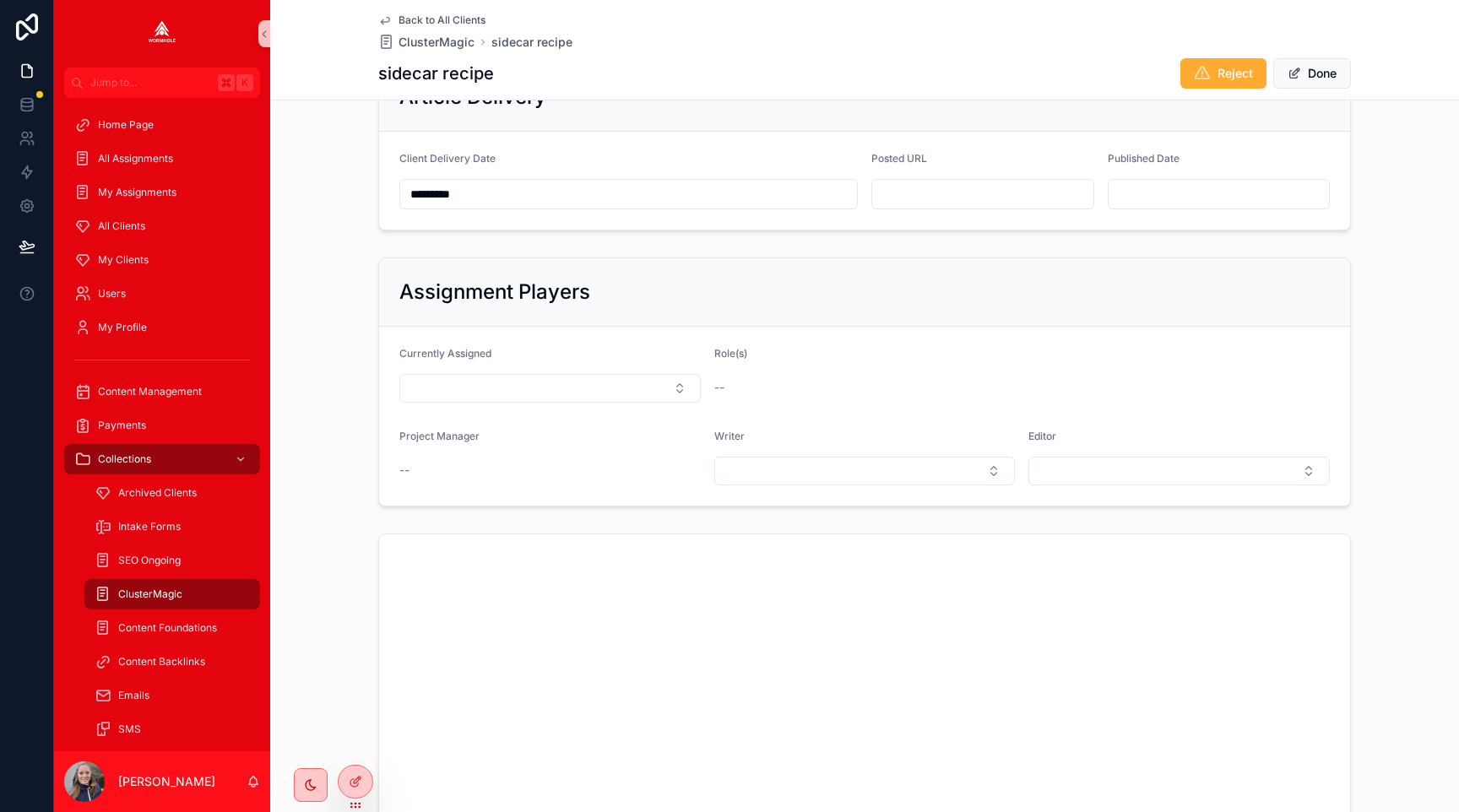
scroll to position [868, 0]
click at [901, 201] on input "scrollable content" at bounding box center [983, 199] width 221 height 24
paste input "**********"
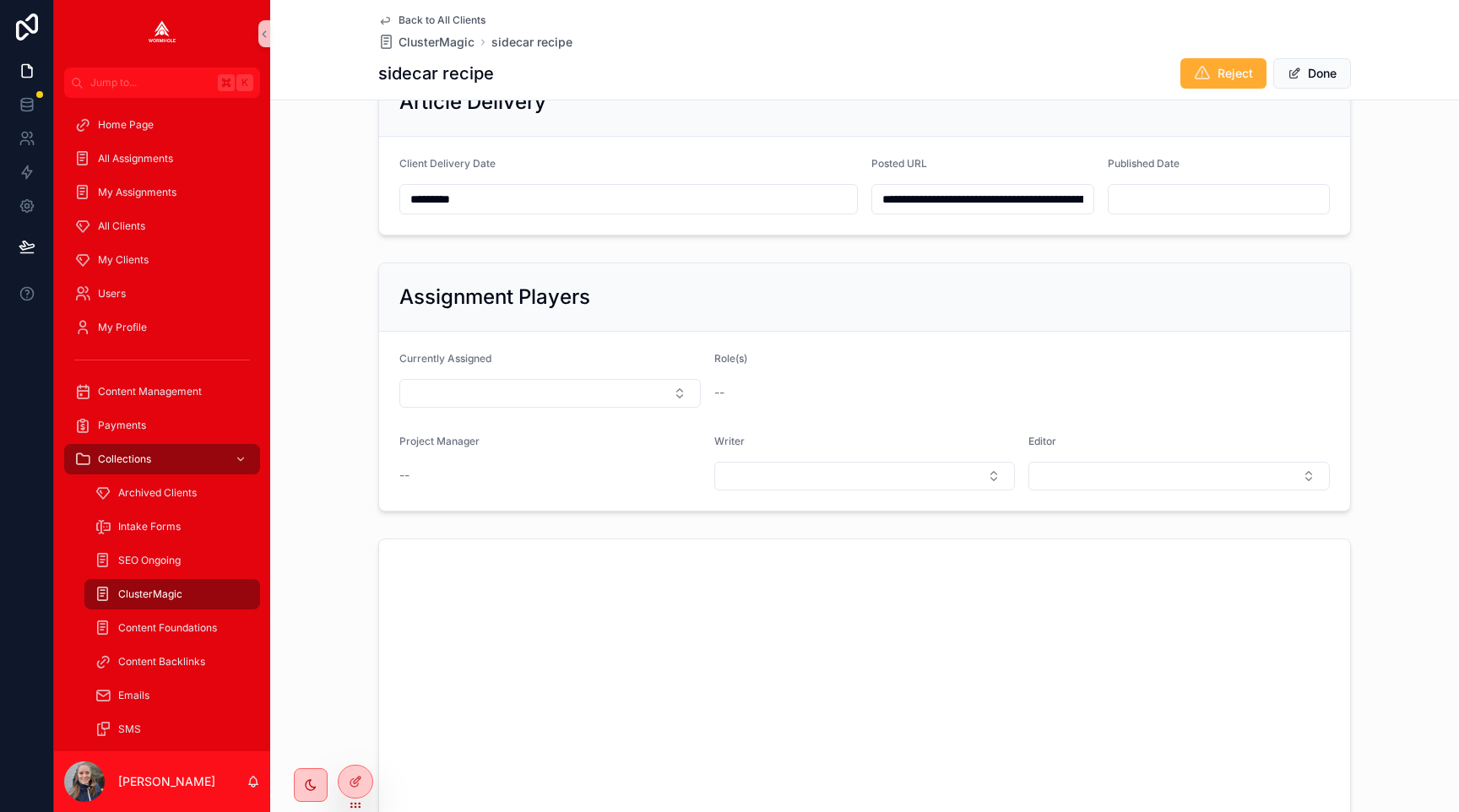
scroll to position [0, 262]
type input "**********"
click at [1143, 295] on div "Assignment Players" at bounding box center [864, 297] width 930 height 27
click at [1303, 72] on button "Done" at bounding box center [1312, 73] width 77 height 30
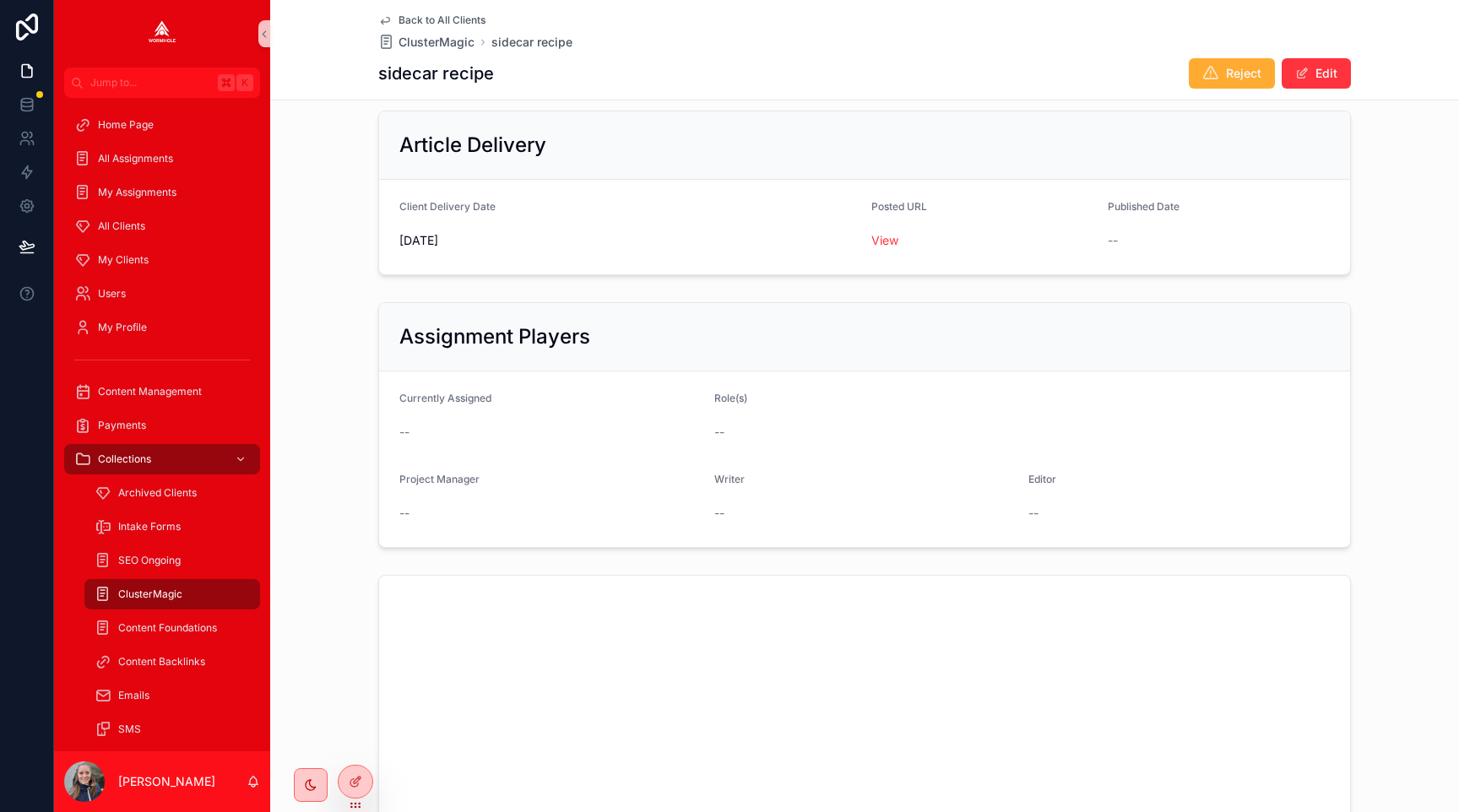
scroll to position [739, 0]
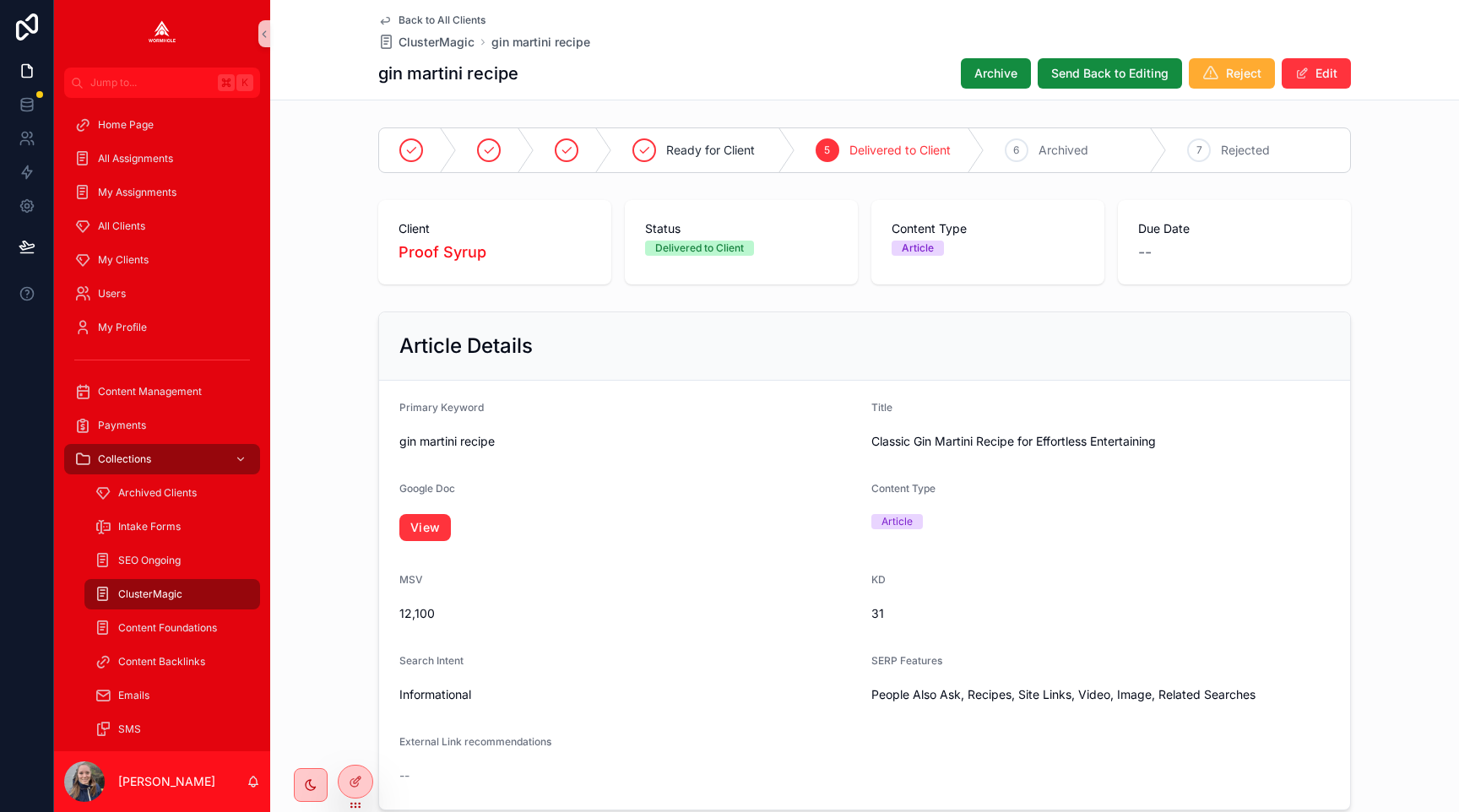
scroll to position [896, 0]
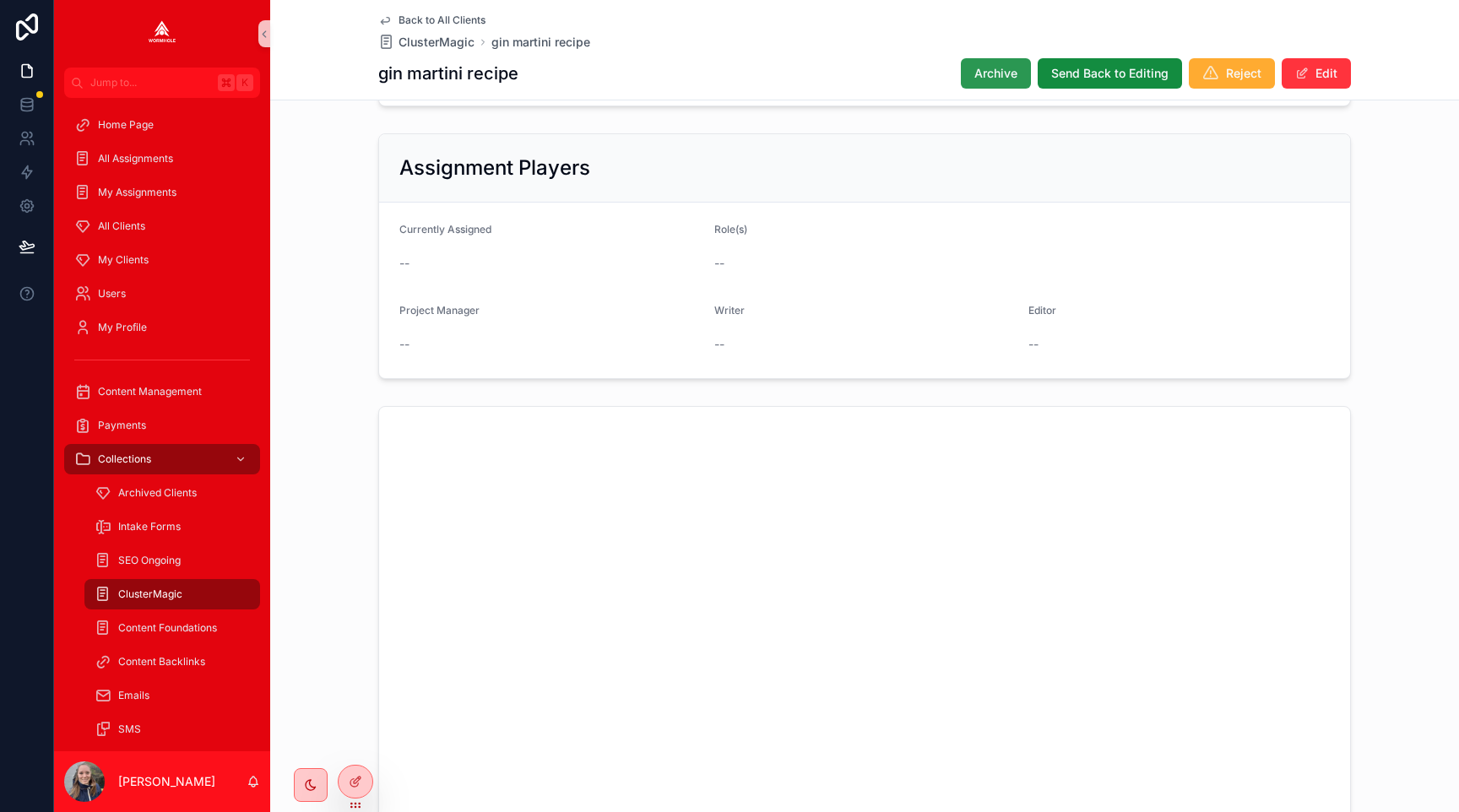
click at [980, 73] on span "Archive" at bounding box center [996, 73] width 43 height 17
click at [1320, 74] on button "Edit" at bounding box center [1316, 73] width 69 height 30
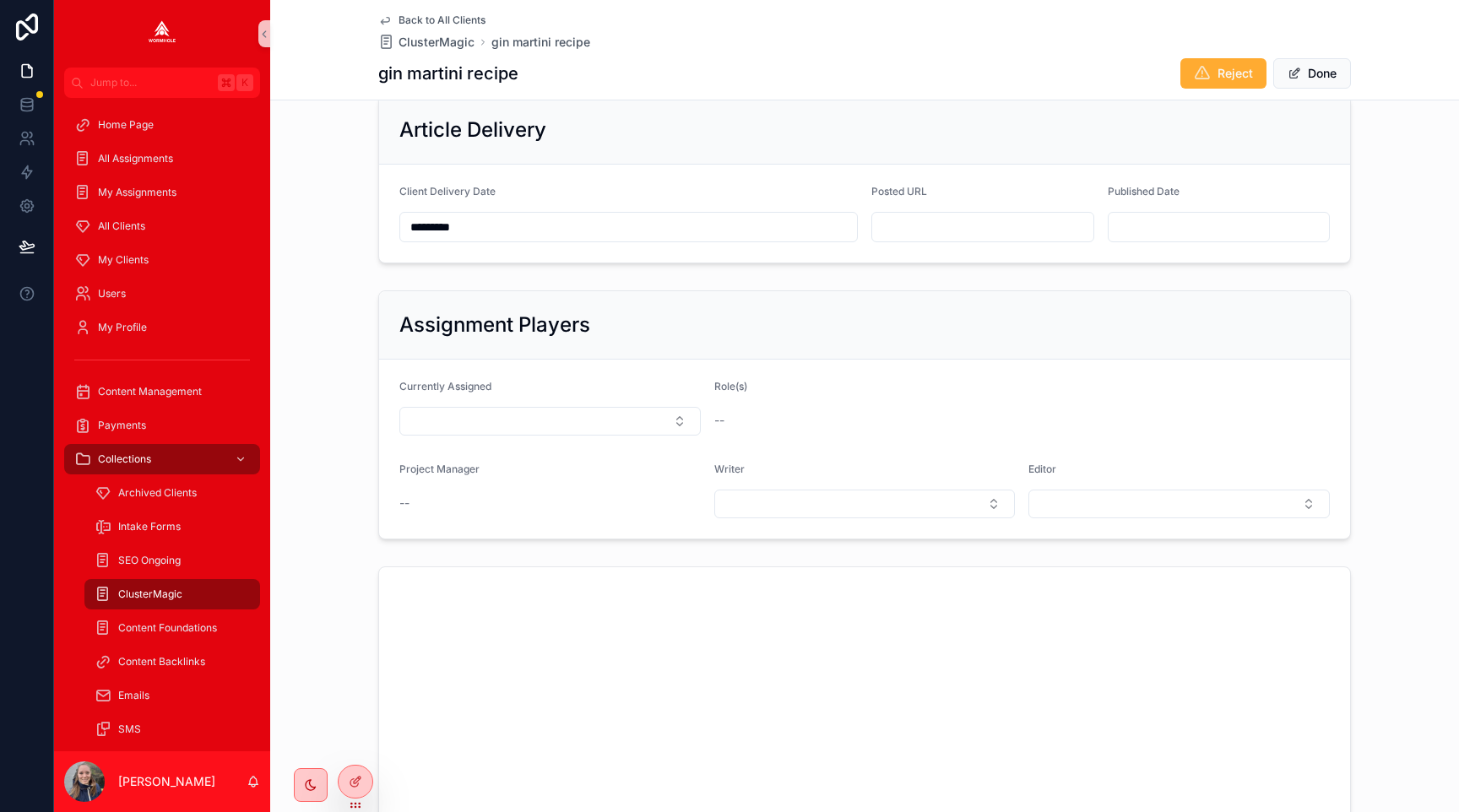
scroll to position [815, 0]
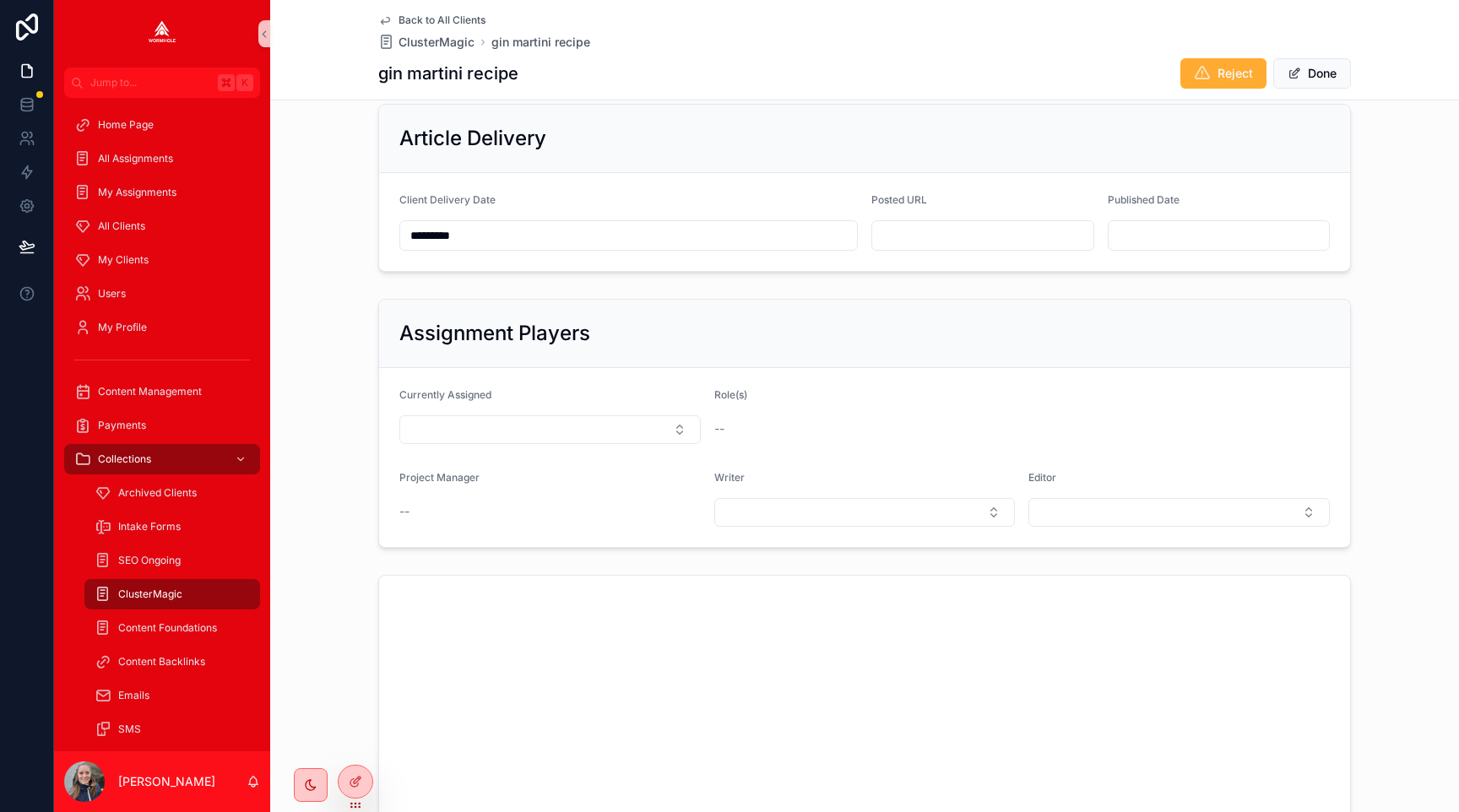
click at [941, 227] on input "scrollable content" at bounding box center [983, 235] width 221 height 24
paste input "**********"
type input "**********"
click at [1108, 304] on div "Assignment Players" at bounding box center [864, 333] width 971 height 69
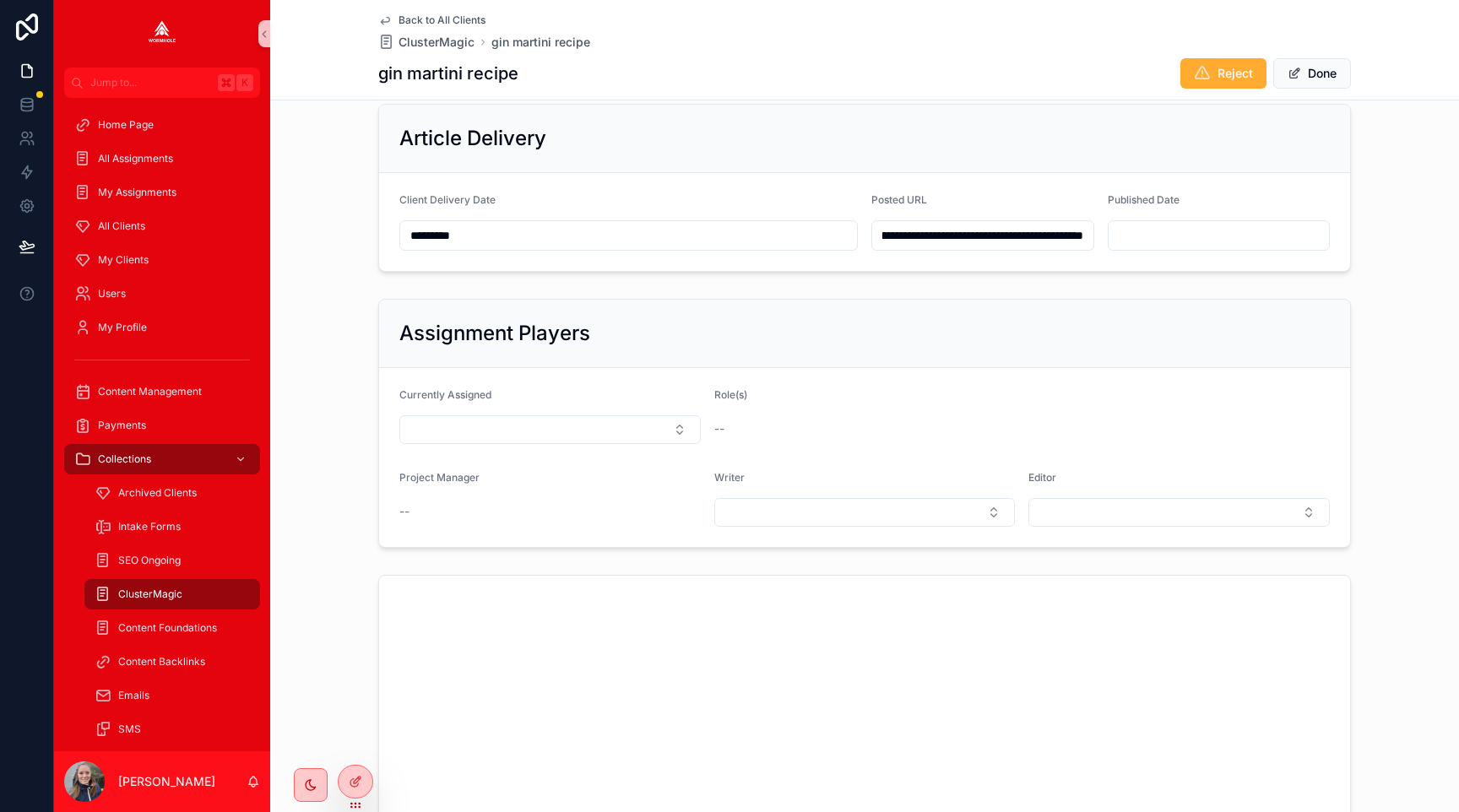
scroll to position [0, 0]
click at [1304, 77] on button "Done" at bounding box center [1312, 73] width 77 height 30
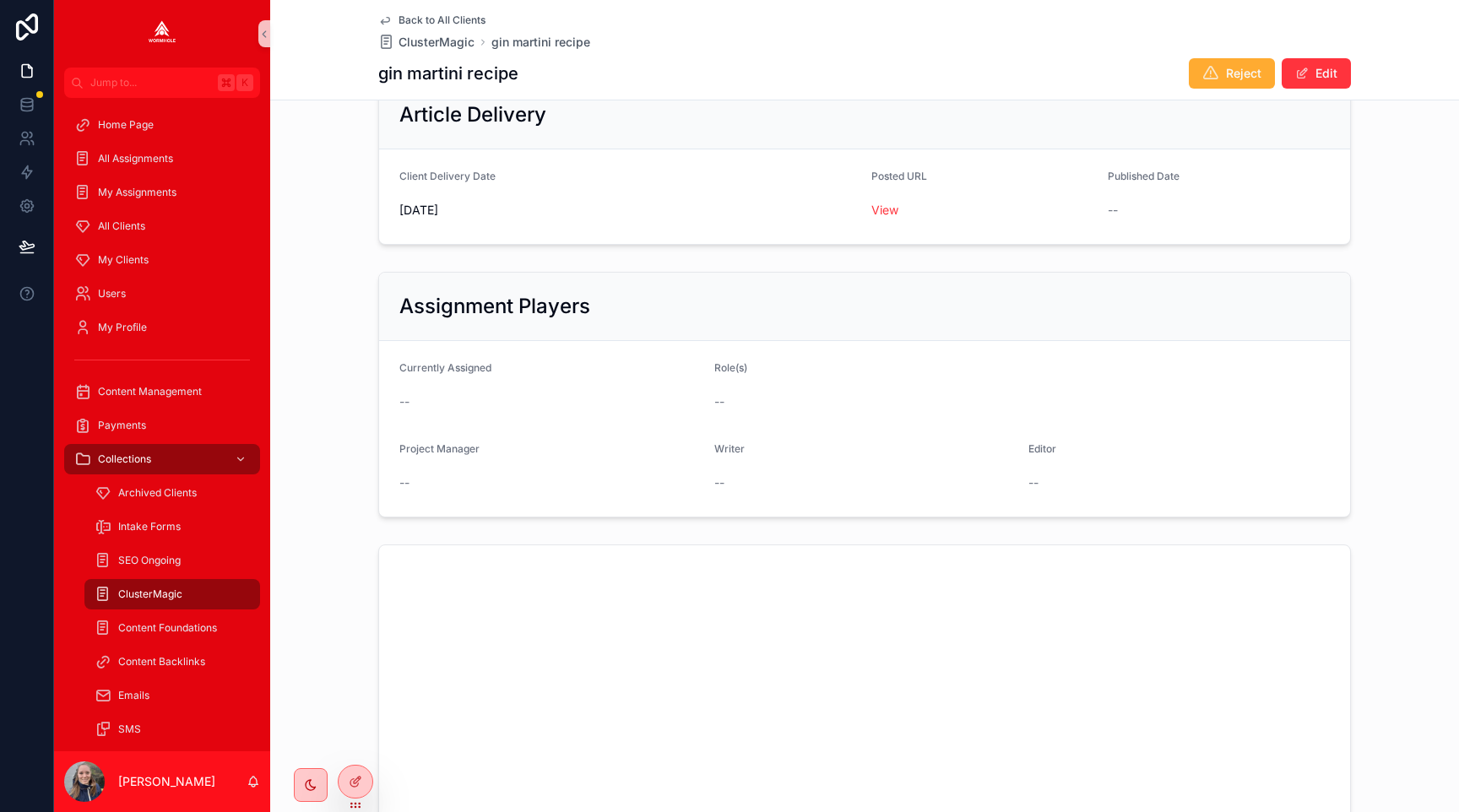
click at [978, 277] on div "Assignment Players" at bounding box center [864, 306] width 971 height 69
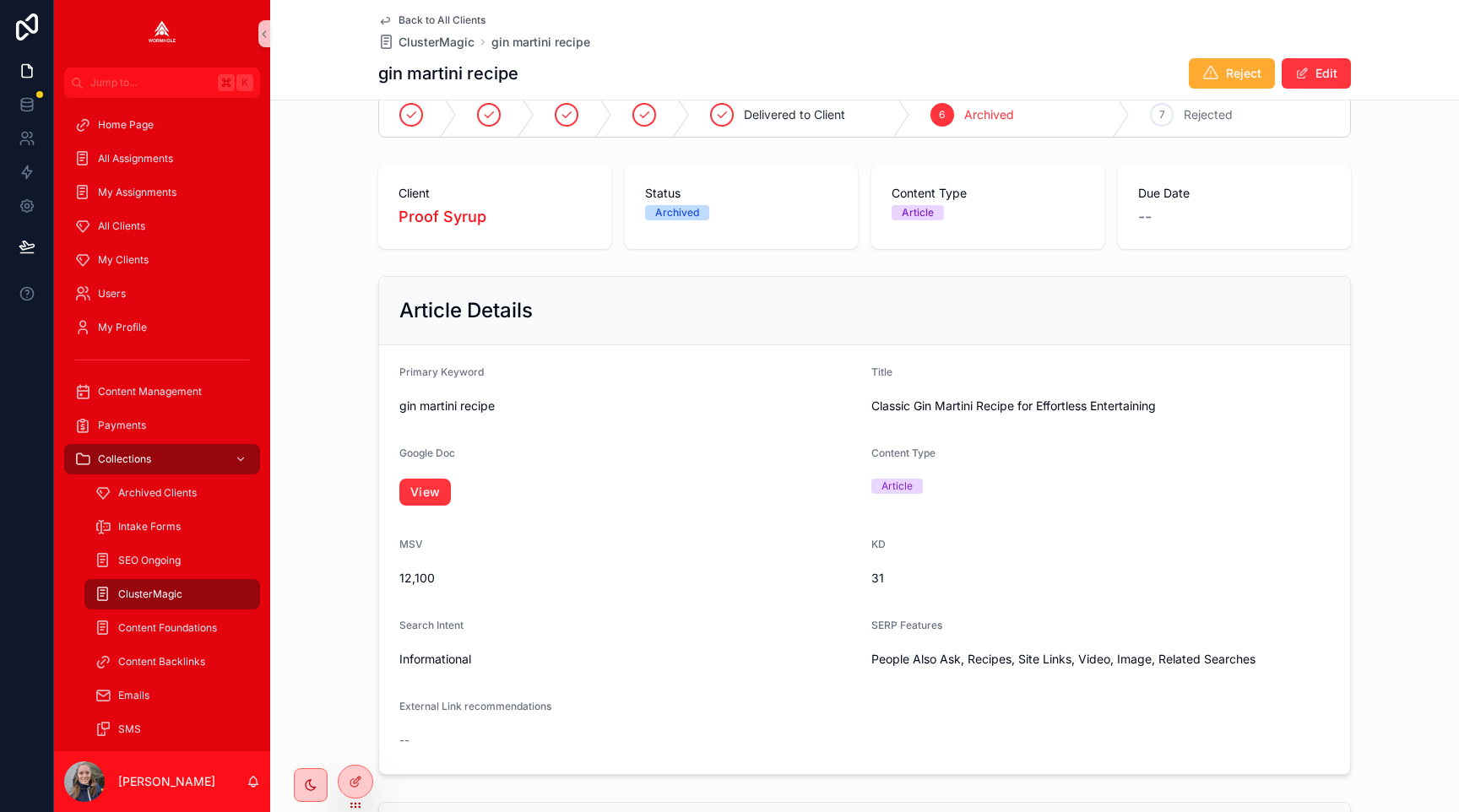
scroll to position [2, 0]
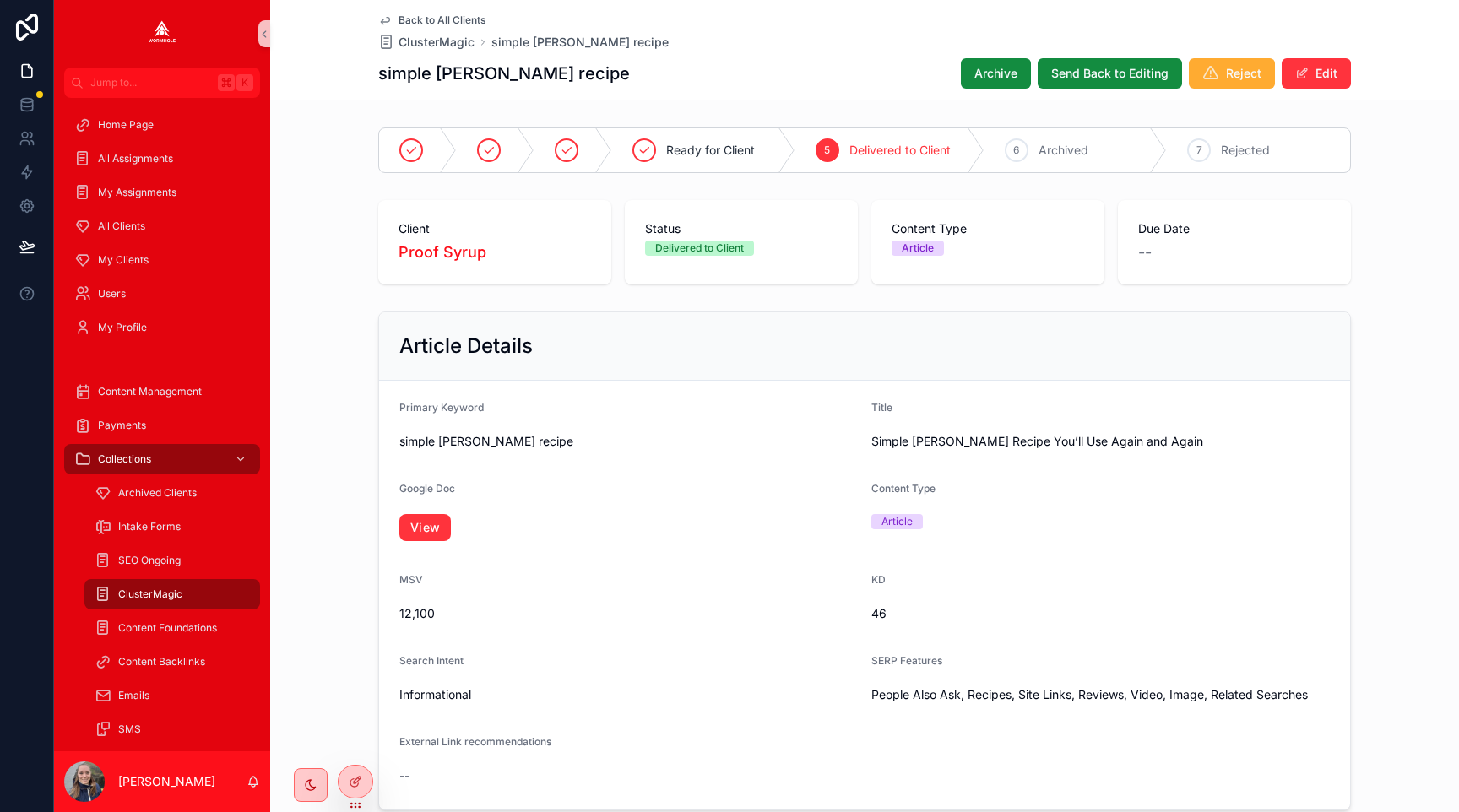
scroll to position [896, 0]
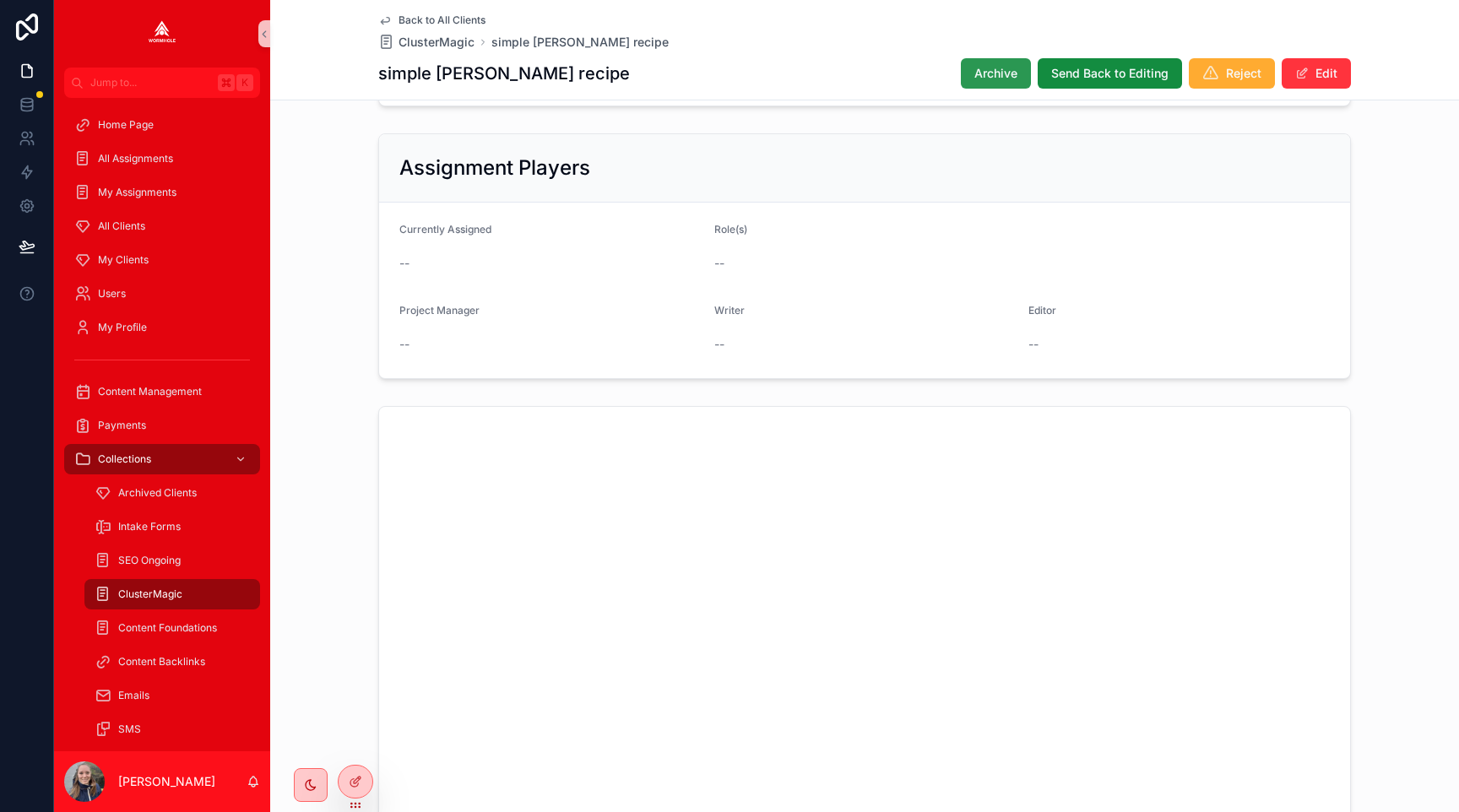
click at [999, 66] on span "Archive" at bounding box center [996, 73] width 43 height 17
click at [1303, 77] on span "scrollable content" at bounding box center [1303, 73] width 13 height 13
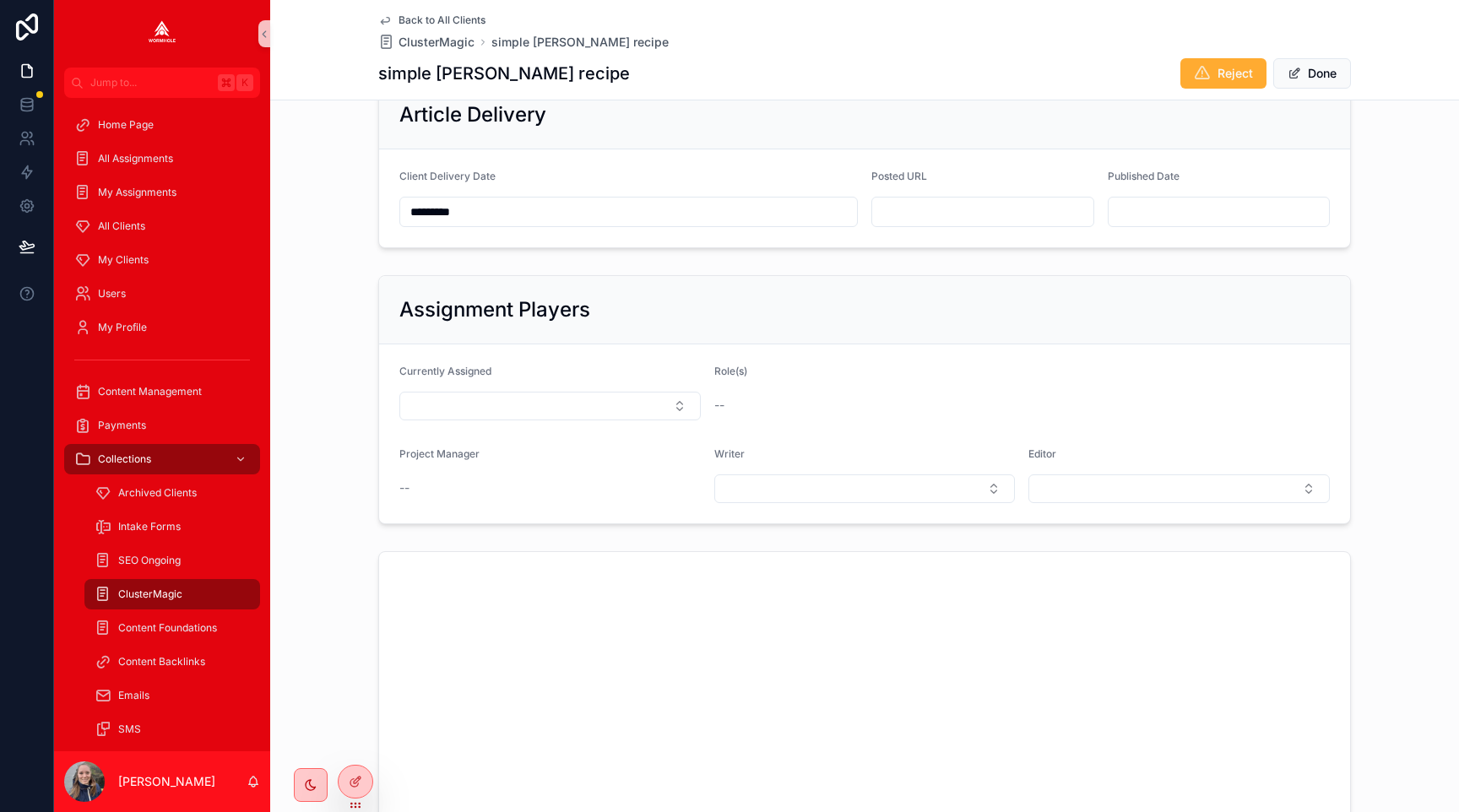
scroll to position [813, 0]
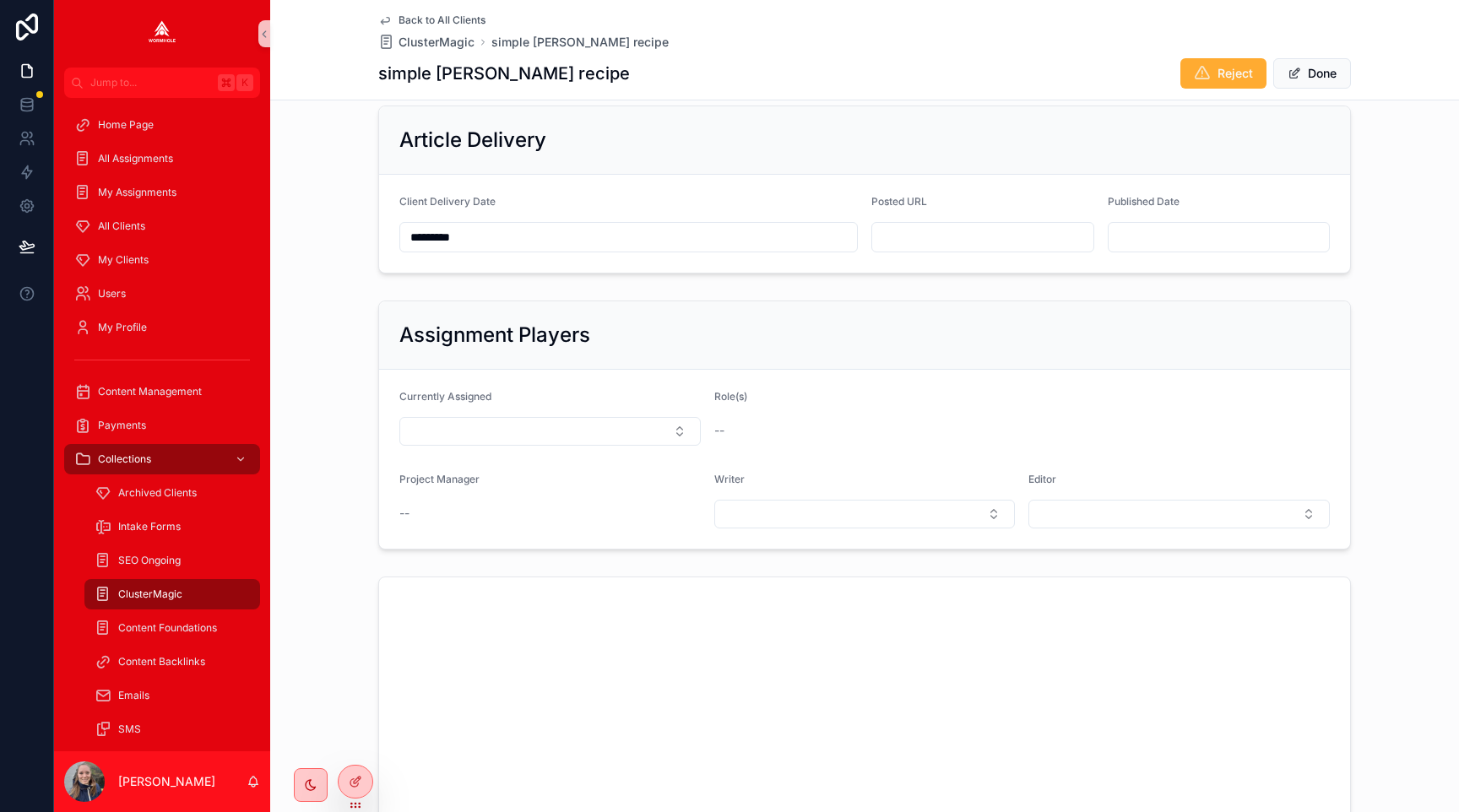
click at [926, 237] on input "scrollable content" at bounding box center [983, 236] width 221 height 24
paste input "**********"
type input "**********"
click at [995, 320] on div "Assignment Players" at bounding box center [864, 335] width 971 height 69
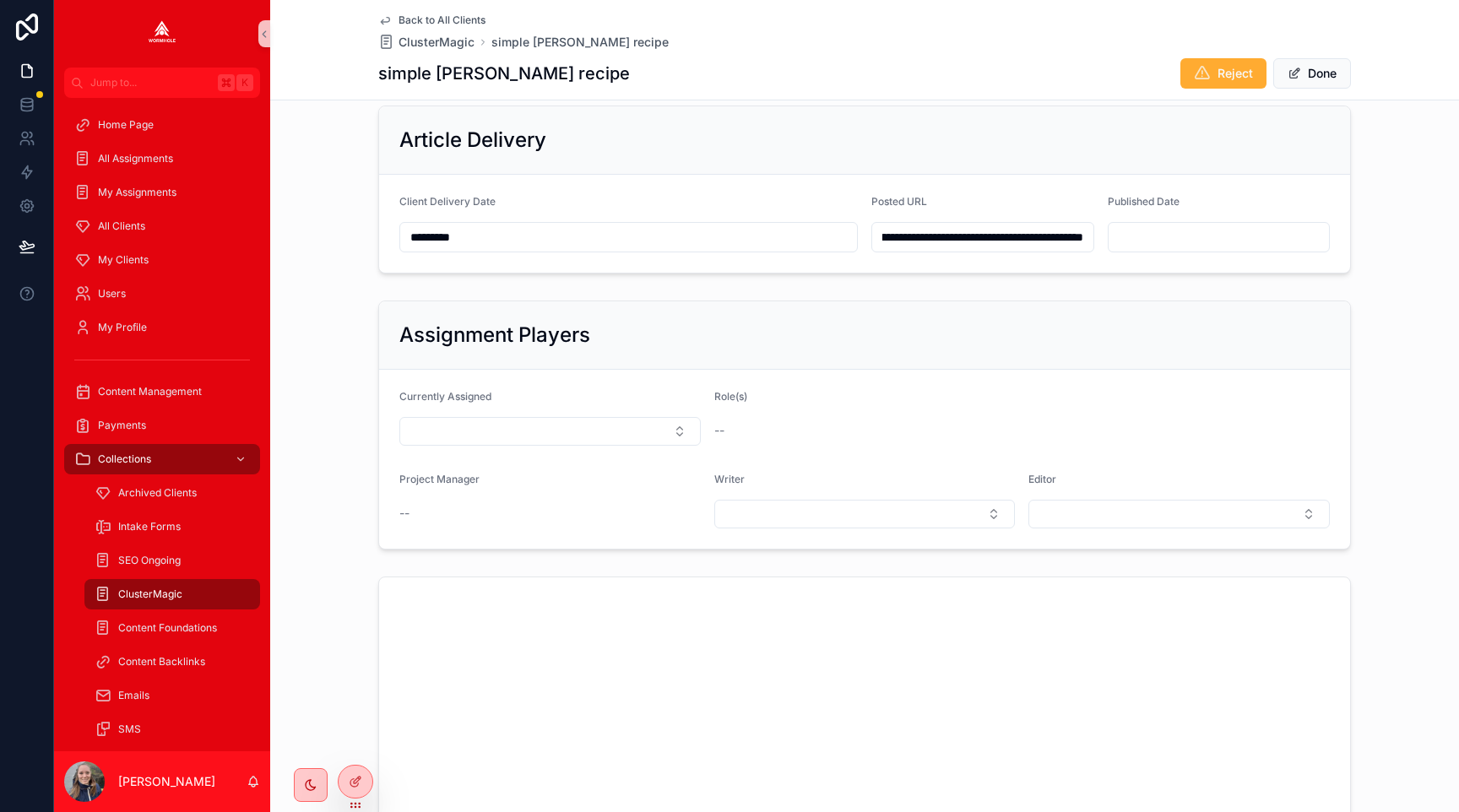
scroll to position [0, 0]
click at [1303, 69] on button "Done" at bounding box center [1312, 73] width 77 height 30
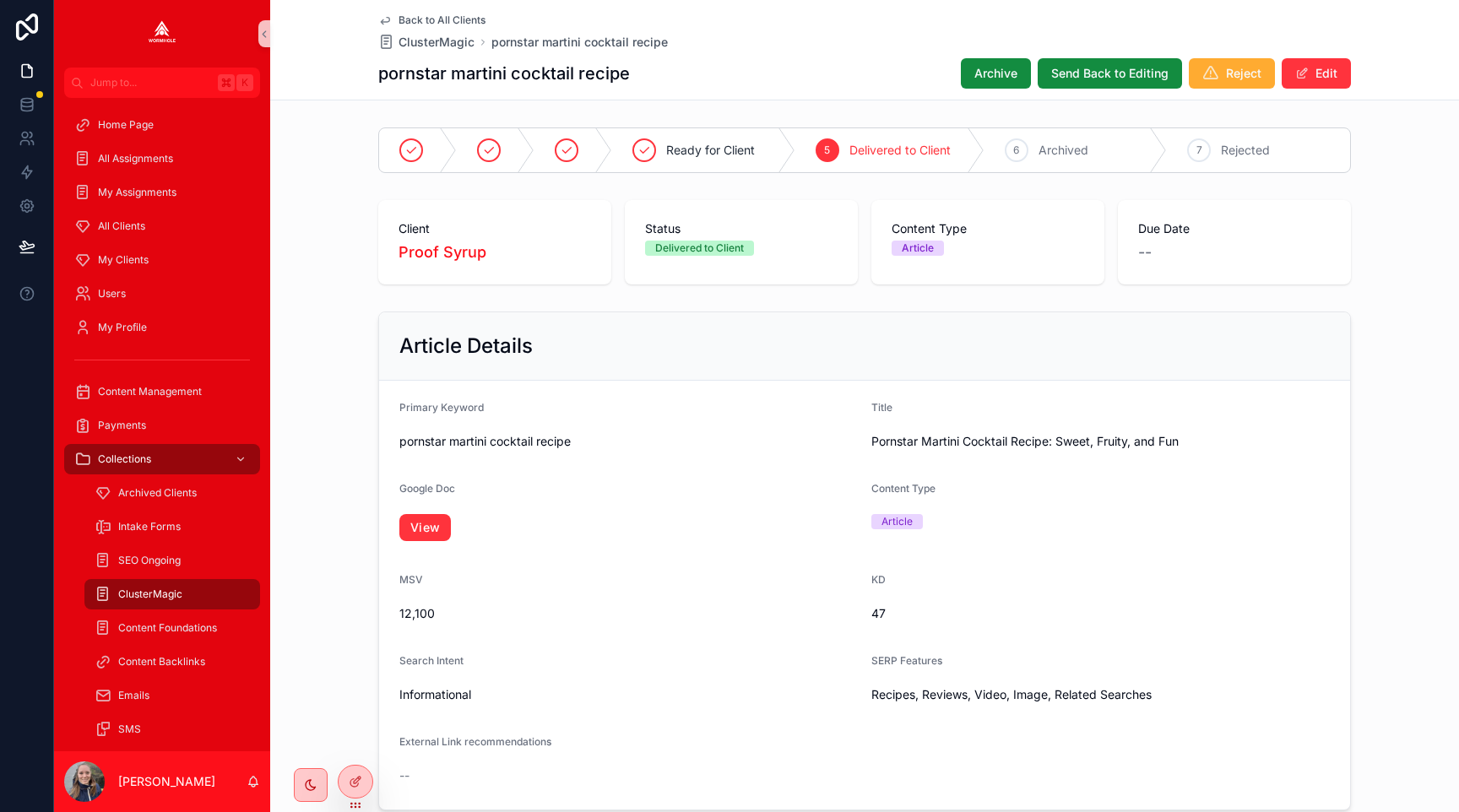
scroll to position [896, 0]
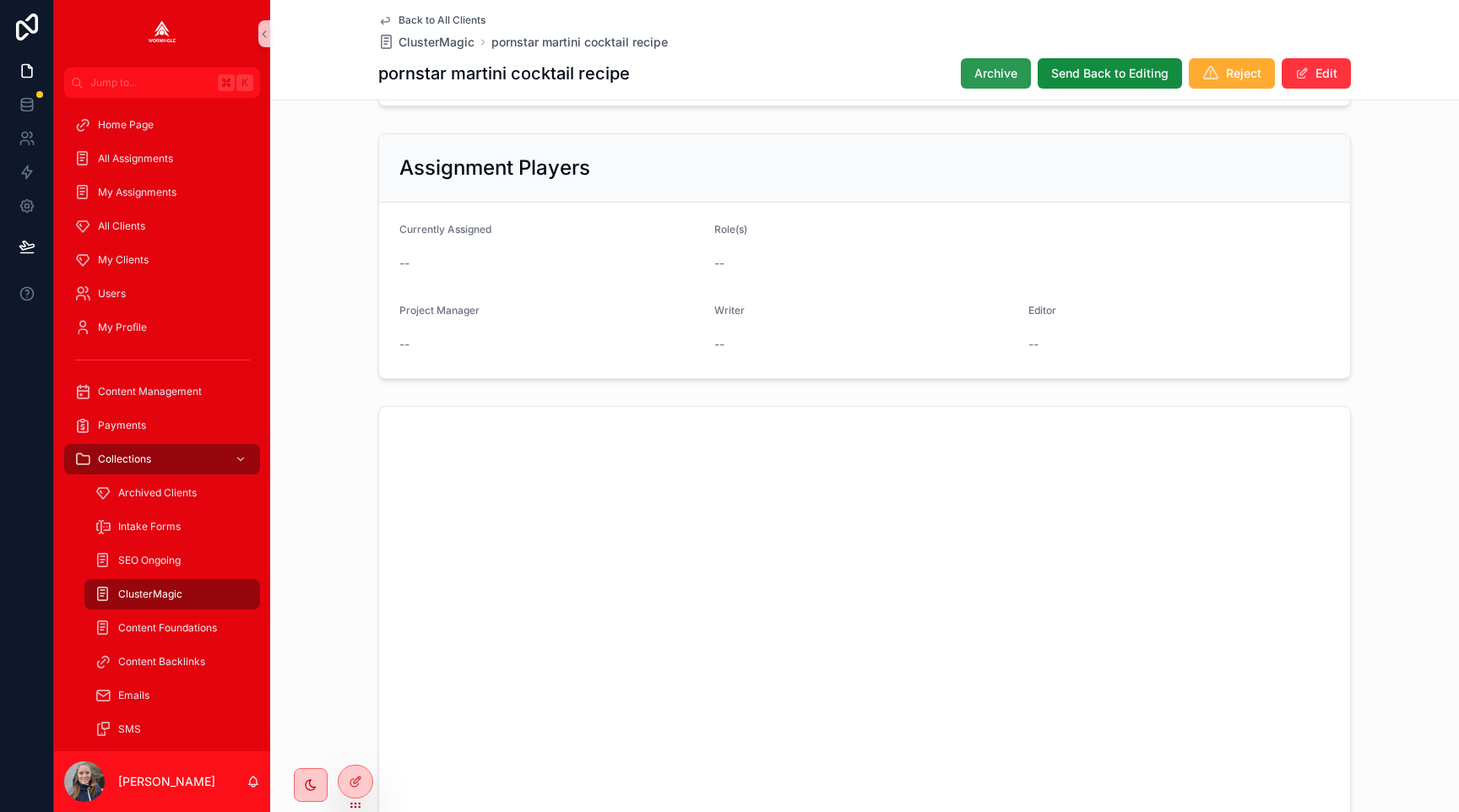
click at [984, 73] on span "Archive" at bounding box center [996, 73] width 43 height 17
click at [1293, 61] on button "Edit" at bounding box center [1316, 73] width 69 height 30
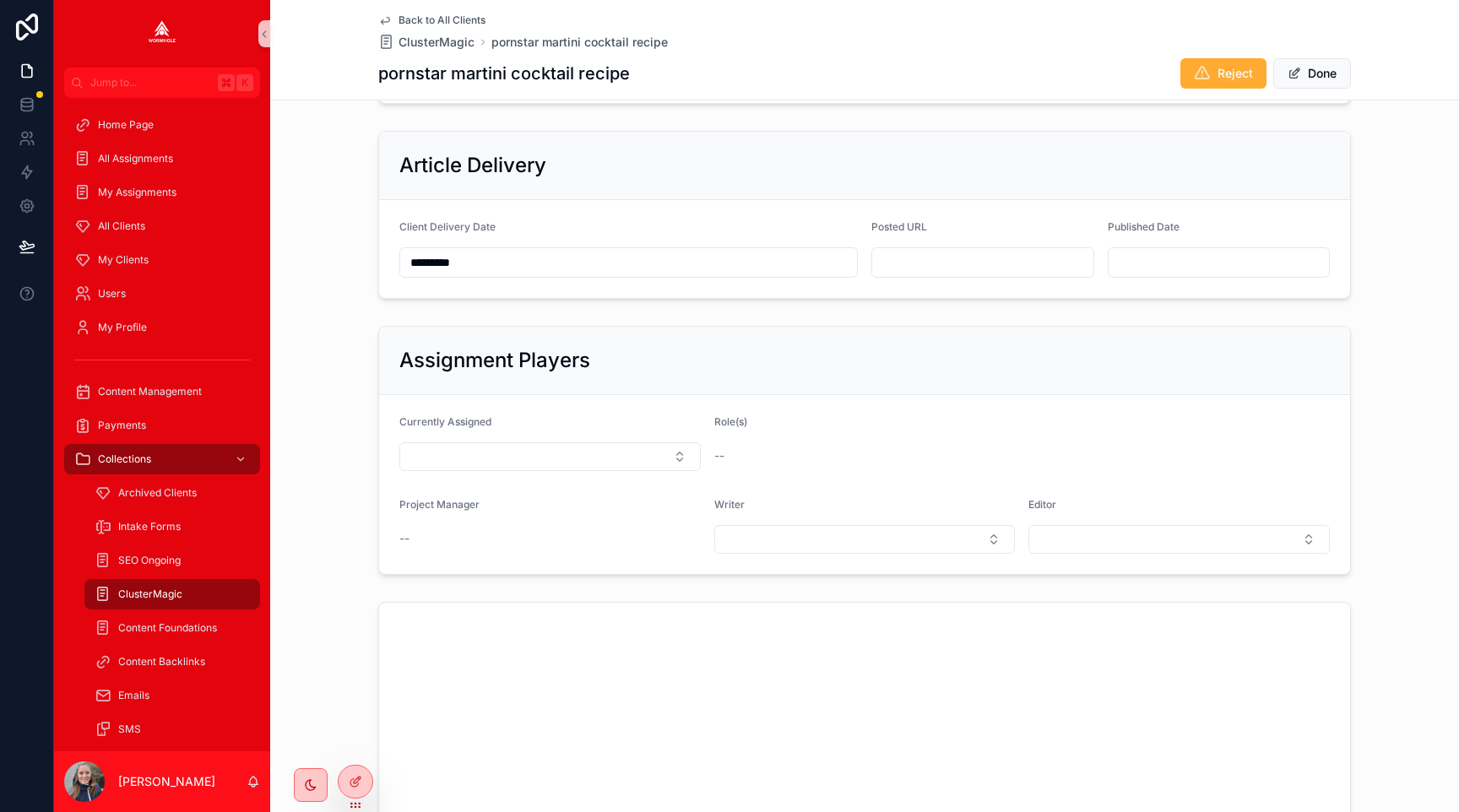
scroll to position [769, 0]
click at [959, 264] on input "scrollable content" at bounding box center [983, 264] width 221 height 24
paste input "**********"
type input "**********"
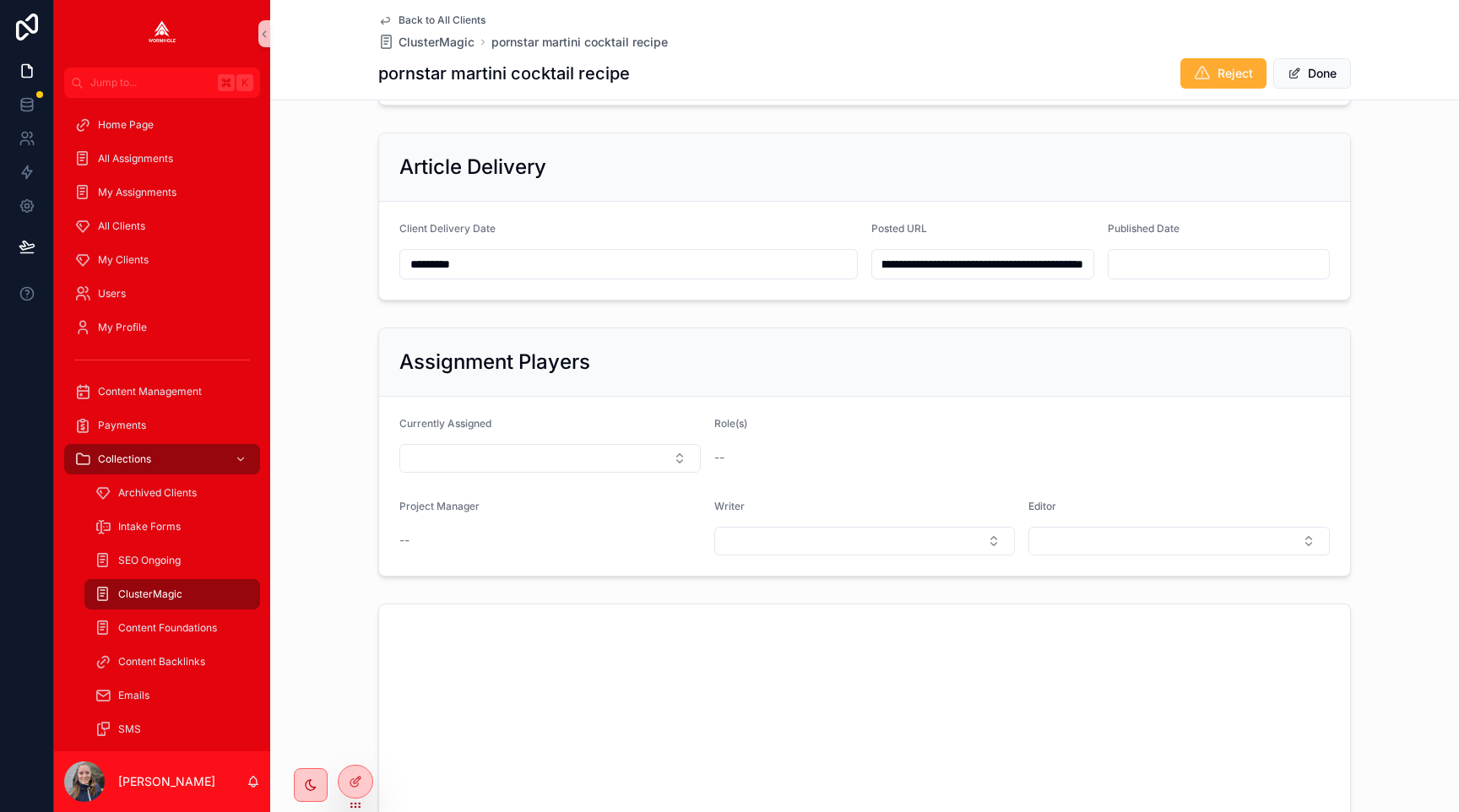
click at [997, 400] on form "Currently Assigned Role(s) -- Project Manager -- Writer Editor" at bounding box center [864, 486] width 971 height 179
click at [1305, 67] on button "Done" at bounding box center [1312, 73] width 77 height 30
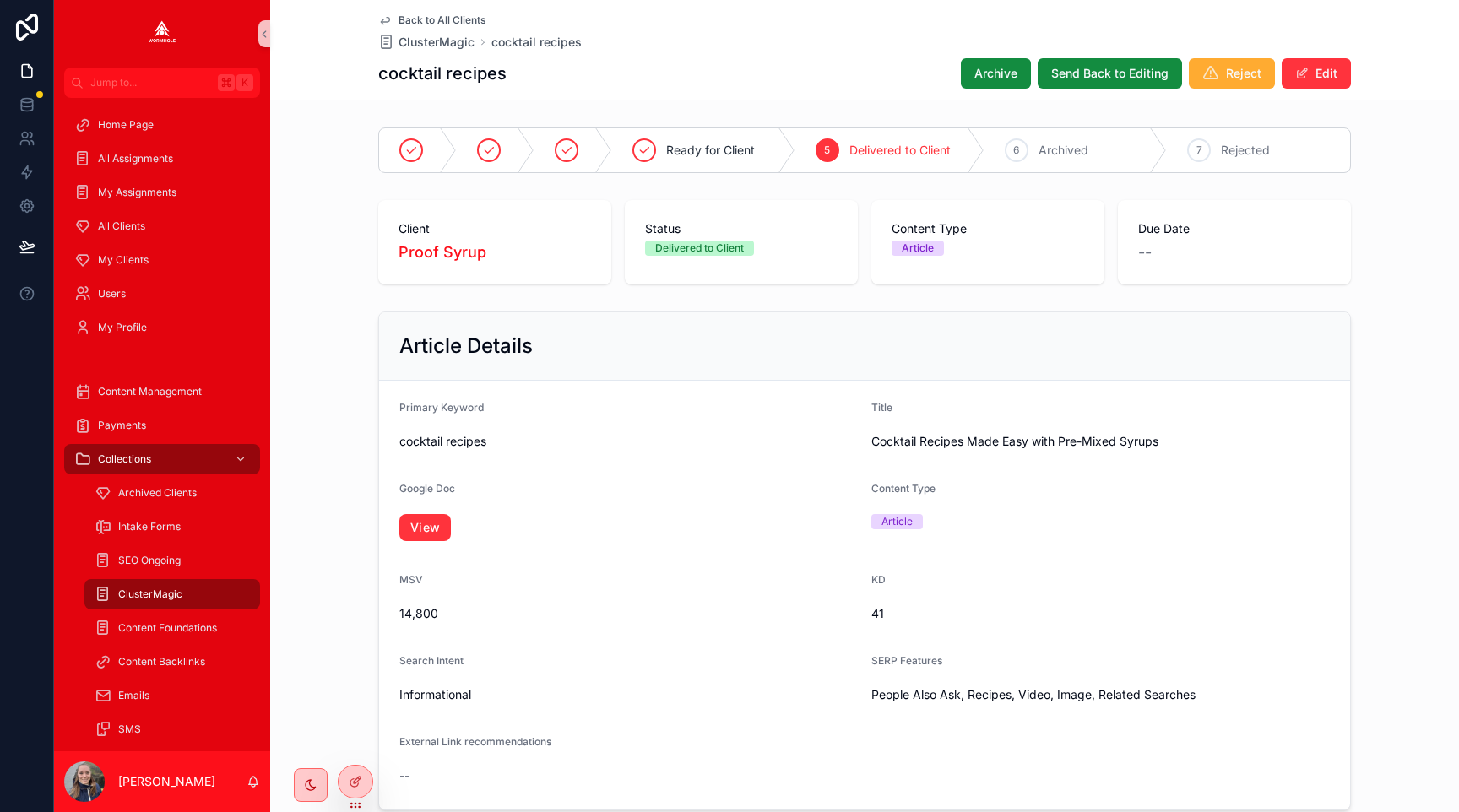
scroll to position [896, 0]
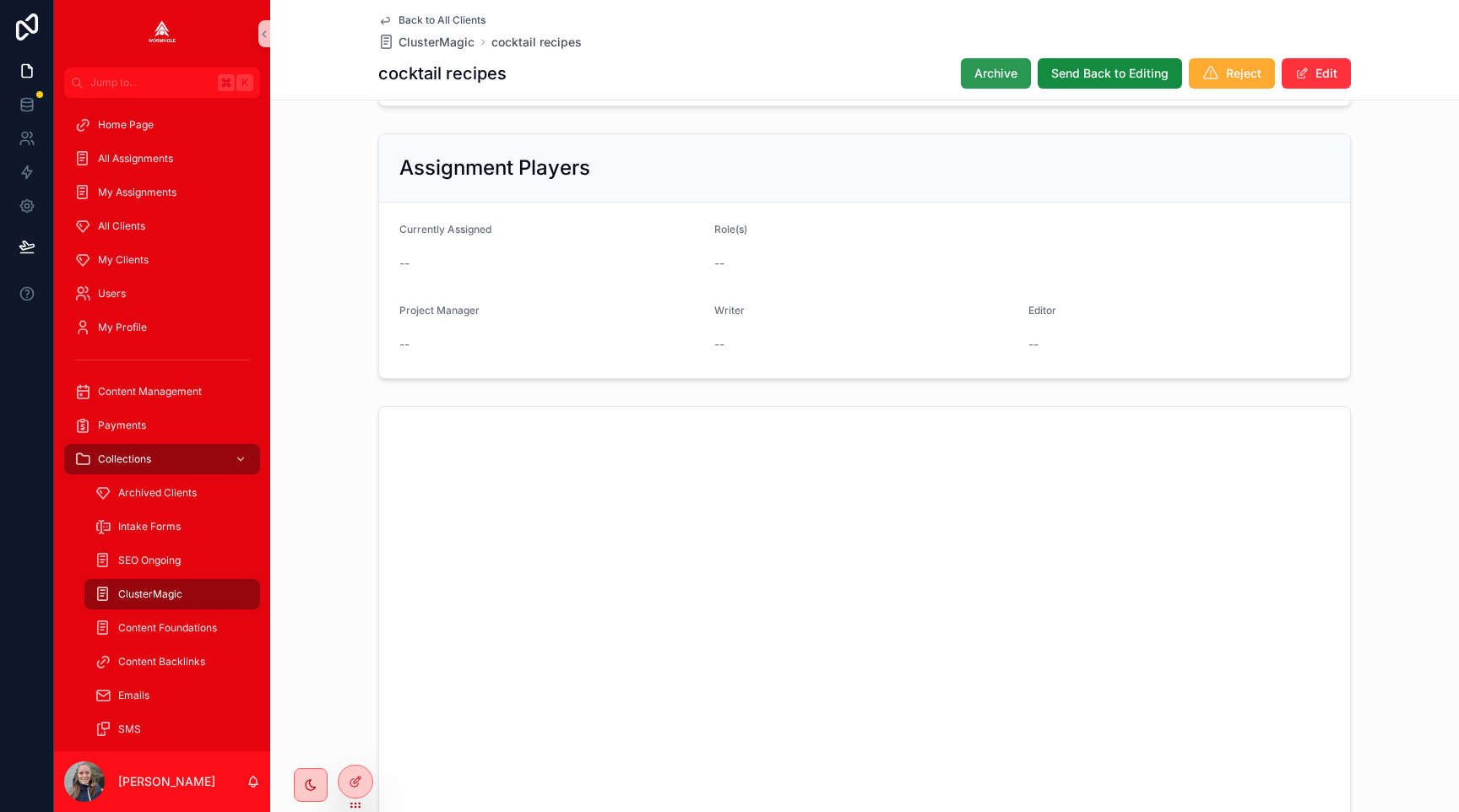
click at [989, 80] on span "Archive" at bounding box center [996, 73] width 43 height 17
click at [1302, 61] on button "Edit" at bounding box center [1316, 73] width 69 height 30
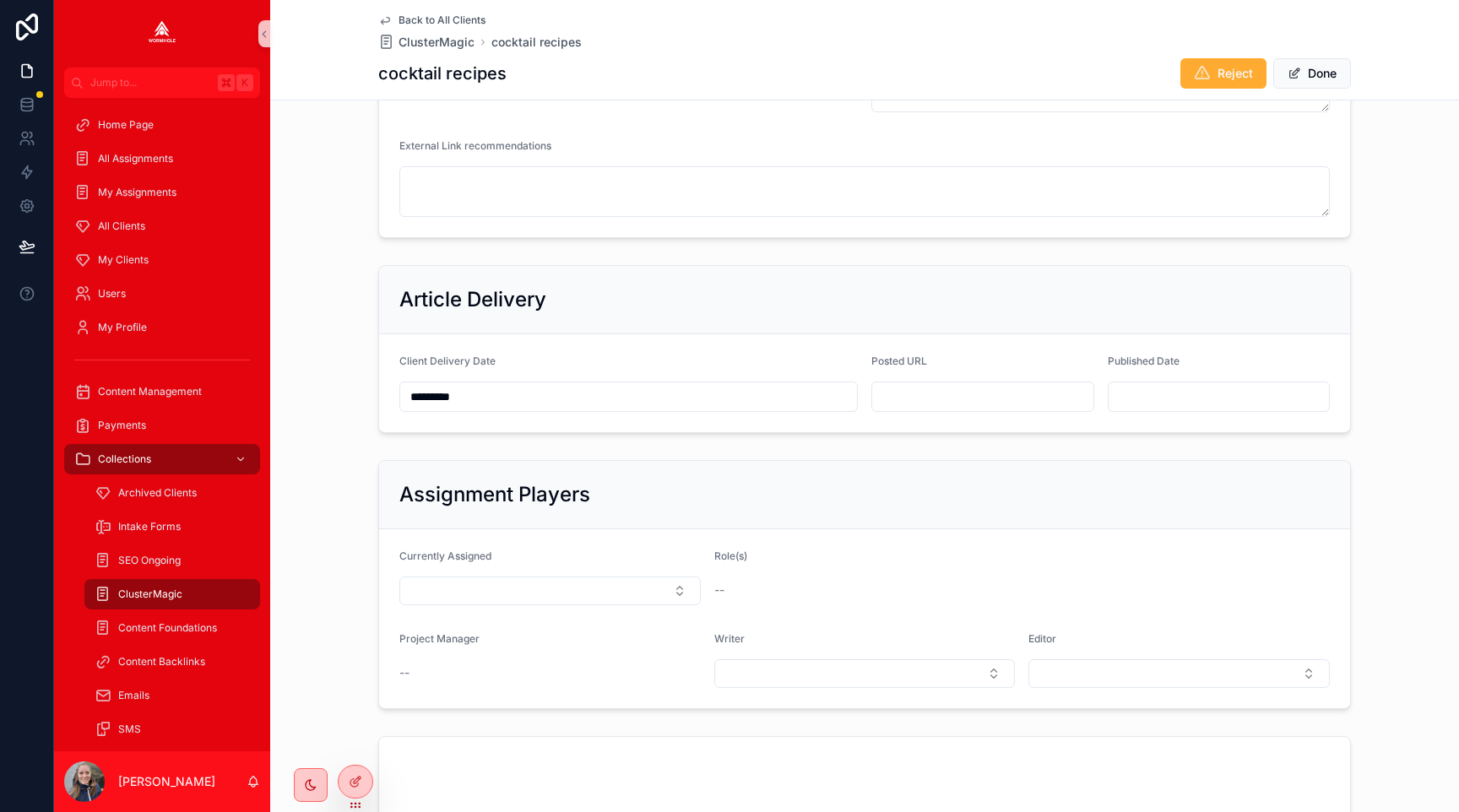
scroll to position [625, 0]
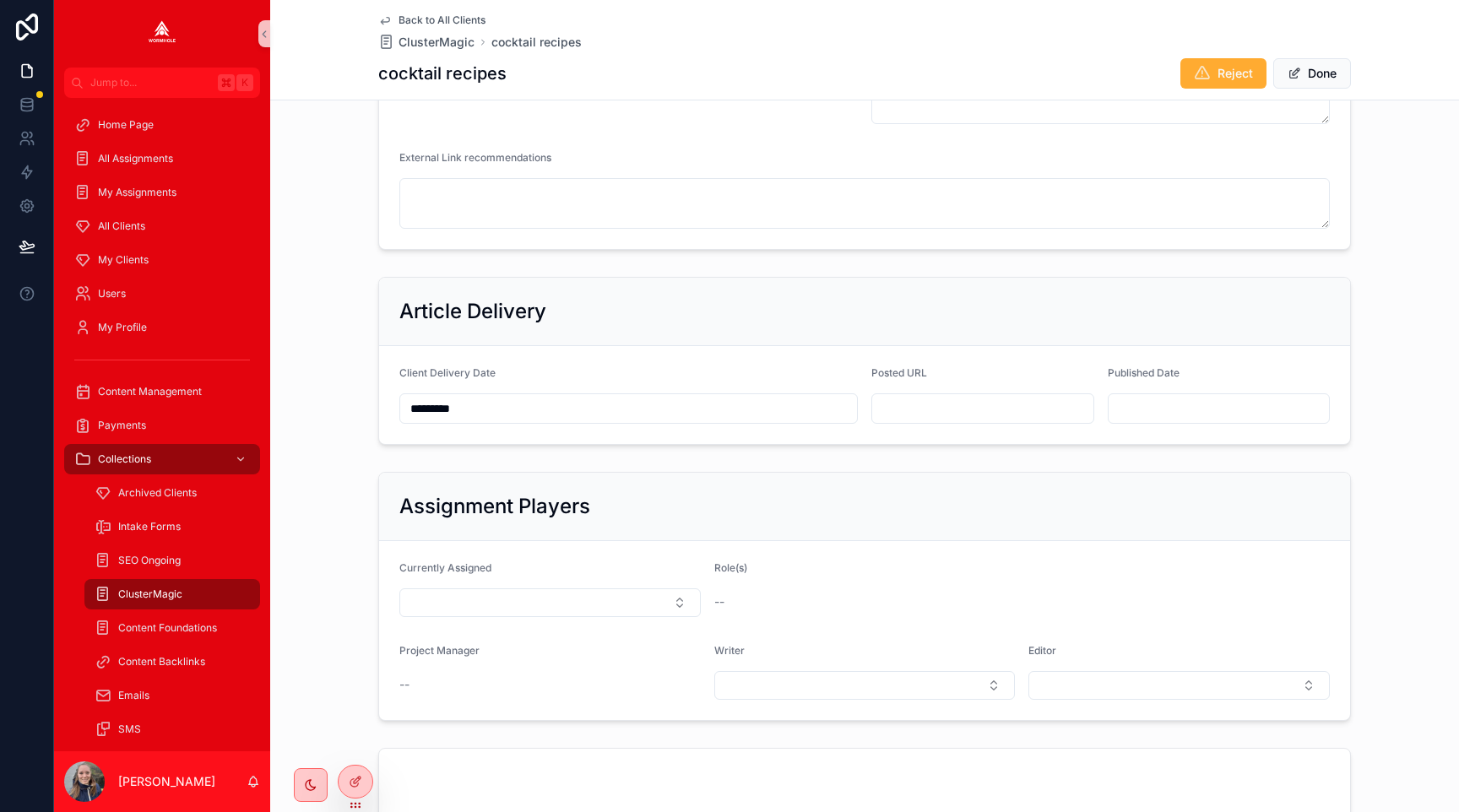
click at [980, 407] on input "scrollable content" at bounding box center [983, 408] width 221 height 24
paste input "**********"
type input "**********"
click at [987, 490] on div "Assignment Players" at bounding box center [864, 507] width 971 height 69
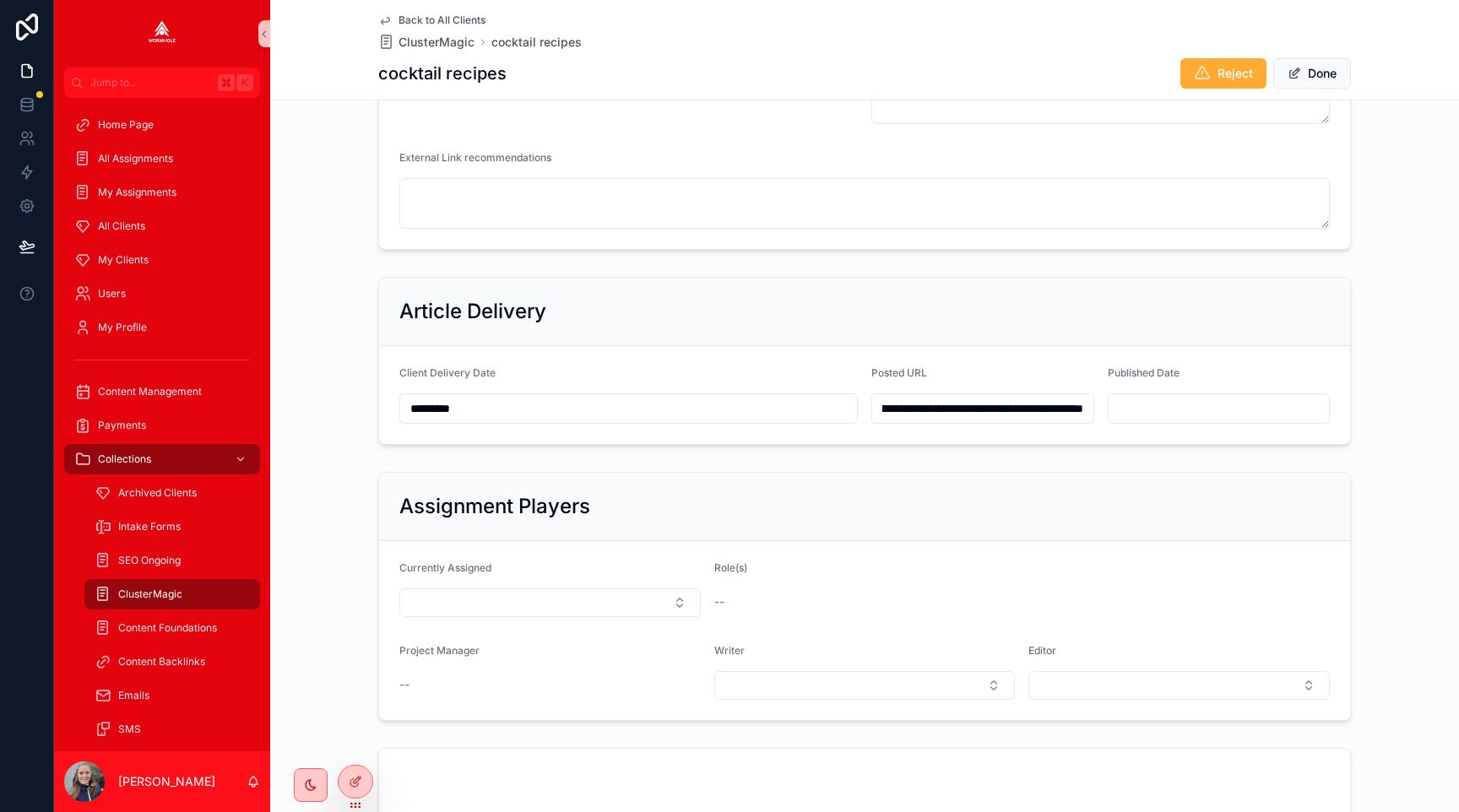
scroll to position [0, 0]
click at [1296, 73] on span "scrollable content" at bounding box center [1295, 73] width 13 height 13
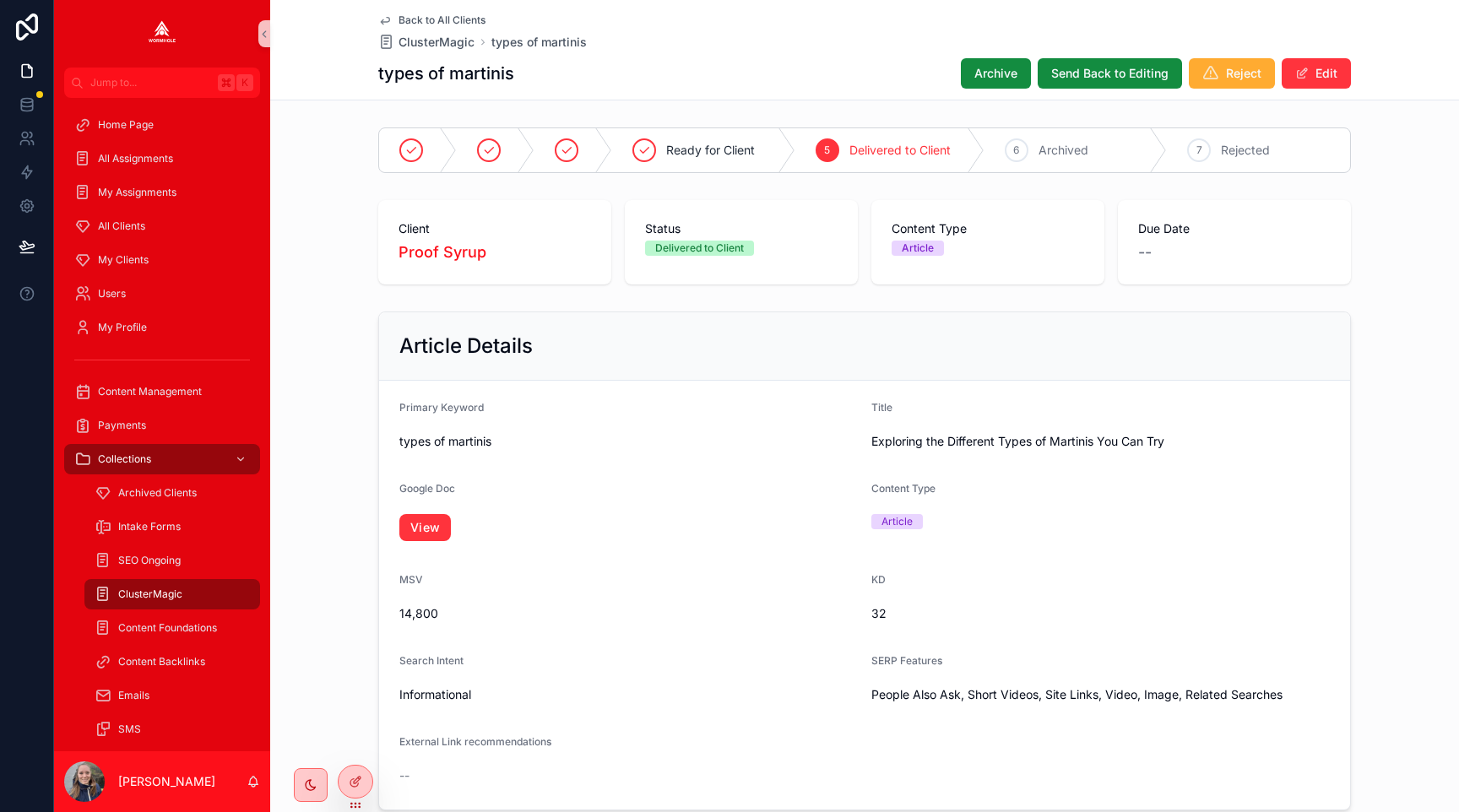
scroll to position [896, 0]
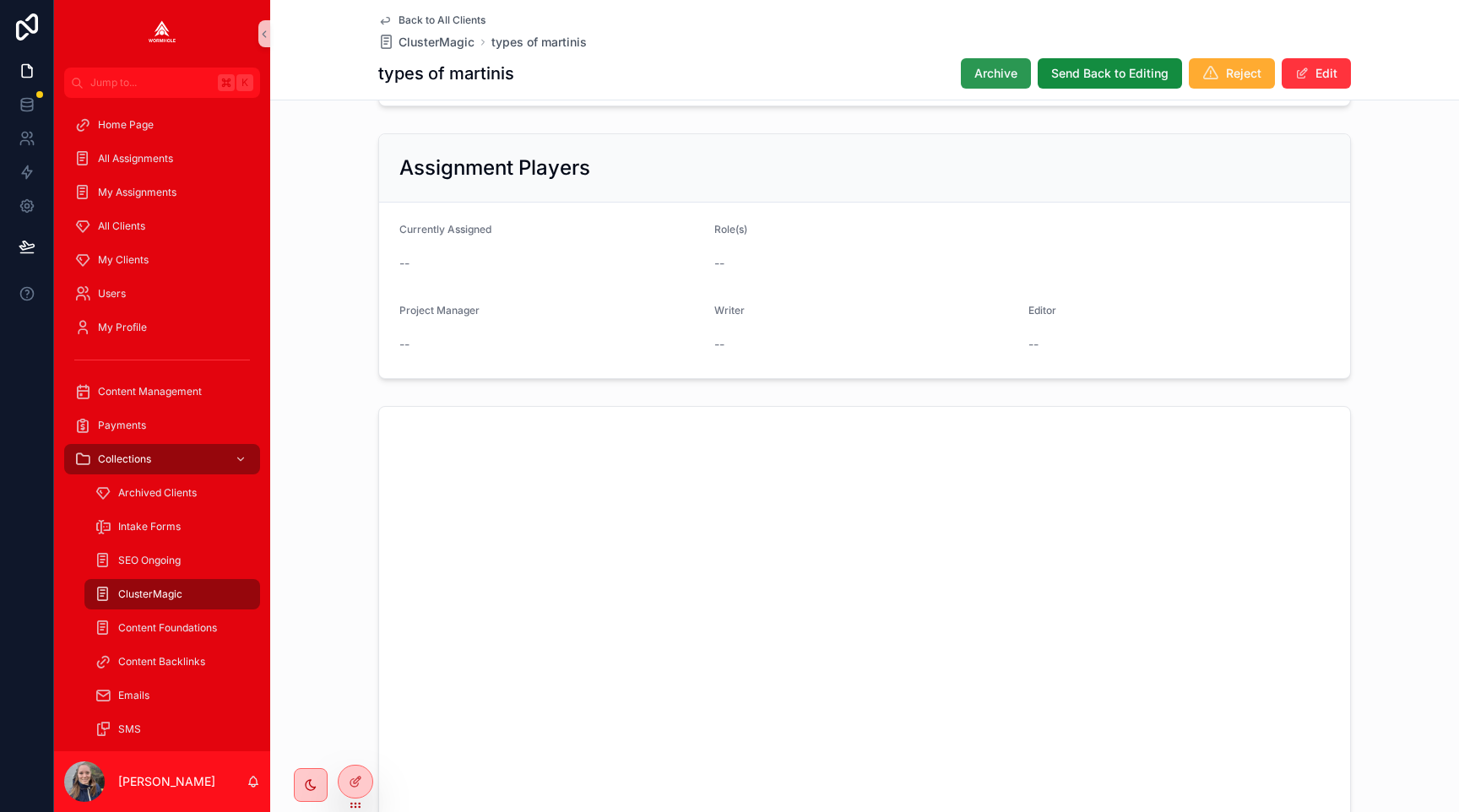
click at [994, 66] on span "Archive" at bounding box center [996, 73] width 43 height 17
click at [1280, 74] on div "Archive Send Back to Editing Reject Edit" at bounding box center [1139, 73] width 424 height 32
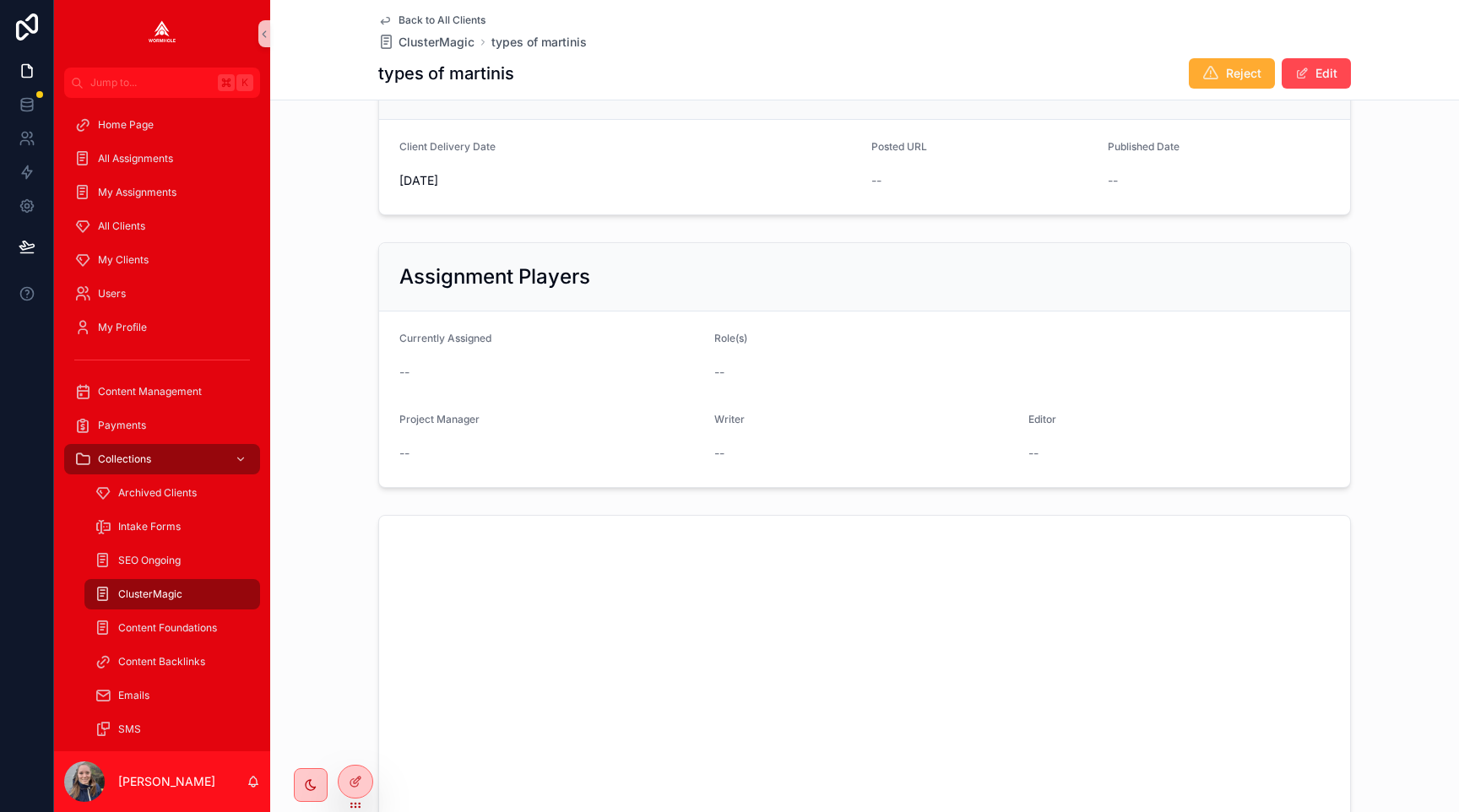
click at [1308, 81] on button "Edit" at bounding box center [1316, 73] width 69 height 30
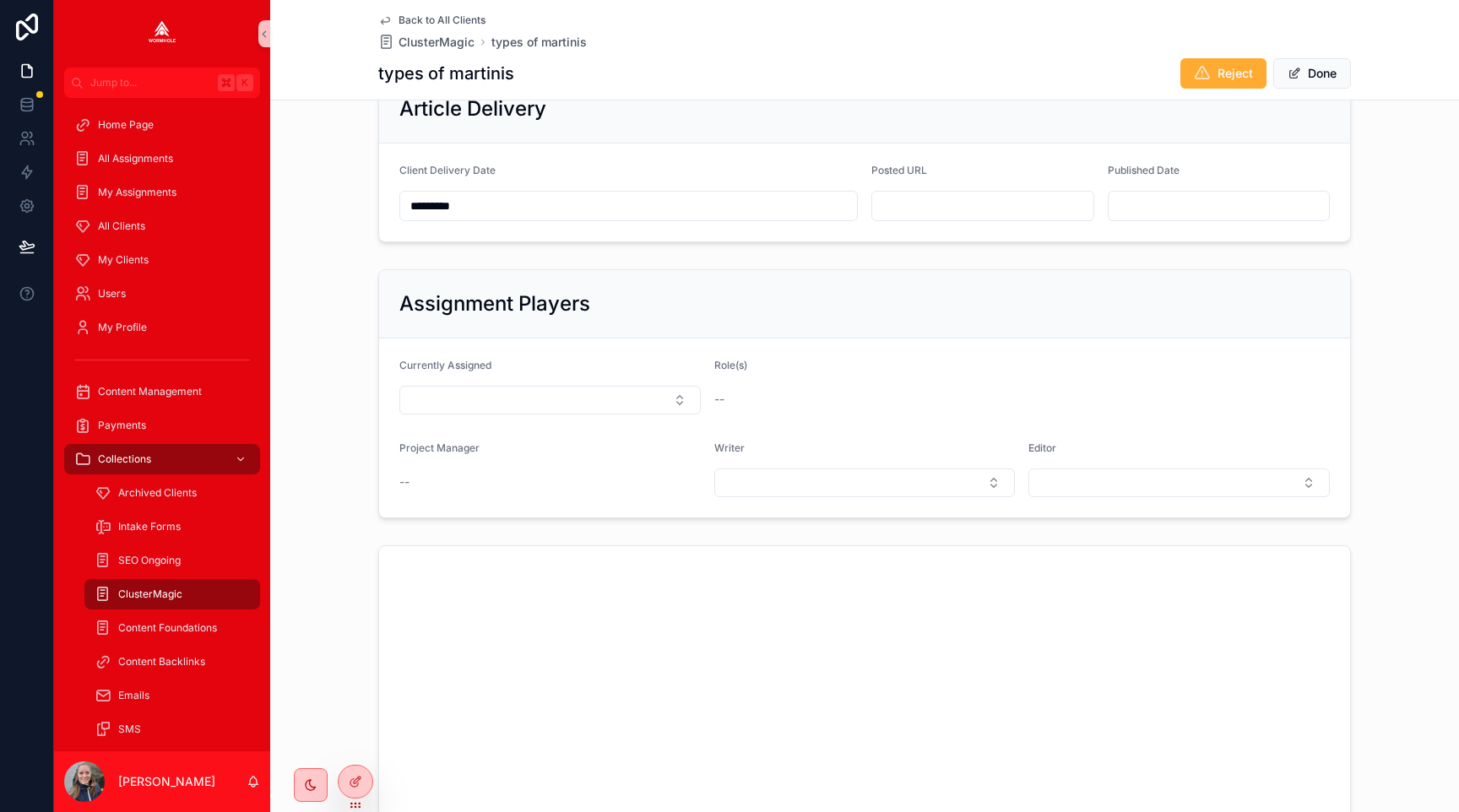
click at [902, 199] on input "scrollable content" at bounding box center [983, 205] width 221 height 24
paste input "**********"
type input "**********"
click at [1004, 290] on div "Assignment Players" at bounding box center [864, 303] width 930 height 27
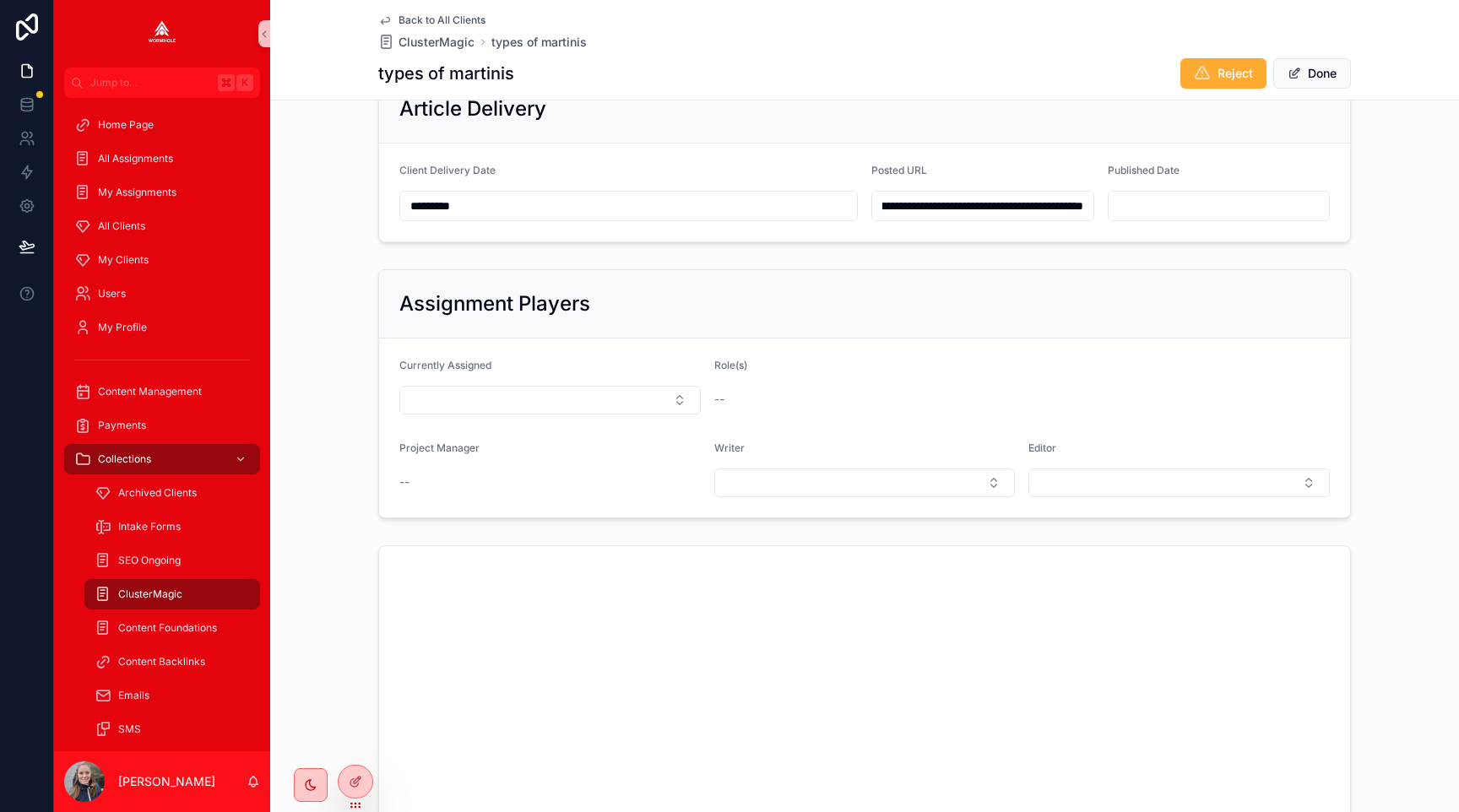
scroll to position [0, 0]
click at [1301, 70] on button "Done" at bounding box center [1312, 73] width 77 height 30
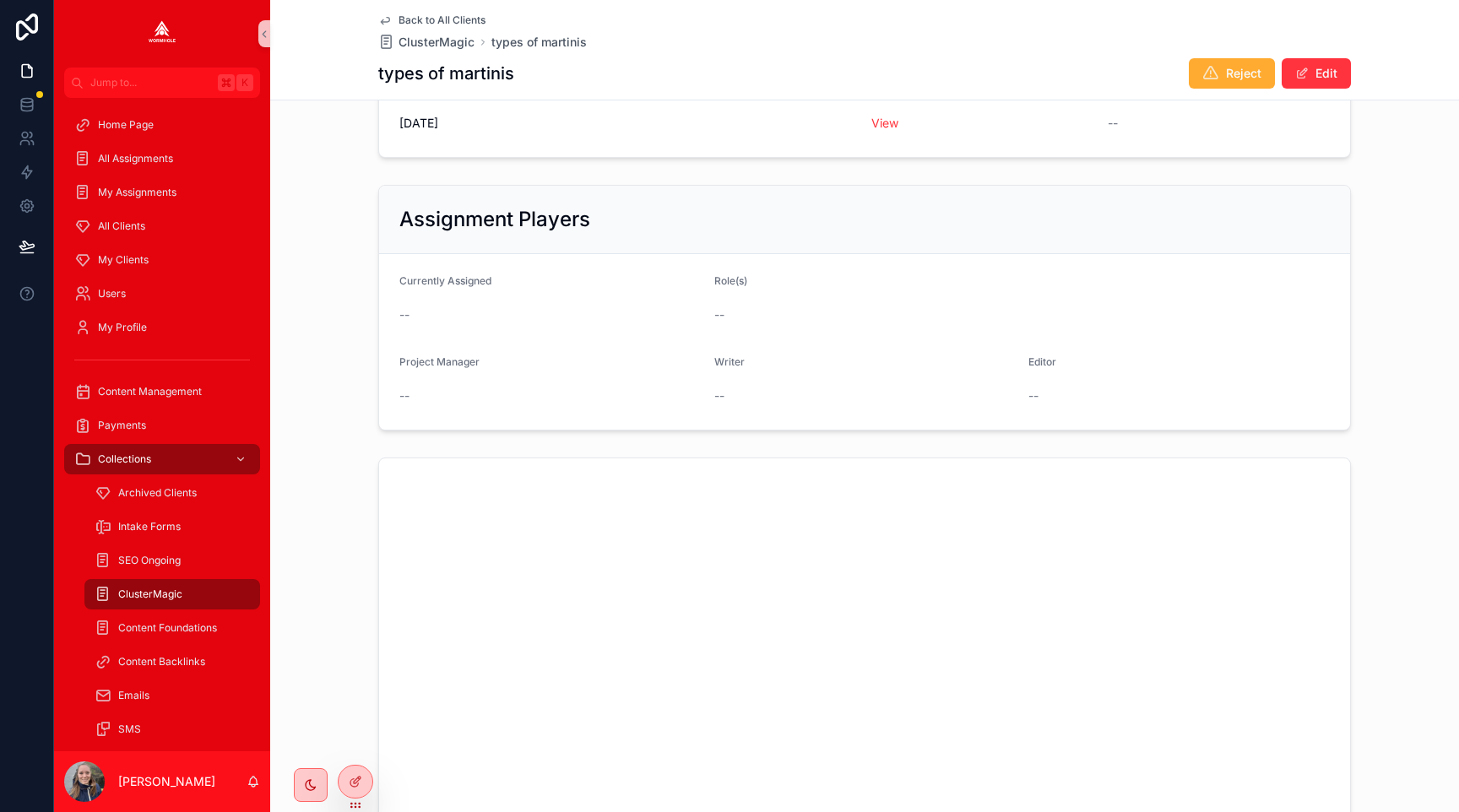
scroll to position [787, 0]
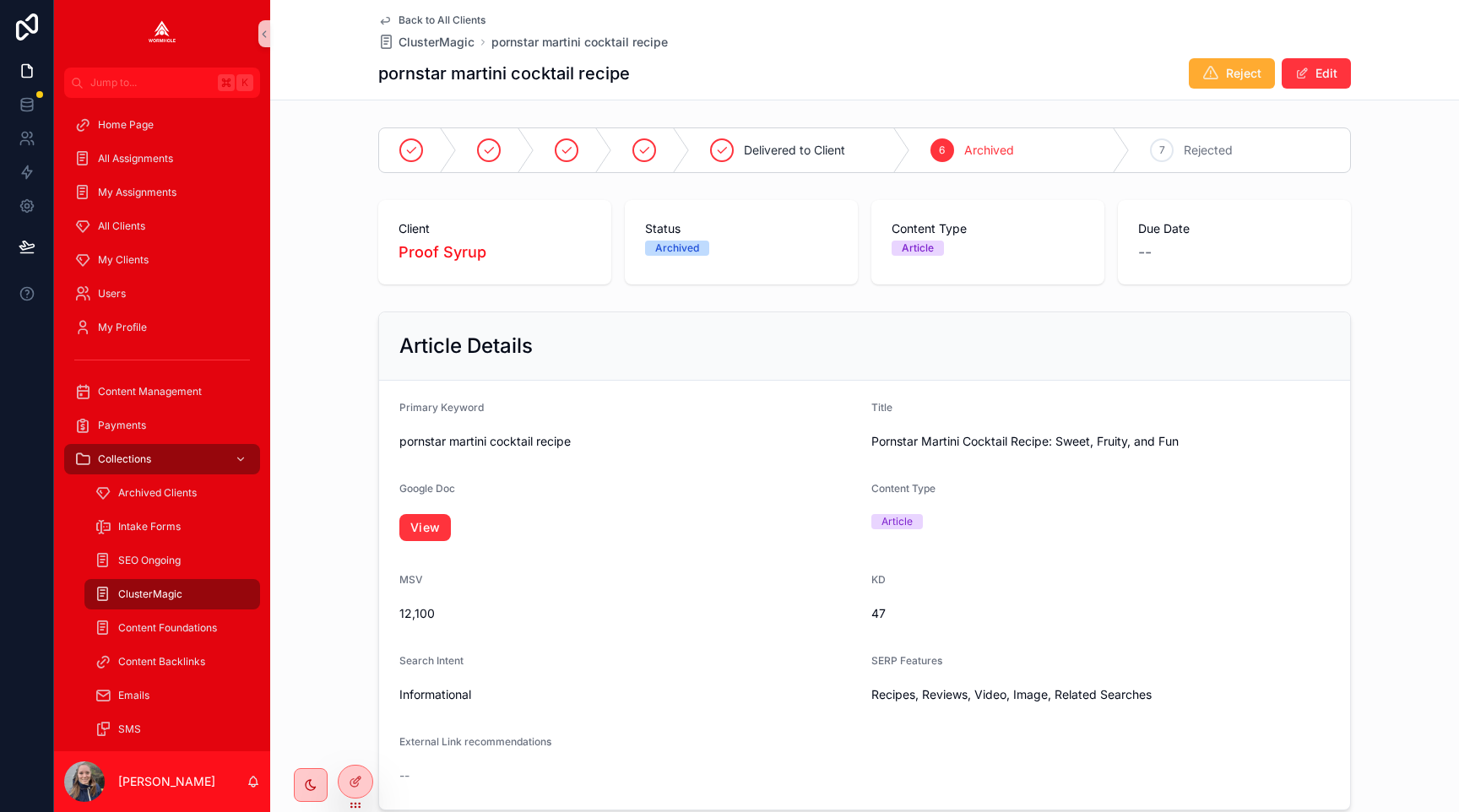
scroll to position [896, 0]
